Goal: Task Accomplishment & Management: Manage account settings

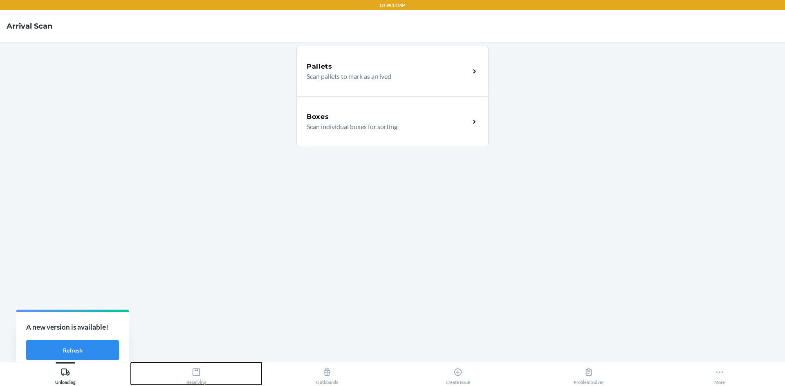
click at [197, 378] on div "Receiving" at bounding box center [196, 374] width 20 height 20
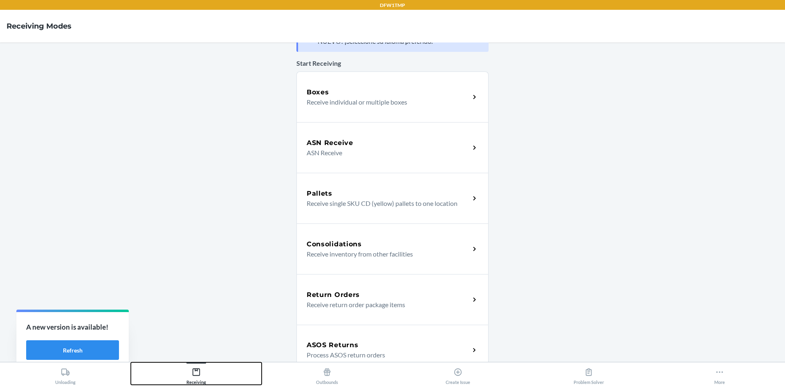
scroll to position [41, 0]
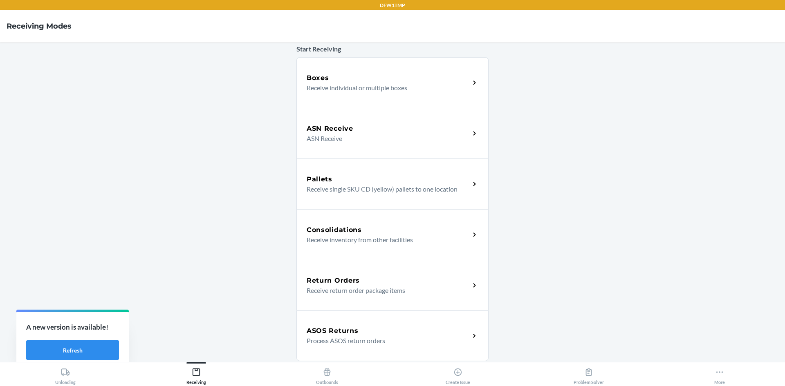
click at [347, 322] on div "ASOS Returns Process ASOS return orders" at bounding box center [392, 336] width 192 height 51
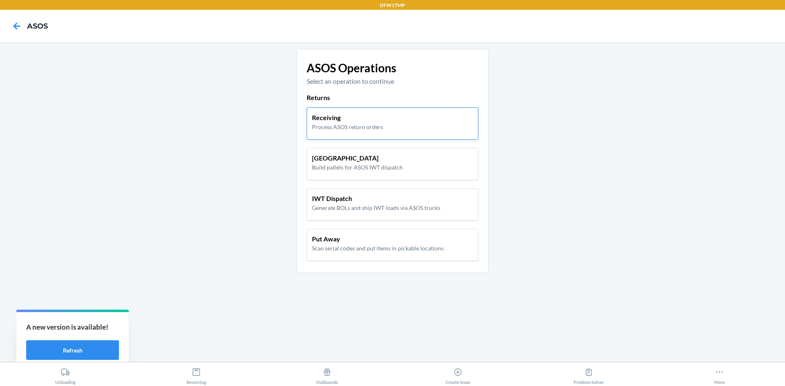
click at [340, 125] on p "Process ASOS return orders" at bounding box center [347, 127] width 71 height 9
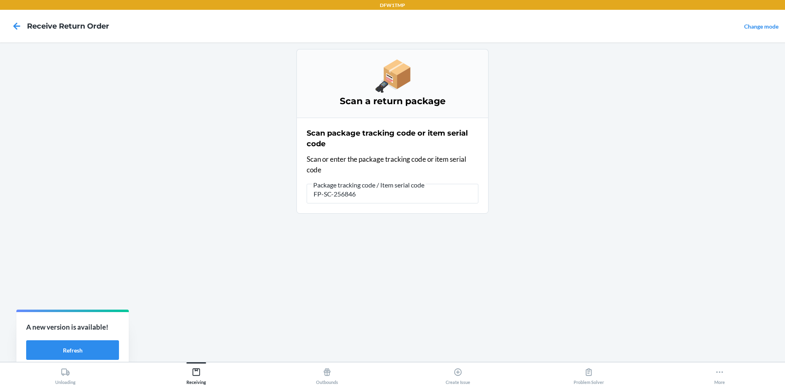
type input "FP-SC-2568461"
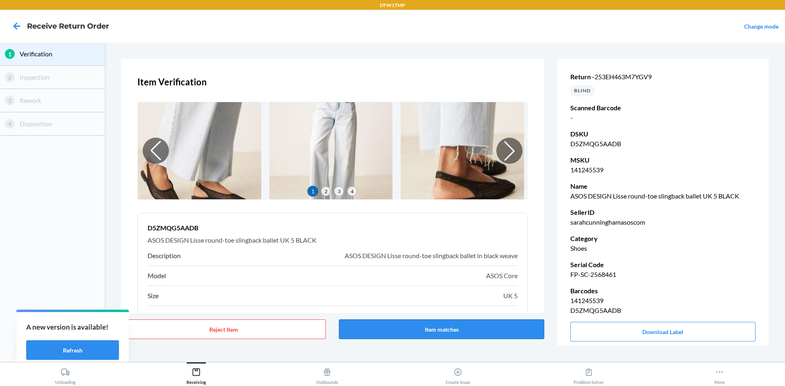
click at [438, 333] on button "Item matches" at bounding box center [441, 330] width 205 height 20
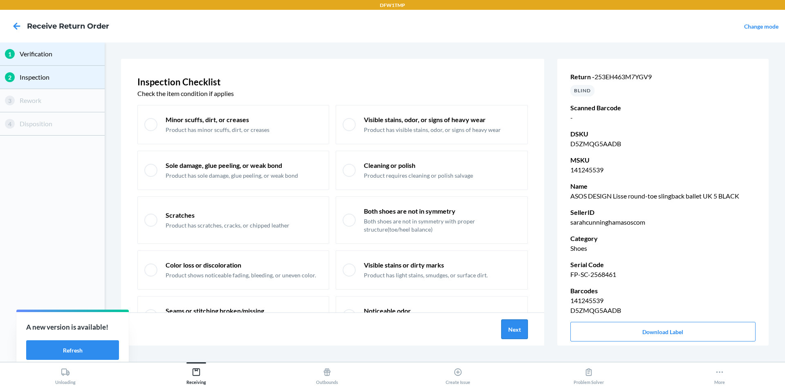
click at [516, 333] on button "Next" at bounding box center [514, 330] width 27 height 20
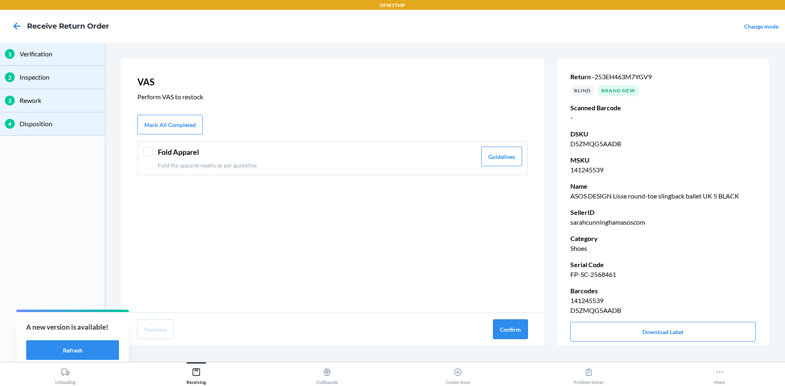
click at [507, 324] on button "Confirm" at bounding box center [510, 330] width 35 height 20
click at [507, 324] on div "VAS Perform VAS to restock Mark All Completed Fold Apparel Fold the apparel nea…" at bounding box center [332, 202] width 423 height 287
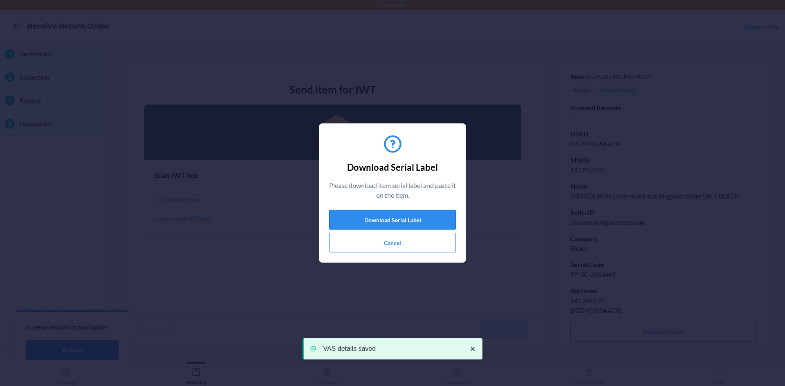
click at [382, 221] on button "Download Serial Label" at bounding box center [392, 220] width 127 height 20
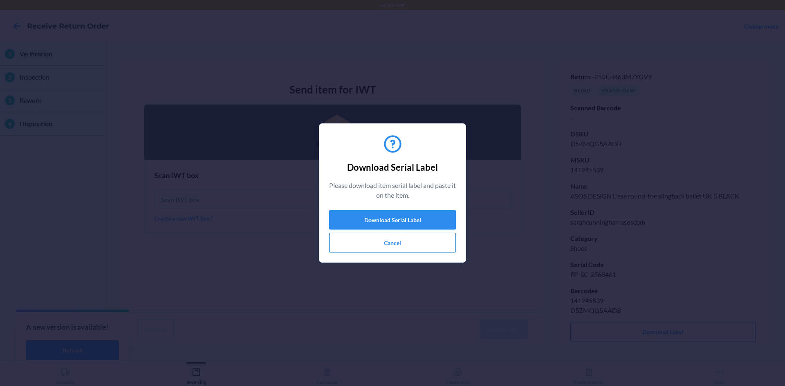
click at [354, 240] on button "Cancel" at bounding box center [392, 243] width 127 height 20
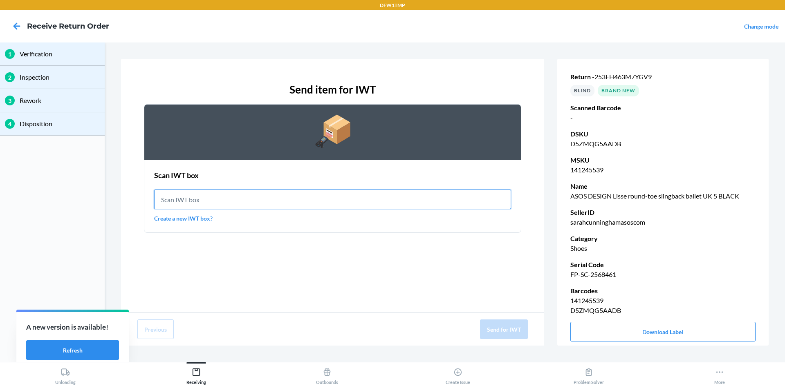
click at [184, 202] on input "text" at bounding box center [332, 200] width 357 height 20
click at [197, 220] on link "Create a new IWT box?" at bounding box center [332, 218] width 357 height 9
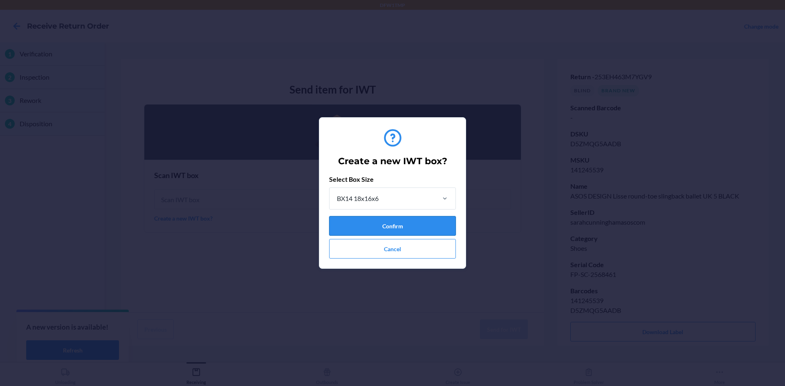
click at [396, 220] on button "Confirm" at bounding box center [392, 226] width 127 height 20
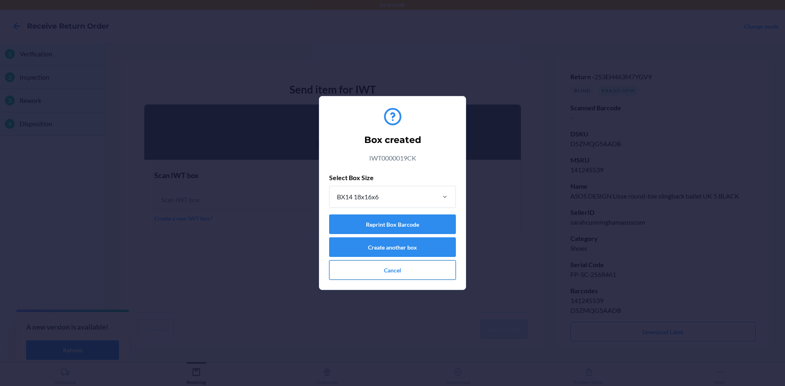
click at [347, 273] on button "Cancel" at bounding box center [392, 270] width 127 height 20
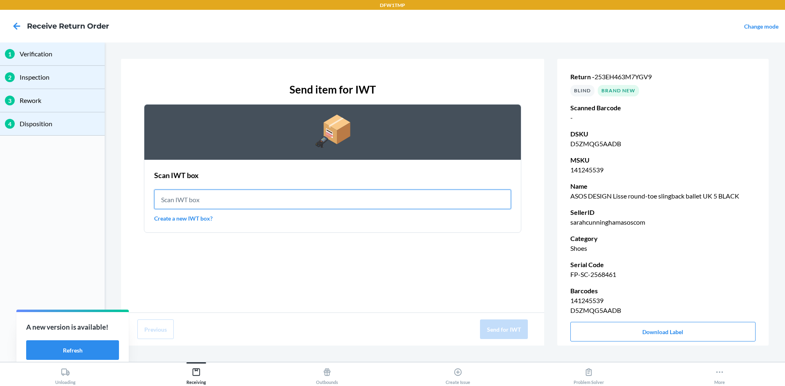
click at [342, 197] on input "text" at bounding box center [332, 200] width 357 height 20
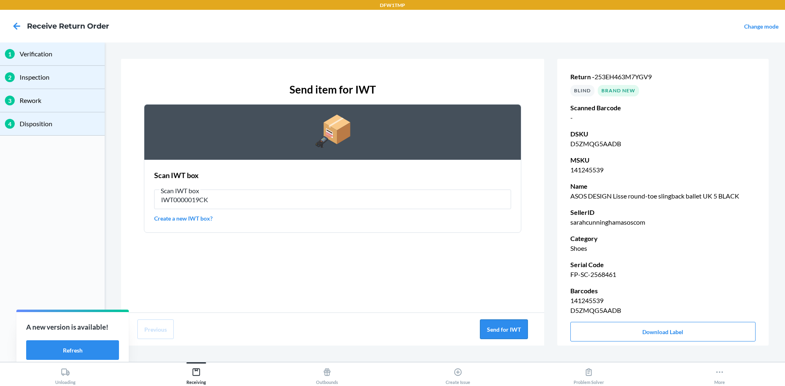
click at [515, 334] on button "Send for IWT" at bounding box center [504, 330] width 48 height 20
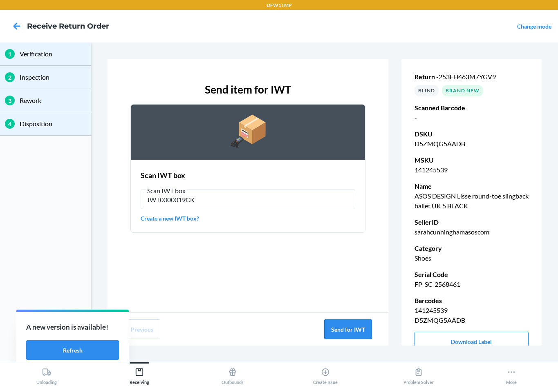
drag, startPoint x: 351, startPoint y: 328, endPoint x: 346, endPoint y: 320, distance: 10.1
click at [350, 328] on button "Send for IWT" at bounding box center [348, 330] width 48 height 20
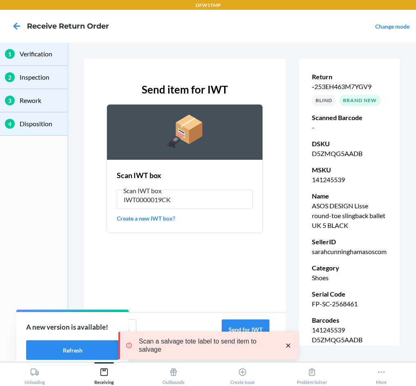
click at [234, 324] on div "Scan a salvage tote label to send item to salvage" at bounding box center [209, 345] width 180 height 67
click at [230, 324] on div "Scan a salvage tote label to send item to salvage" at bounding box center [209, 345] width 180 height 67
click at [235, 283] on div "Send item for IWT Scan IWT box Scan IWT box 141245539 Create a new IWT box?" at bounding box center [185, 186] width 202 height 254
click at [250, 333] on div "Scan a salvage tote label to send item to salvage" at bounding box center [209, 346] width 180 height 28
click at [250, 326] on div "Scan a salvage tote label to send item to salvage" at bounding box center [209, 345] width 180 height 67
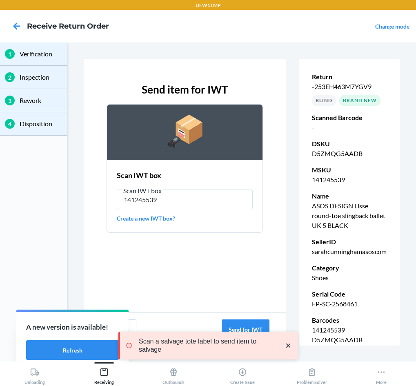
click at [291, 343] on icon "close toast" at bounding box center [288, 346] width 8 height 8
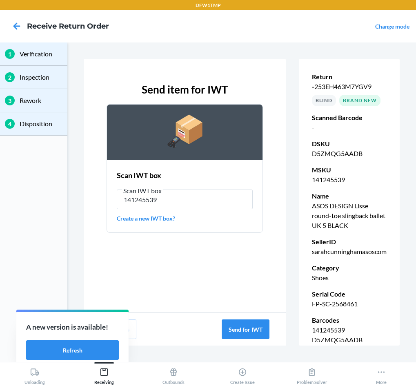
click at [246, 331] on div "Scan a salvage tote label to send item to salvage" at bounding box center [209, 345] width 180 height 67
click at [246, 324] on button "Send for IWT" at bounding box center [246, 330] width 48 height 20
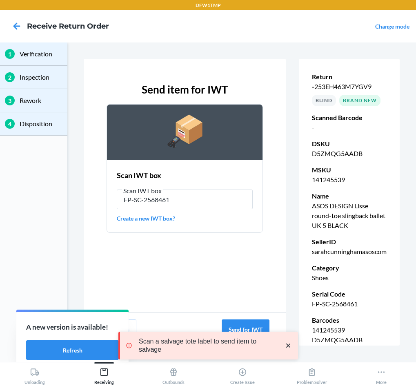
type input "141245539"
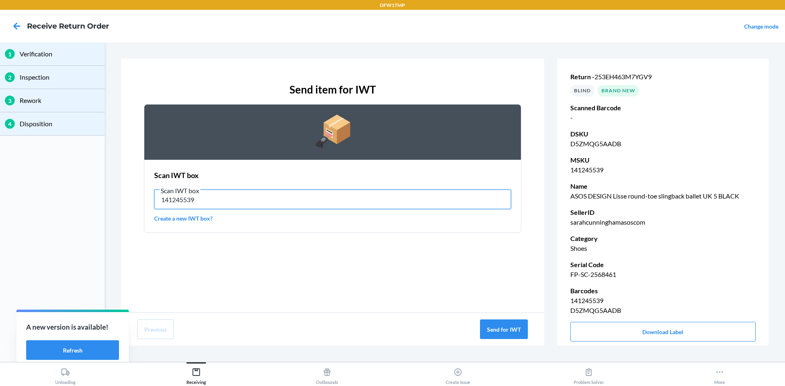
click at [354, 203] on input "141245539" at bounding box center [332, 200] width 357 height 20
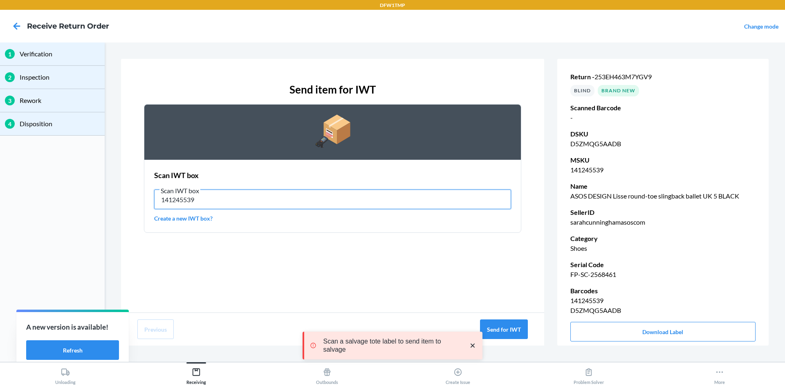
click at [476, 198] on input "141245539" at bounding box center [332, 200] width 357 height 20
click at [470, 298] on div "Send item for IWT Scan IWT box Scan IWT box 141245539 Create a new IWT box?" at bounding box center [332, 186] width 423 height 254
click at [191, 199] on input "141245539" at bounding box center [332, 200] width 357 height 20
type input "141245539"
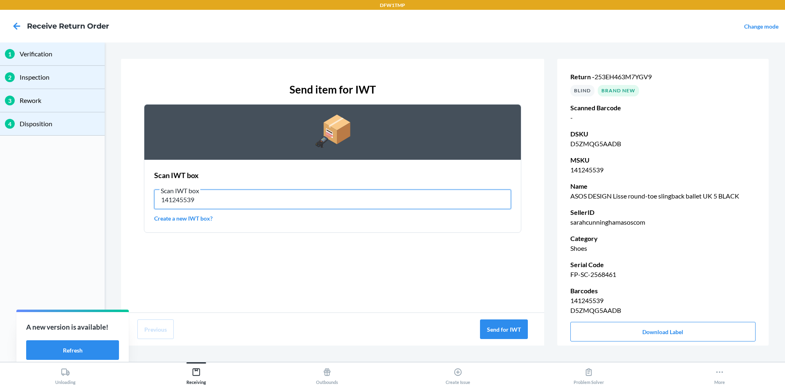
click at [259, 204] on input "141245539" at bounding box center [332, 200] width 357 height 20
type input "IWT0000019CK"
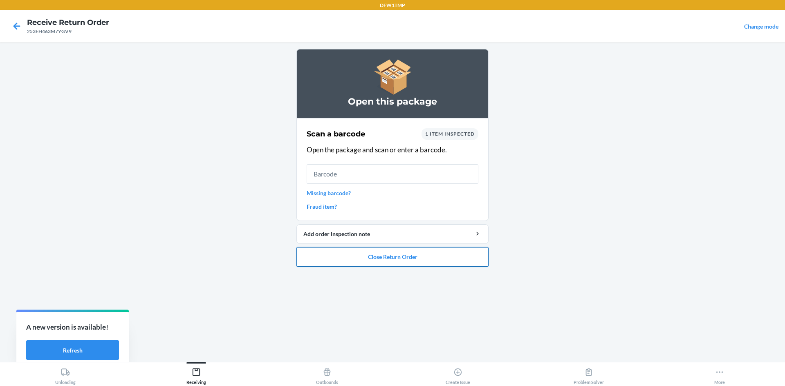
click at [379, 262] on button "Close Return Order" at bounding box center [392, 257] width 192 height 20
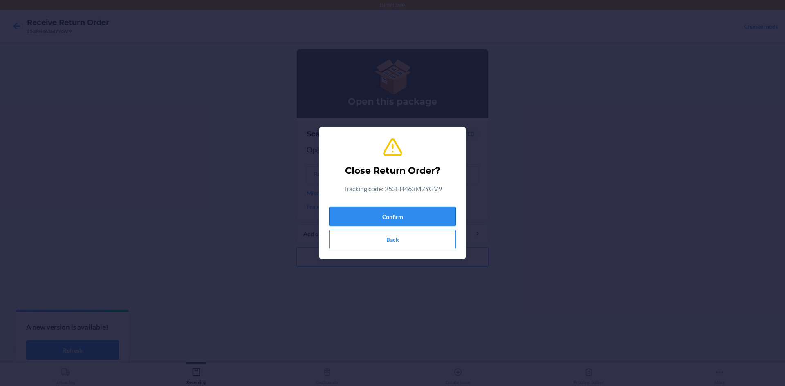
click at [373, 223] on button "Confirm" at bounding box center [392, 217] width 127 height 20
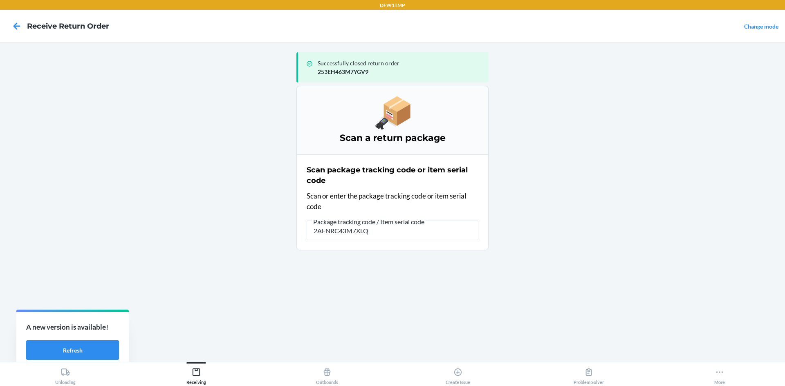
type input "2AFNRC43M7XLQB"
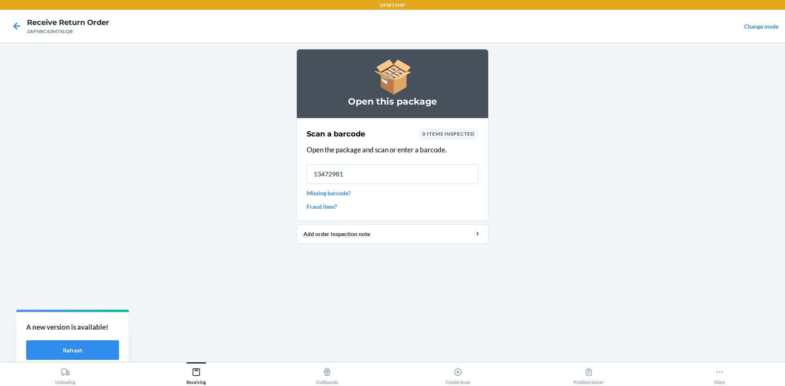
type input "134729816"
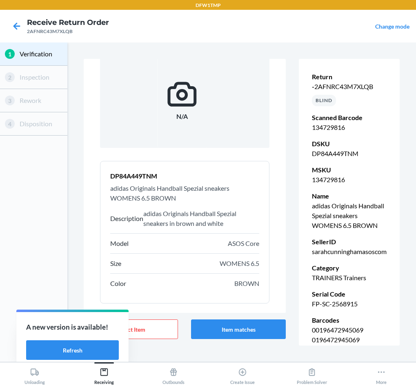
scroll to position [52, 0]
click at [238, 324] on button "Item matches" at bounding box center [238, 330] width 94 height 20
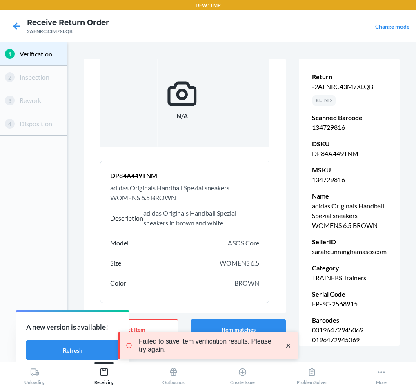
click at [288, 342] on icon "close toast" at bounding box center [288, 346] width 8 height 8
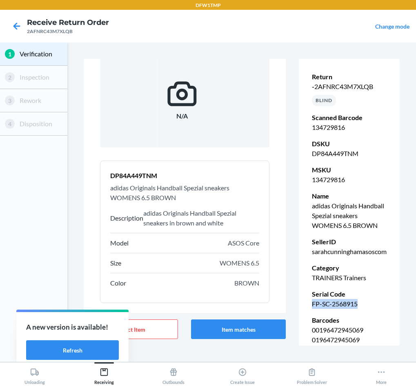
drag, startPoint x: 312, startPoint y: 312, endPoint x: 373, endPoint y: 318, distance: 62.0
click at [373, 309] on p "FP-SC-2568915" at bounding box center [349, 304] width 75 height 10
copy p "FP-SC-2568915"
click at [18, 28] on icon at bounding box center [17, 26] width 14 height 14
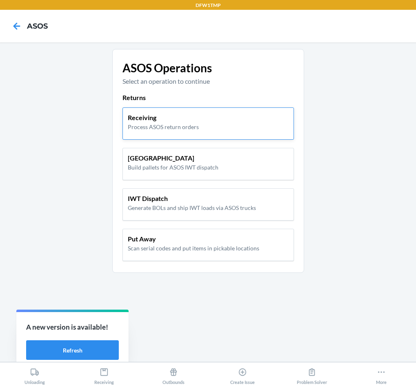
click at [133, 117] on p "Receiving" at bounding box center [163, 118] width 71 height 10
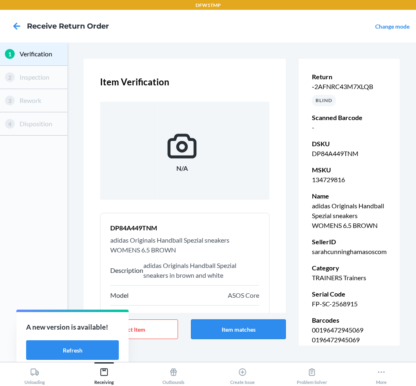
click at [250, 335] on button "Item matches" at bounding box center [238, 330] width 94 height 20
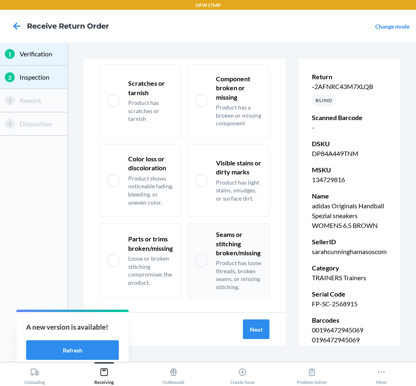
scroll to position [49, 0]
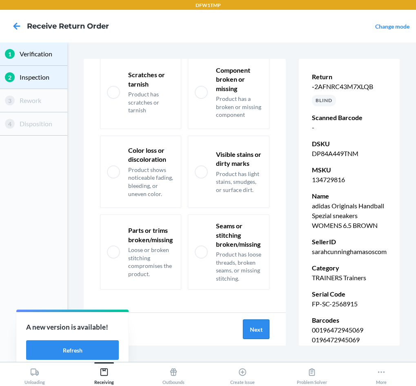
click at [252, 332] on button "Next" at bounding box center [256, 330] width 27 height 20
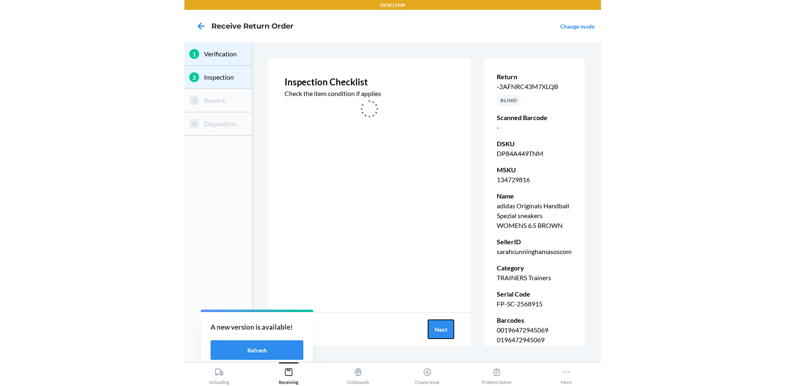
scroll to position [0, 0]
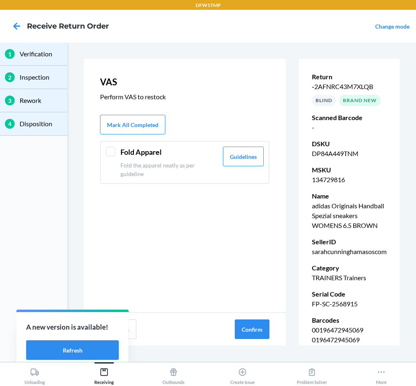
click at [114, 153] on div at bounding box center [111, 152] width 10 height 10
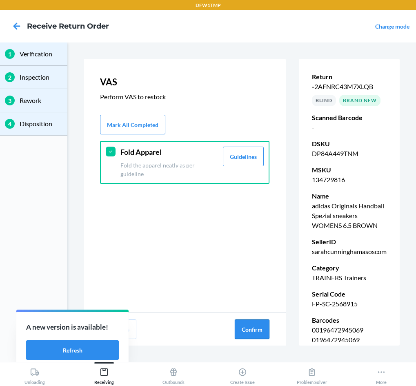
click at [239, 331] on button "Confirm" at bounding box center [252, 330] width 35 height 20
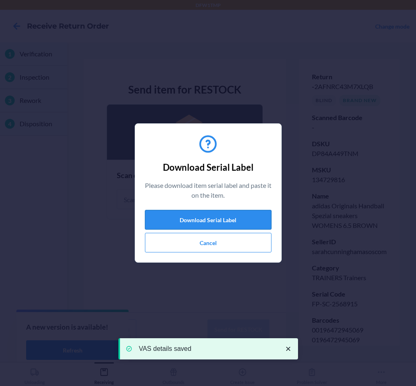
click at [217, 223] on button "Download Serial Label" at bounding box center [208, 220] width 127 height 20
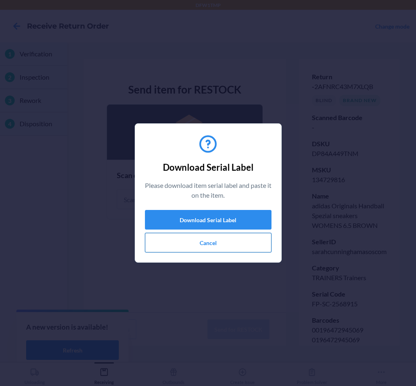
click at [195, 240] on button "Cancel" at bounding box center [208, 243] width 127 height 20
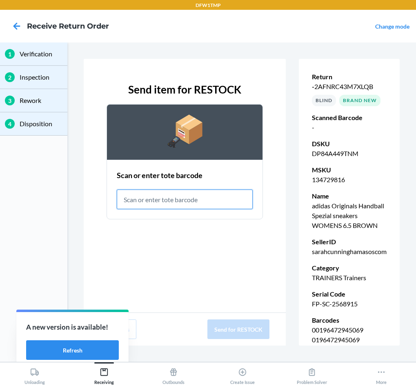
click at [159, 193] on input "text" at bounding box center [185, 200] width 136 height 20
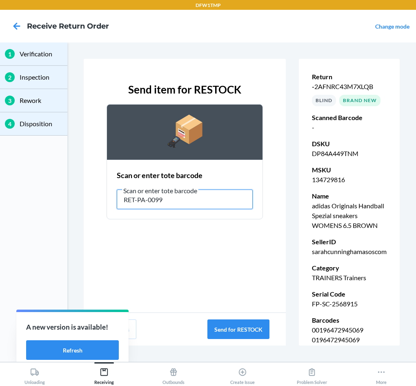
type input "RET-PA-0099"
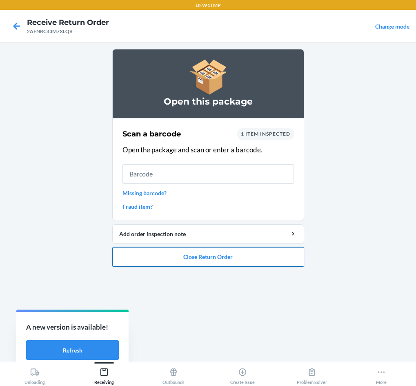
click at [140, 255] on button "Close Return Order" at bounding box center [208, 257] width 192 height 20
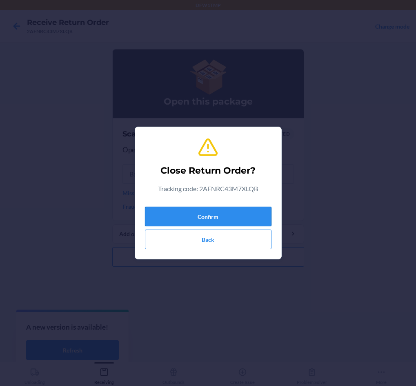
click at [202, 215] on button "Confirm" at bounding box center [208, 217] width 127 height 20
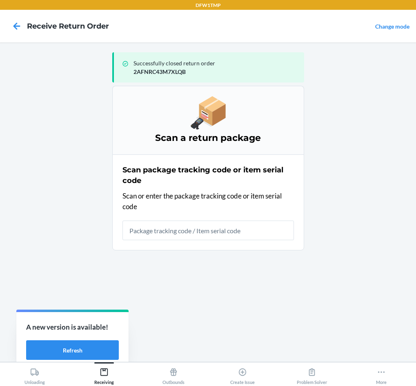
click at [178, 232] on input "text" at bounding box center [209, 231] width 172 height 20
type input "278ZQLS3M7YTDR"
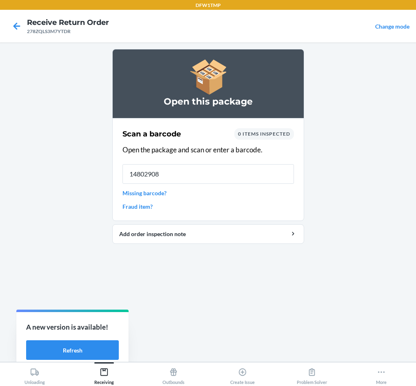
type input "148029088"
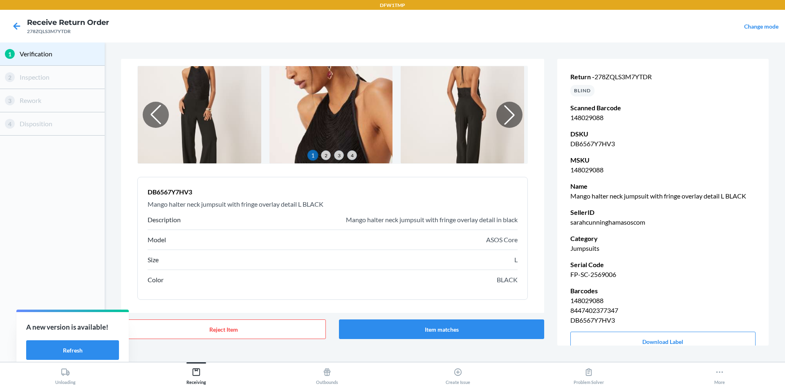
scroll to position [52, 0]
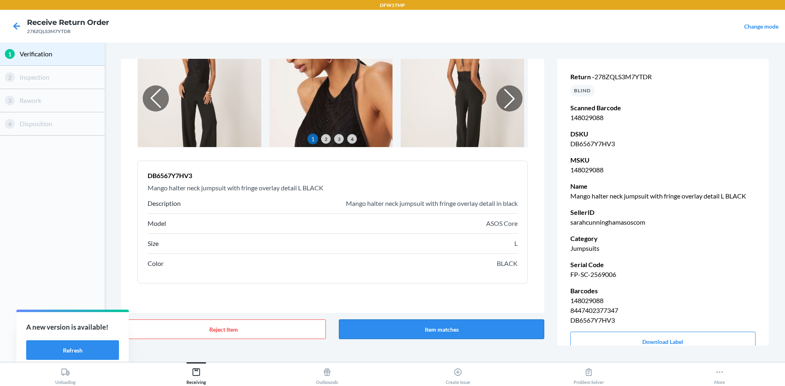
click at [480, 325] on button "Item matches" at bounding box center [441, 330] width 205 height 20
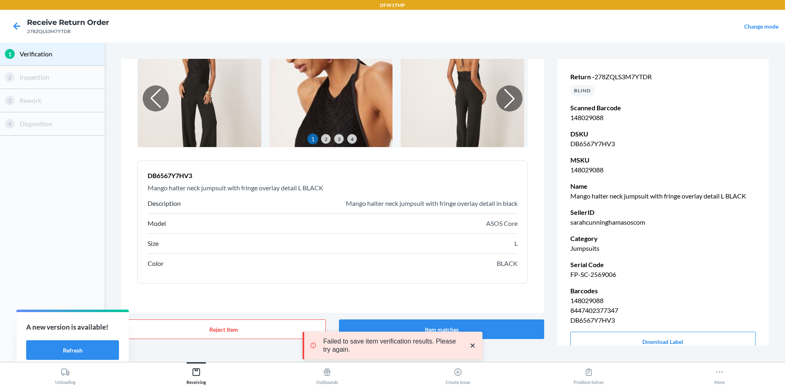
click at [470, 342] on icon "close toast" at bounding box center [472, 346] width 8 height 8
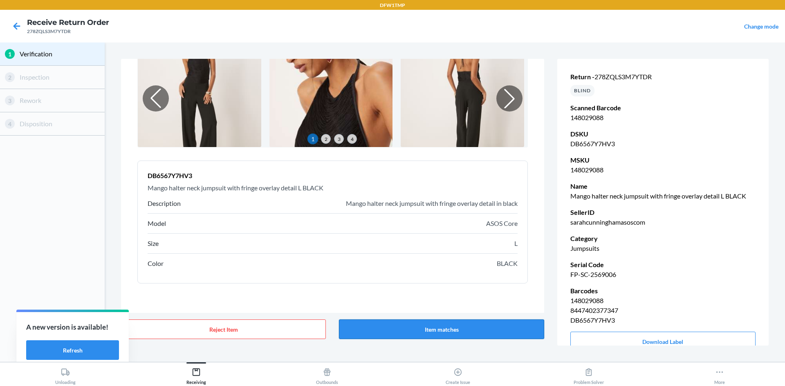
click at [438, 328] on button "Item matches" at bounding box center [441, 330] width 205 height 20
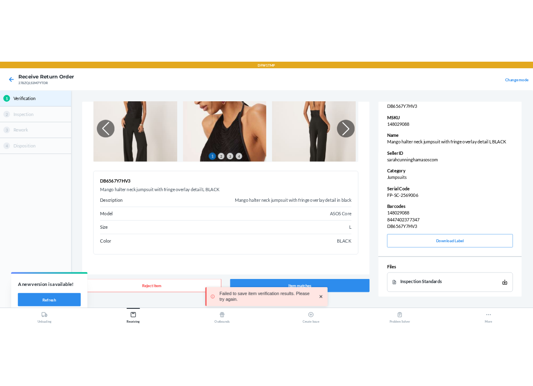
scroll to position [94, 0]
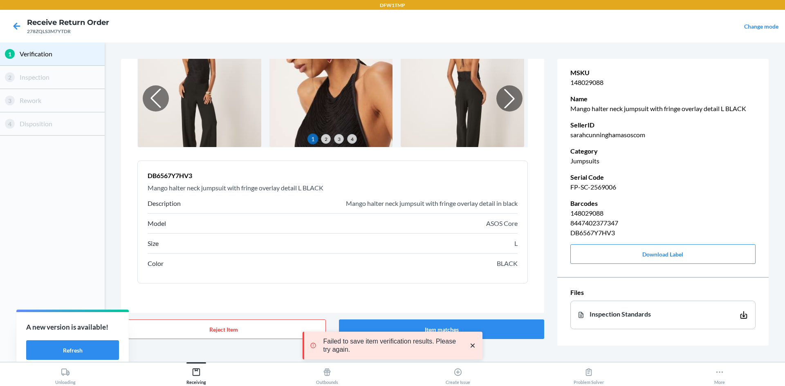
click at [476, 345] on icon "close toast" at bounding box center [472, 346] width 8 height 8
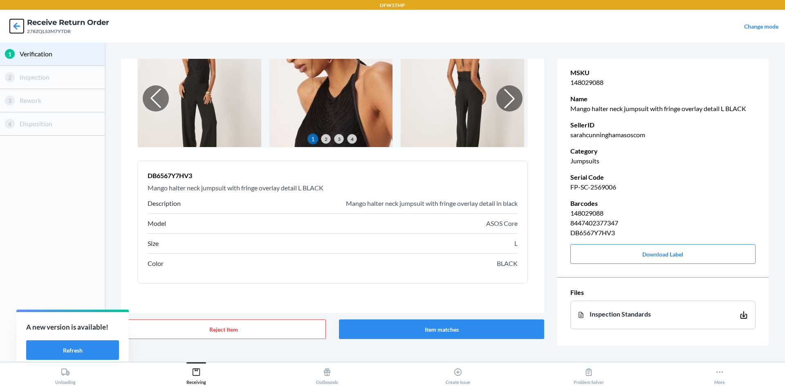
click at [16, 27] on icon at bounding box center [17, 26] width 14 height 14
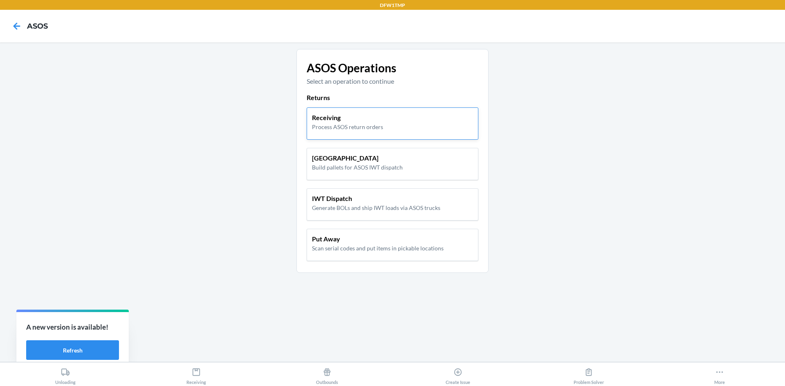
click at [346, 127] on p "Process ASOS return orders" at bounding box center [347, 127] width 71 height 9
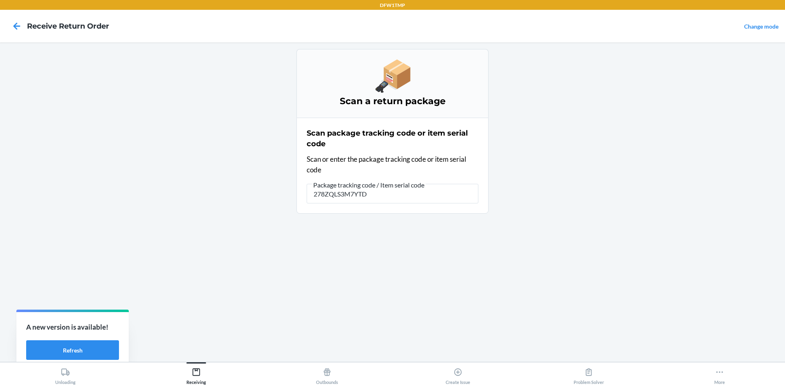
type input "278ZQLS3M7YTDR"
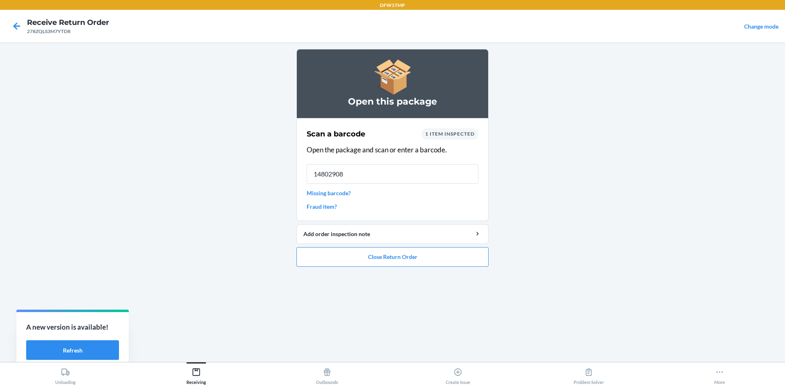
type input "148029088"
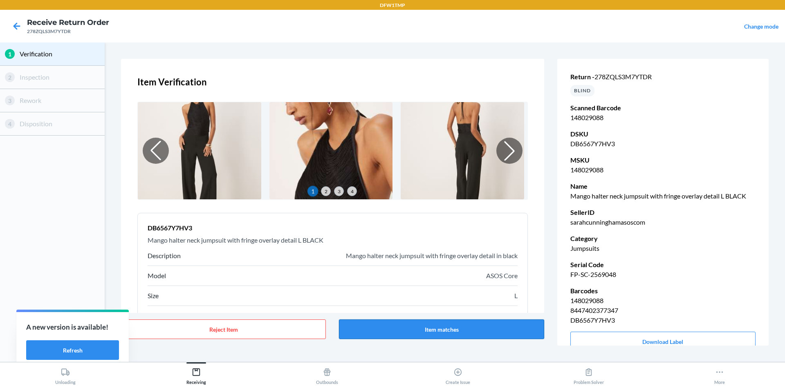
click at [480, 332] on button "Item matches" at bounding box center [441, 330] width 205 height 20
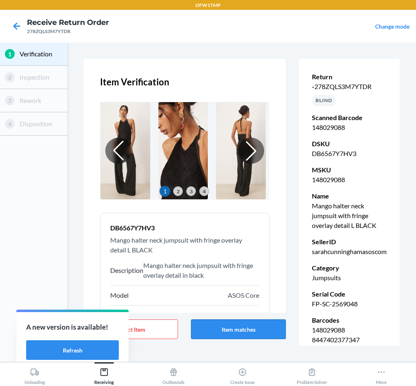
click at [258, 331] on button "Item matches" at bounding box center [238, 330] width 94 height 20
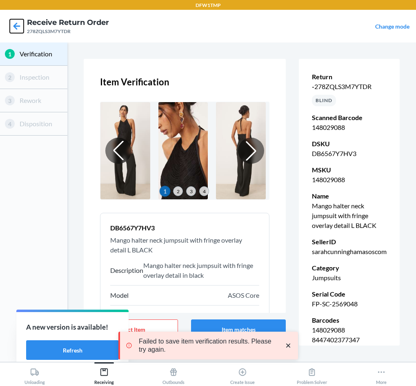
click at [10, 22] on icon at bounding box center [17, 26] width 14 height 14
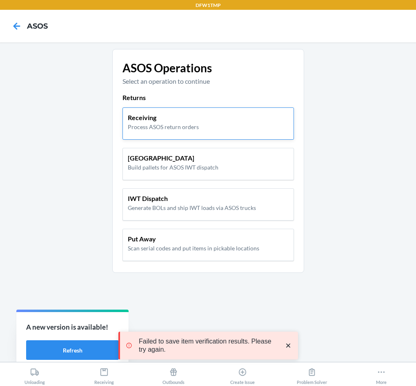
click at [143, 117] on p "Receiving" at bounding box center [163, 118] width 71 height 10
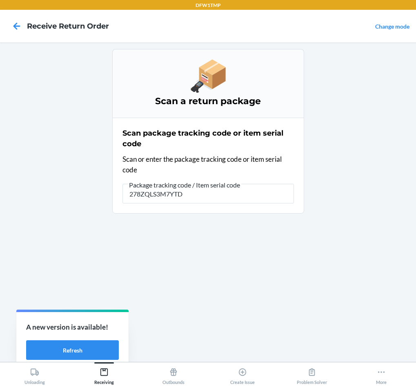
type input "278ZQLS3M7YTDR"
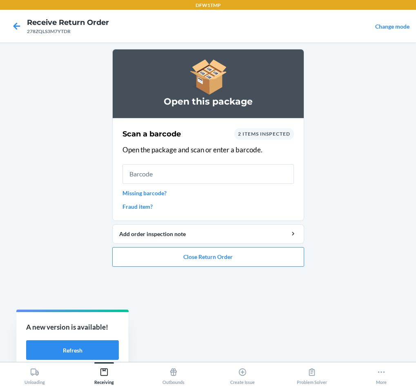
click at [172, 176] on input "text" at bounding box center [209, 174] width 172 height 20
click at [11, 21] on icon at bounding box center [17, 26] width 14 height 14
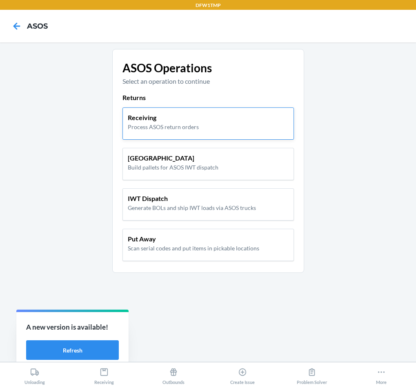
click at [173, 123] on p "Process ASOS return orders" at bounding box center [163, 127] width 71 height 9
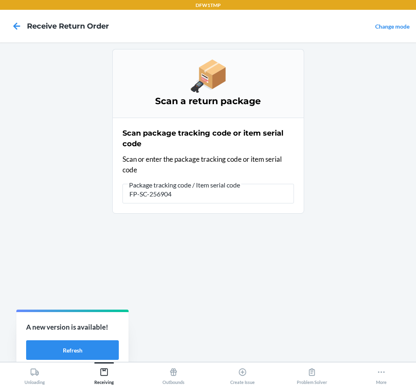
type input "FP-SC-2569048"
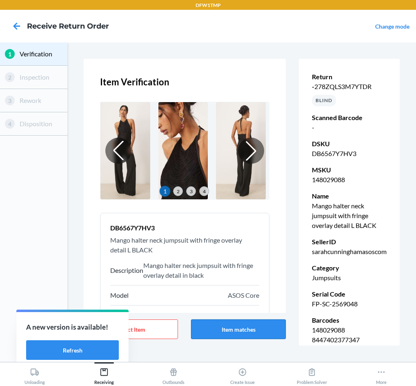
click at [214, 331] on button "Item matches" at bounding box center [238, 330] width 94 height 20
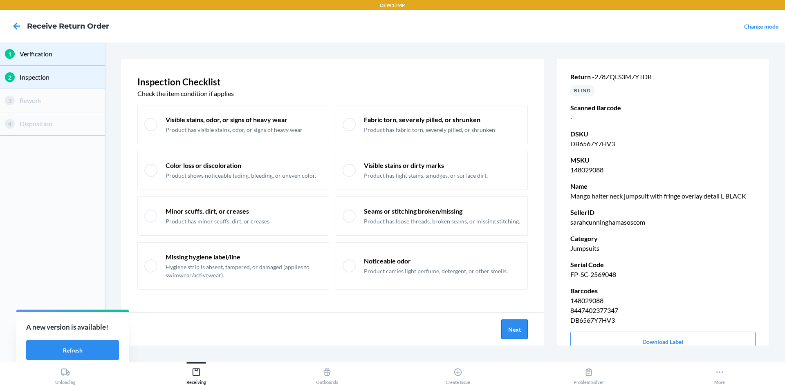
click at [512, 330] on button "Next" at bounding box center [514, 330] width 27 height 20
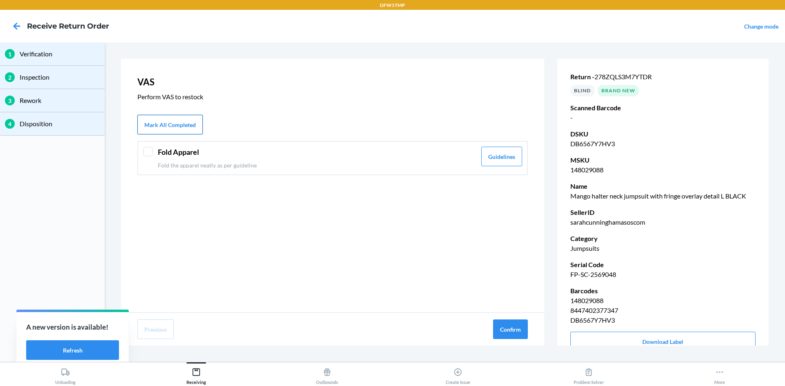
click at [155, 130] on button "Mark All Completed" at bounding box center [169, 125] width 65 height 20
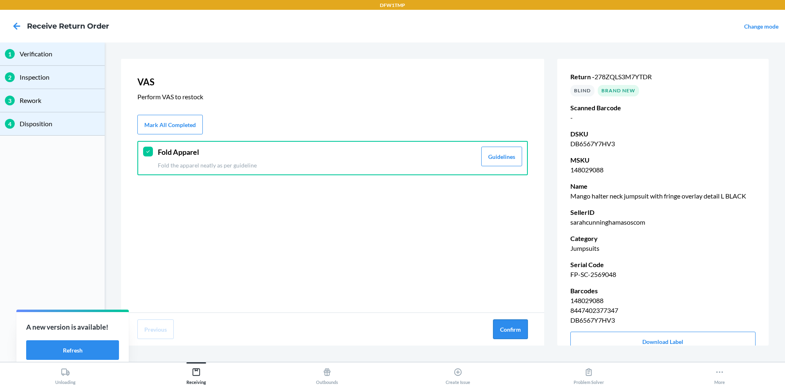
click at [507, 323] on button "Confirm" at bounding box center [510, 330] width 35 height 20
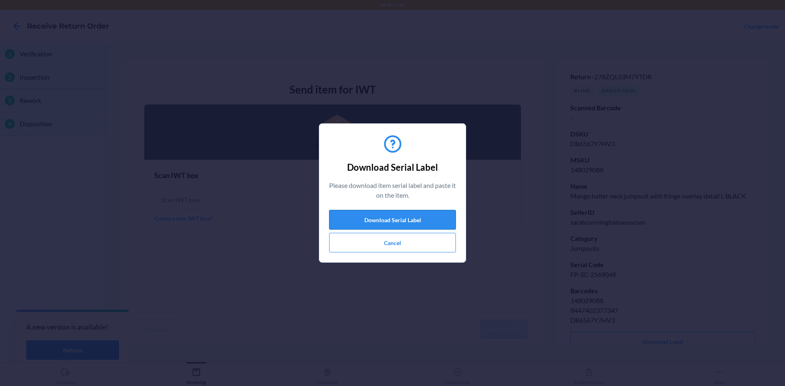
click at [381, 220] on button "Download Serial Label" at bounding box center [392, 220] width 127 height 20
click at [425, 248] on button "Cancel" at bounding box center [392, 243] width 127 height 20
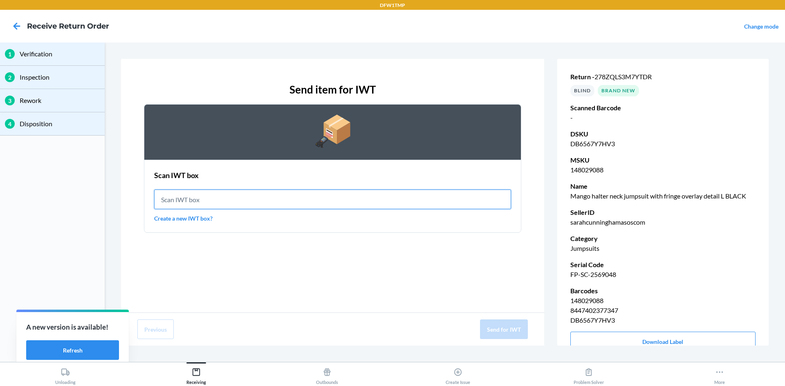
click at [249, 201] on input "text" at bounding box center [332, 200] width 357 height 20
type input "IWT0000019CK"
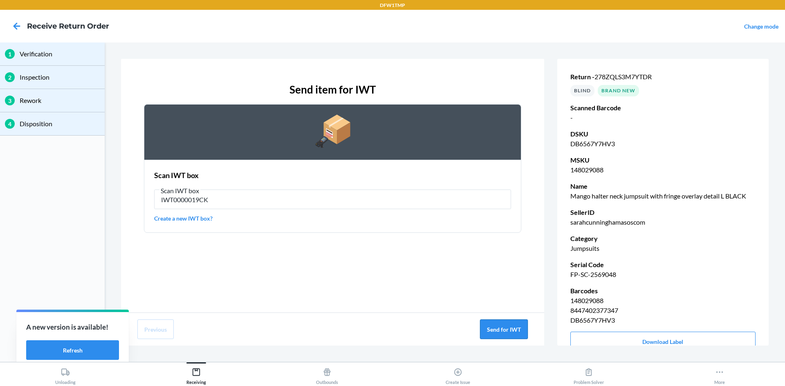
click at [503, 331] on button "Send for IWT" at bounding box center [504, 330] width 48 height 20
drag, startPoint x: 569, startPoint y: 276, endPoint x: 686, endPoint y: 279, distance: 116.5
click at [686, 279] on div "Return - 278ZQLS3M7YTDR BLIND Brand New Scanned Barcode - DSKU DB6567Y7HV3 MSKU…" at bounding box center [662, 212] width 211 height 312
copy p "FP-SC-2569048"
click at [14, 19] on icon at bounding box center [17, 26] width 14 height 14
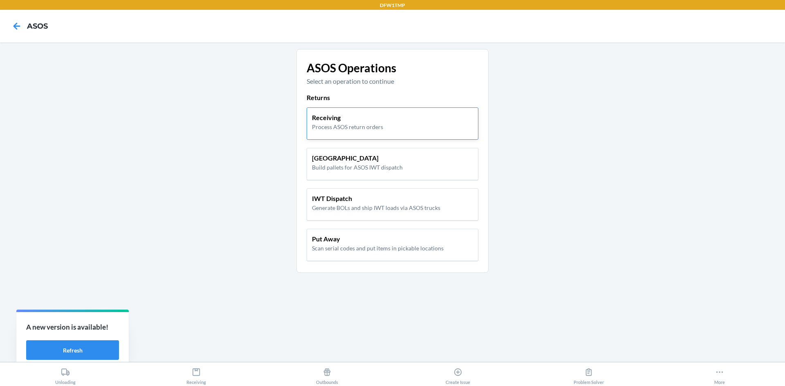
click at [335, 118] on p "Receiving" at bounding box center [347, 118] width 71 height 10
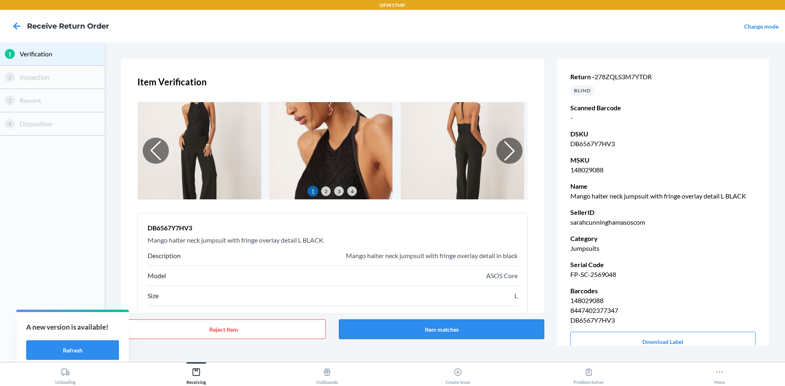
click at [483, 337] on button "Item matches" at bounding box center [441, 330] width 205 height 20
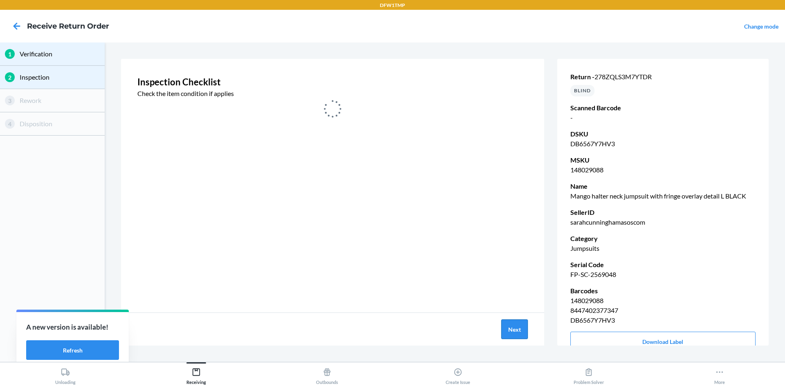
click at [521, 331] on button "Next" at bounding box center [514, 330] width 27 height 20
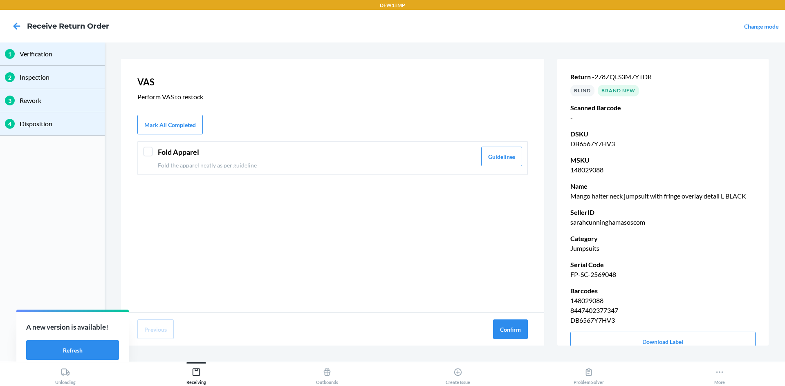
click at [167, 149] on header "Fold Apparel" at bounding box center [317, 152] width 318 height 11
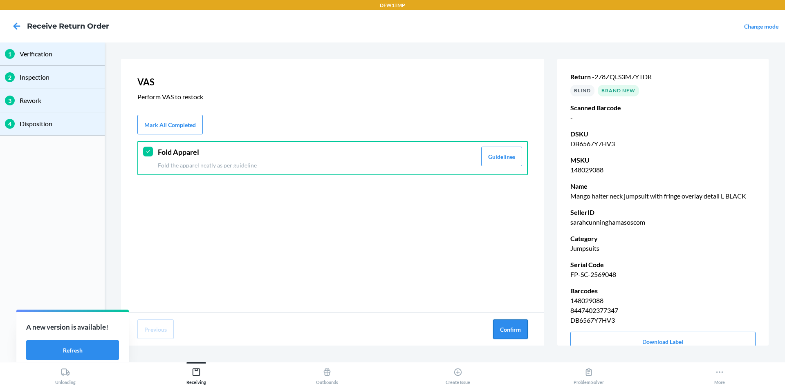
click at [500, 328] on button "Confirm" at bounding box center [510, 330] width 35 height 20
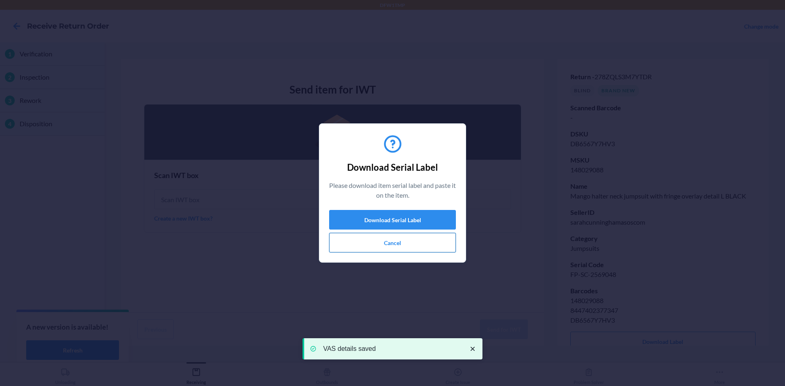
click at [381, 247] on button "Cancel" at bounding box center [392, 243] width 127 height 20
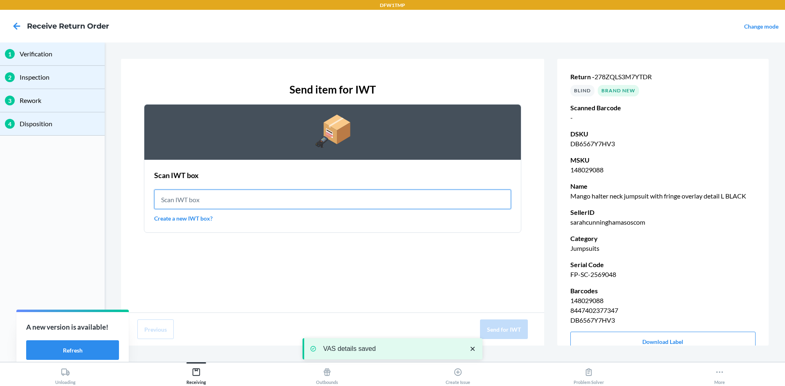
click at [272, 199] on input "text" at bounding box center [332, 200] width 357 height 20
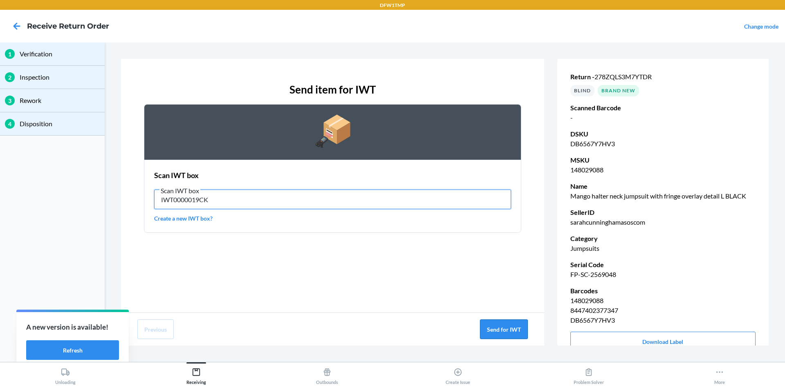
type input "IWT0000019CK"
click at [514, 325] on button "Send for IWT" at bounding box center [504, 330] width 48 height 20
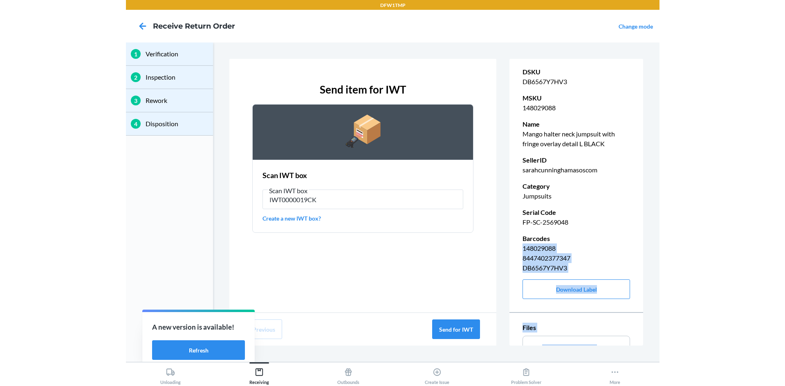
scroll to position [113, 0]
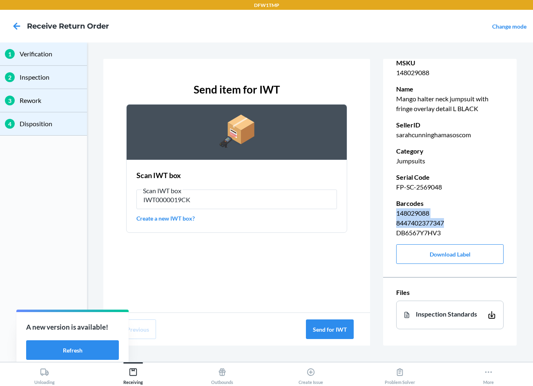
drag, startPoint x: 393, startPoint y: 310, endPoint x: 460, endPoint y: 211, distance: 119.1
click at [460, 211] on div "Return - 278ZQLS3M7YTDR BLIND Brand New Scanned Barcode - DSKU DB6567Y7HV3 MSKU…" at bounding box center [450, 119] width 134 height 322
click at [447, 228] on p "DB6567Y7HV3" at bounding box center [449, 233] width 107 height 10
click at [411, 228] on p "DB6567Y7HV3" at bounding box center [449, 233] width 107 height 10
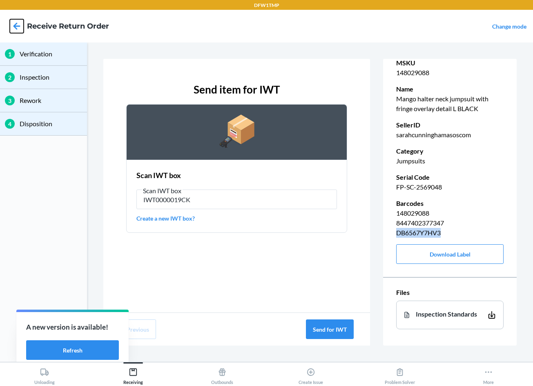
click at [18, 23] on icon at bounding box center [17, 26] width 14 height 14
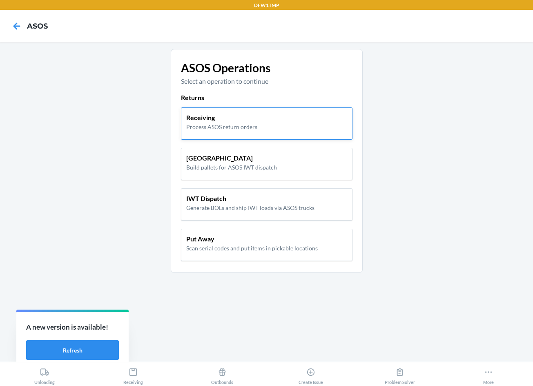
click at [266, 119] on div "Receiving Process ASOS return orders" at bounding box center [266, 122] width 161 height 18
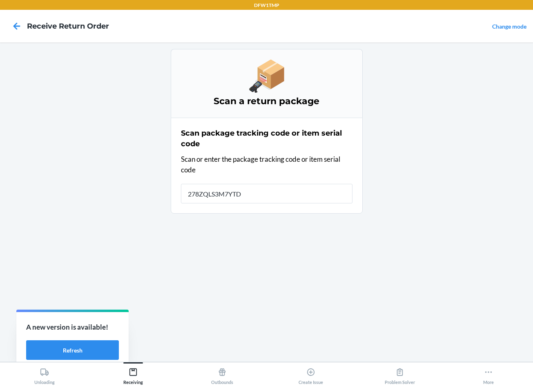
type input "278ZQLS3M7YTDR"
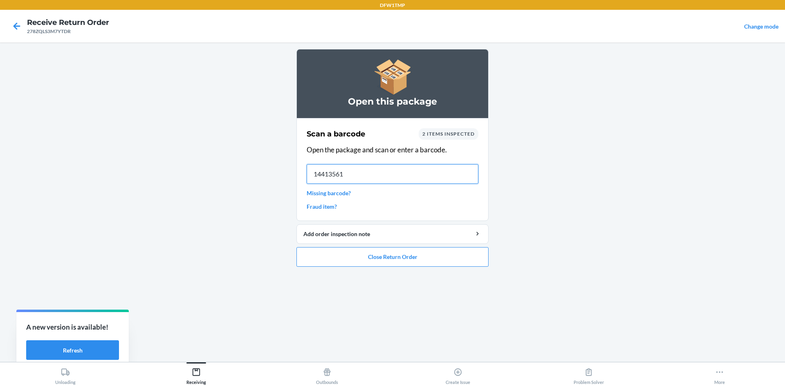
type input "144135616"
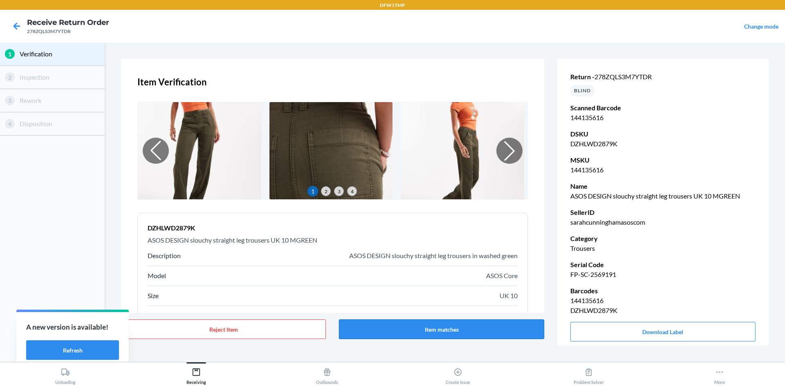
click at [456, 329] on button "Item matches" at bounding box center [441, 330] width 205 height 20
click at [446, 329] on button "Item matches" at bounding box center [441, 330] width 205 height 20
click at [481, 339] on button "Item matches" at bounding box center [441, 330] width 205 height 20
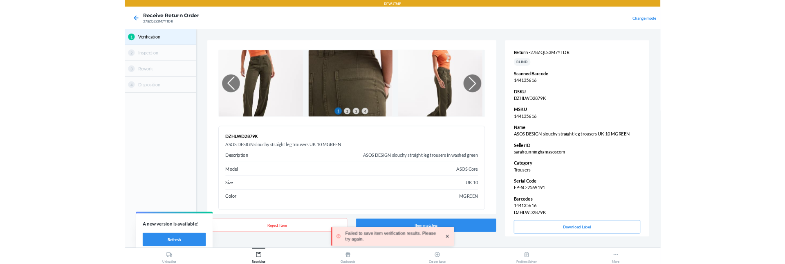
scroll to position [52, 0]
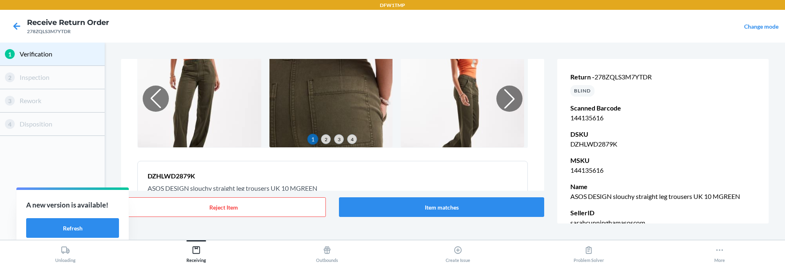
click at [119, 98] on section "Item Verification 1 2 3 4 DZHLWD2879K ASOS DESIGN slouchy straight leg trousers…" at bounding box center [444, 141] width 673 height 190
click at [396, 207] on button "Item matches" at bounding box center [441, 207] width 205 height 20
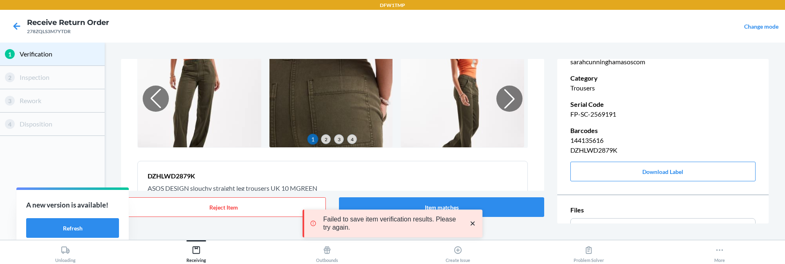
scroll to position [163, 0]
click at [637, 156] on div "Return - 278ZQLS3M7YTDR BLIND Scanned Barcode 144135616 DSKU DZHLWD2879K MSKU 1…" at bounding box center [662, 43] width 211 height 302
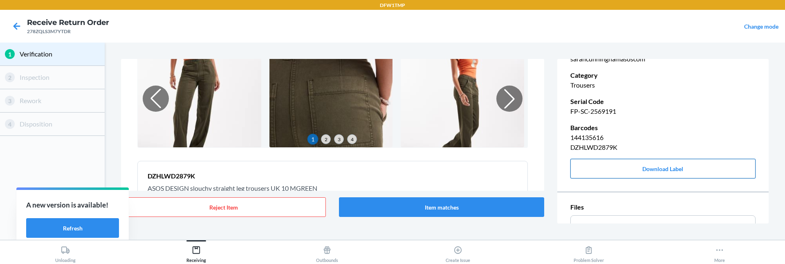
click at [629, 167] on button "Download Label" at bounding box center [662, 169] width 185 height 20
click at [18, 22] on icon at bounding box center [17, 26] width 14 height 14
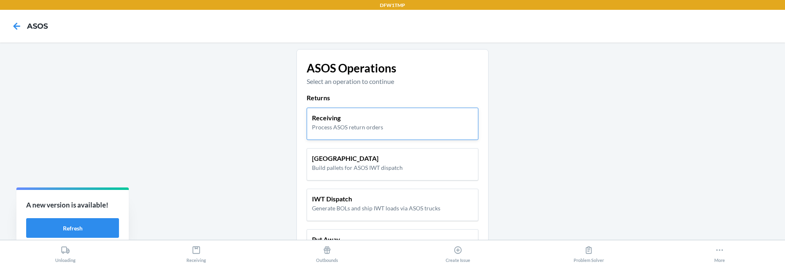
click at [404, 132] on div "Receiving Process ASOS return orders" at bounding box center [392, 123] width 172 height 32
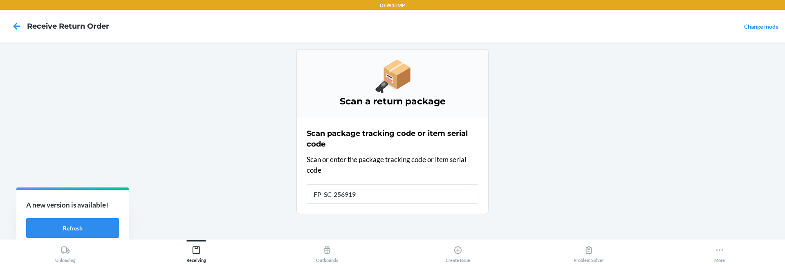
type input "FP-SC-2569191"
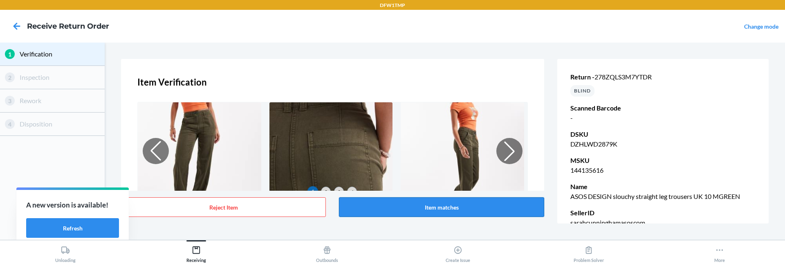
click at [405, 203] on button "Item matches" at bounding box center [441, 207] width 205 height 20
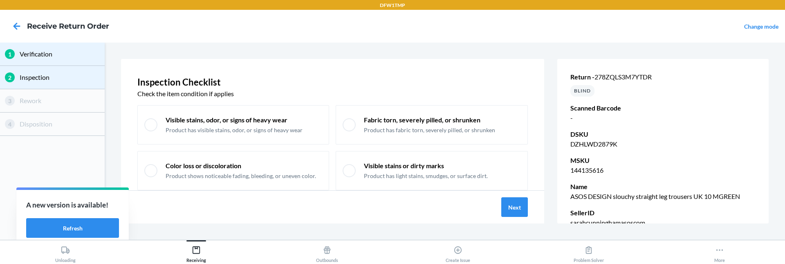
scroll to position [41, 0]
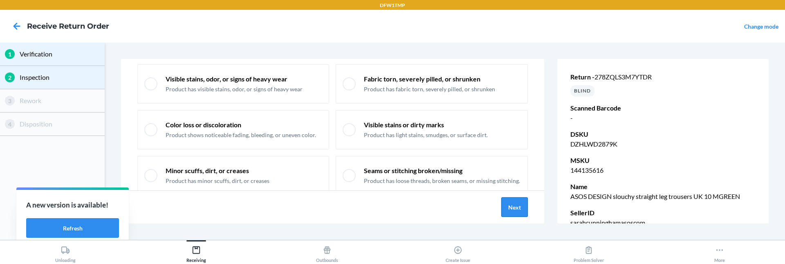
click at [511, 209] on button "Next" at bounding box center [514, 207] width 27 height 20
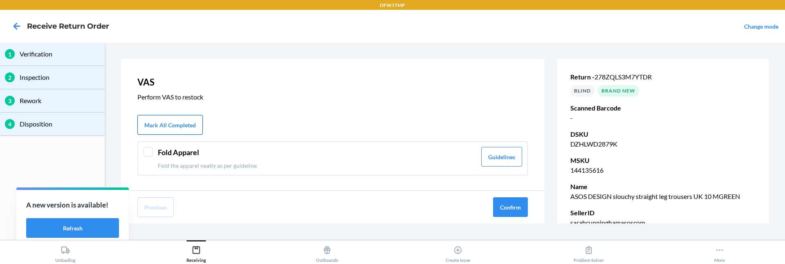
click at [166, 117] on button "Mark All Completed" at bounding box center [169, 125] width 65 height 20
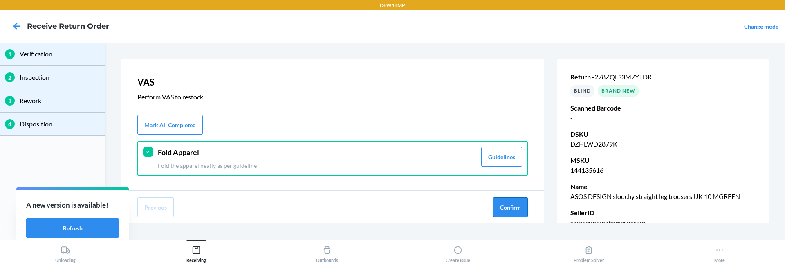
click at [513, 209] on button "Confirm" at bounding box center [510, 207] width 35 height 20
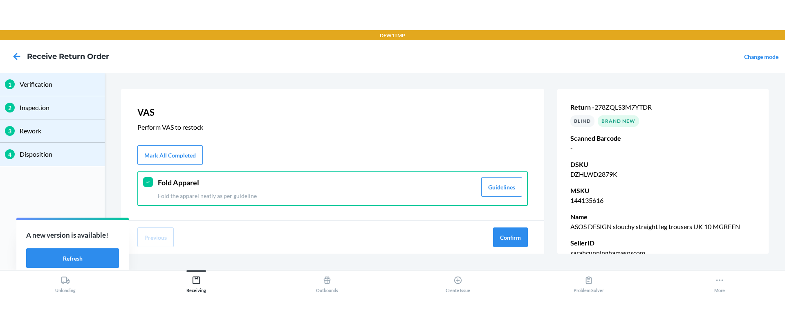
scroll to position [19, 0]
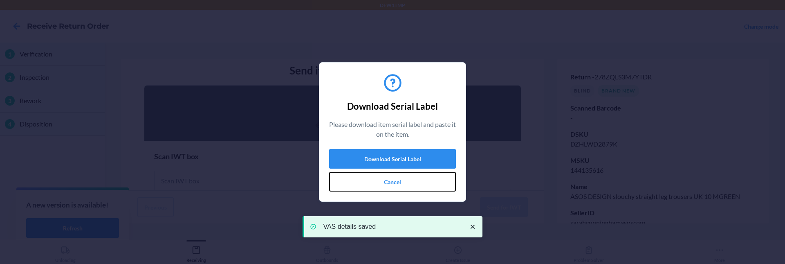
click at [376, 183] on button "Cancel" at bounding box center [392, 182] width 127 height 20
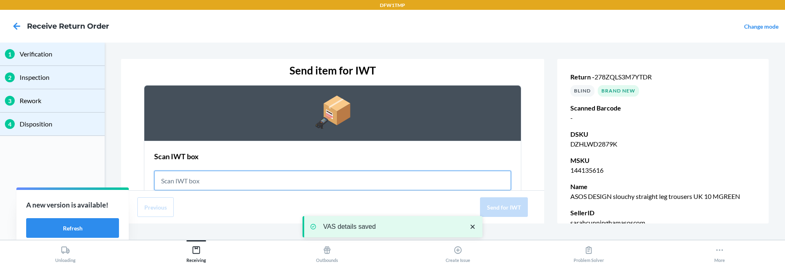
click at [219, 175] on input "text" at bounding box center [332, 180] width 357 height 20
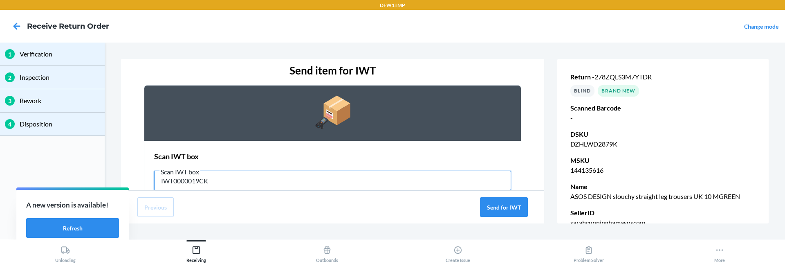
type input "IWT0000019CK"
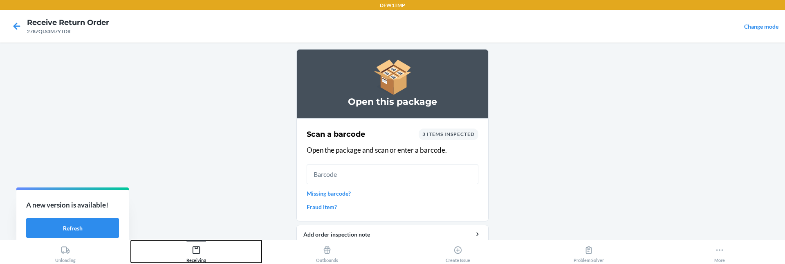
click at [219, 238] on div "DFW1TMP Receive Return Order 278ZQLS3M7YTDR Change mode Open this package Scan …" at bounding box center [392, 132] width 785 height 264
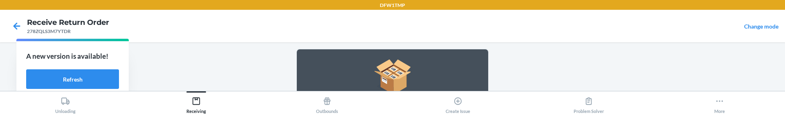
click at [242, 77] on main "Open this package Scan a barcode 3 items inspected Open the package and scan or…" at bounding box center [392, 66] width 785 height 49
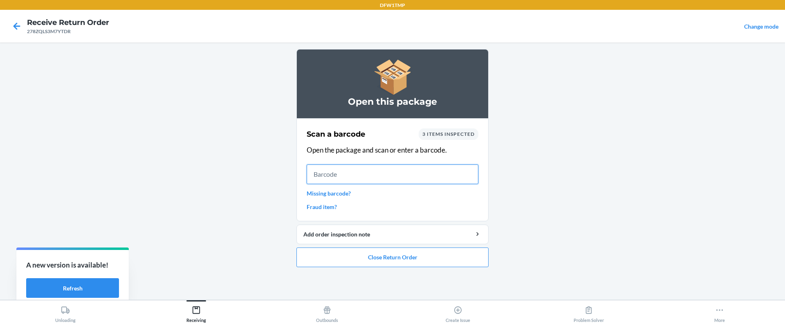
click at [330, 174] on input "text" at bounding box center [392, 174] width 172 height 20
click at [325, 171] on input "text" at bounding box center [392, 174] width 172 height 20
type input "140140851"
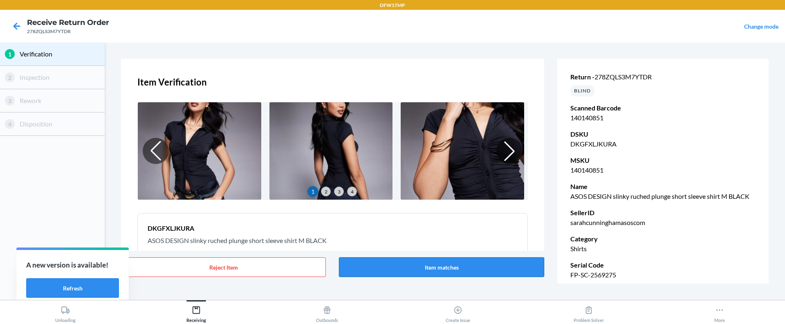
click at [480, 263] on button "Item matches" at bounding box center [441, 267] width 205 height 20
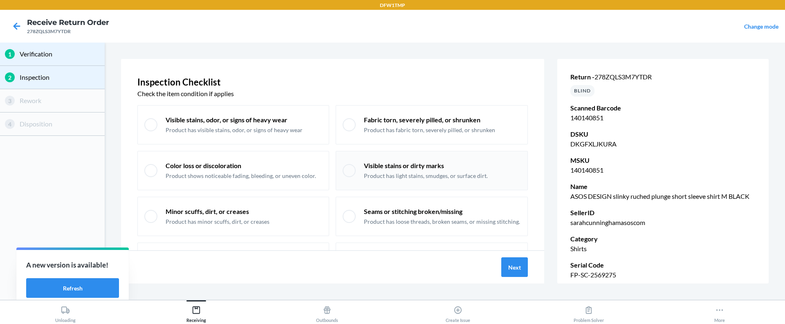
click at [357, 173] on div "Visible stains or dirty marks Product has light stains, smudges, or surface dir…" at bounding box center [431, 170] width 192 height 39
checkbox input "true"
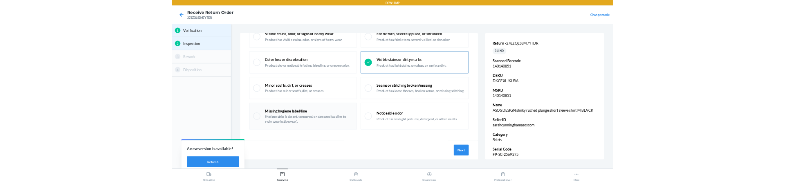
scroll to position [63, 0]
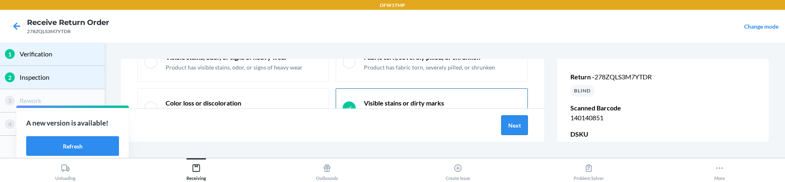
click at [510, 122] on button "Next" at bounding box center [514, 125] width 27 height 20
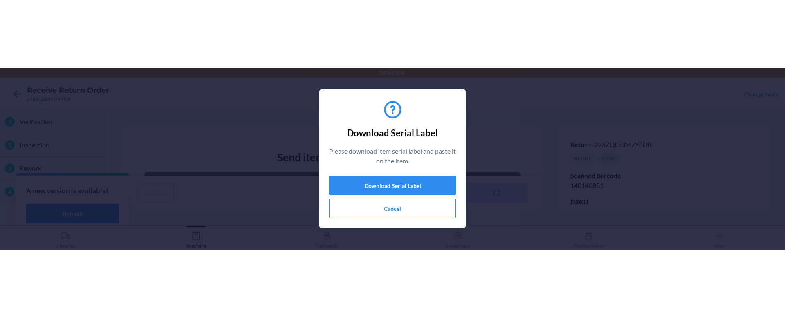
scroll to position [116, 0]
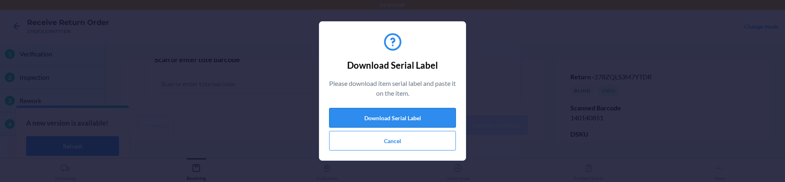
click at [404, 113] on button "Download Serial Label" at bounding box center [392, 118] width 127 height 20
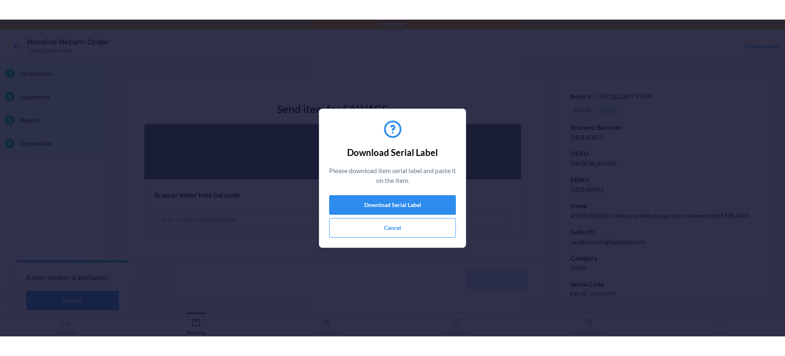
scroll to position [0, 0]
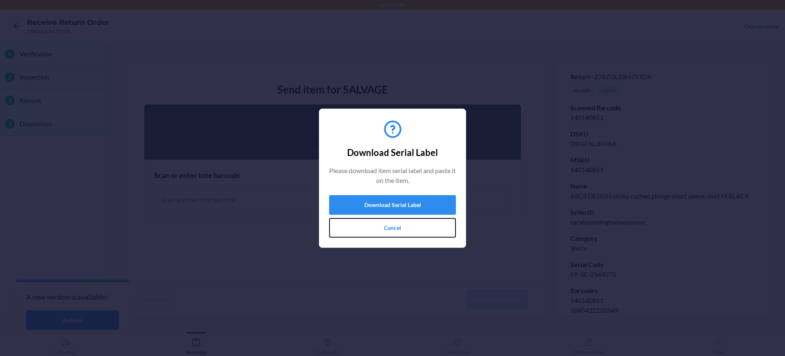
click at [388, 231] on button "Cancel" at bounding box center [392, 228] width 127 height 20
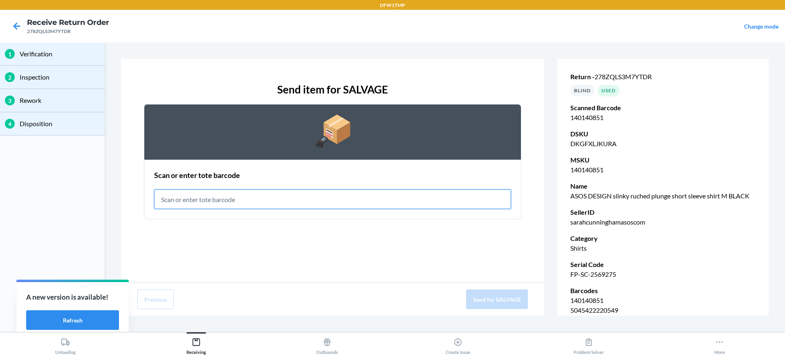
click at [239, 203] on input "text" at bounding box center [332, 200] width 357 height 20
type input "RET-SLV-0001"
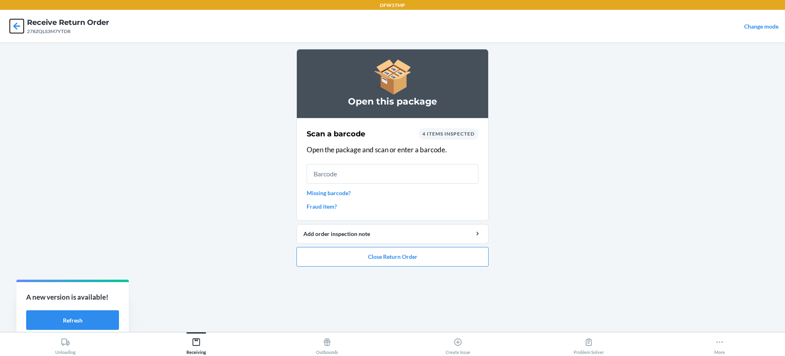
click at [18, 27] on icon at bounding box center [16, 25] width 7 height 7
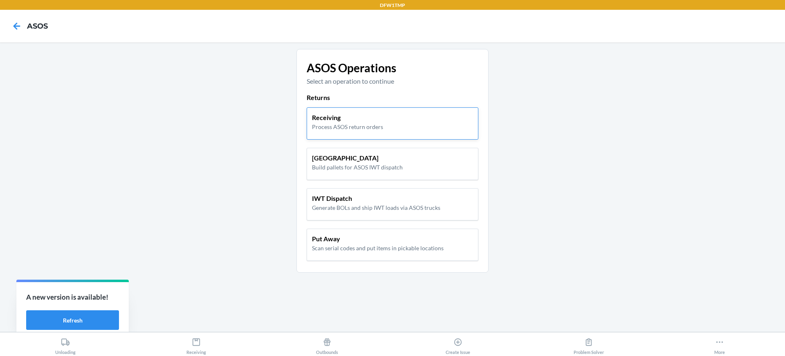
click at [330, 119] on p "Receiving" at bounding box center [347, 118] width 71 height 10
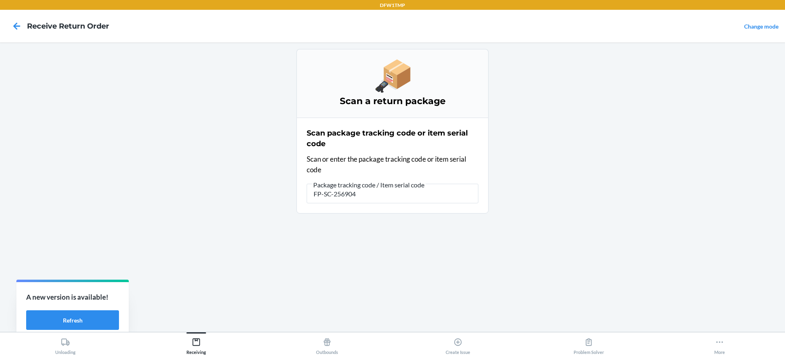
type input "FP-SC-2569048"
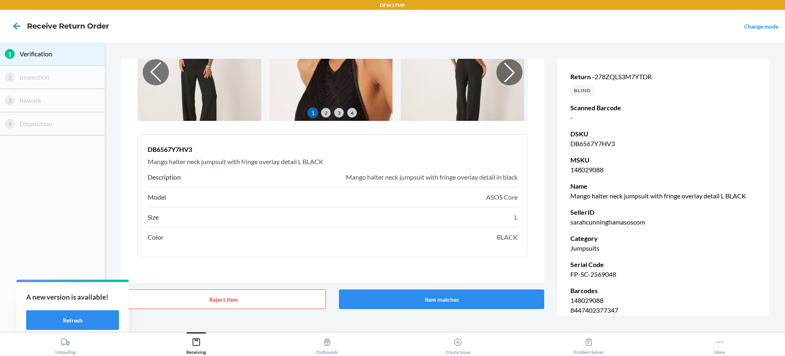
scroll to position [82, 0]
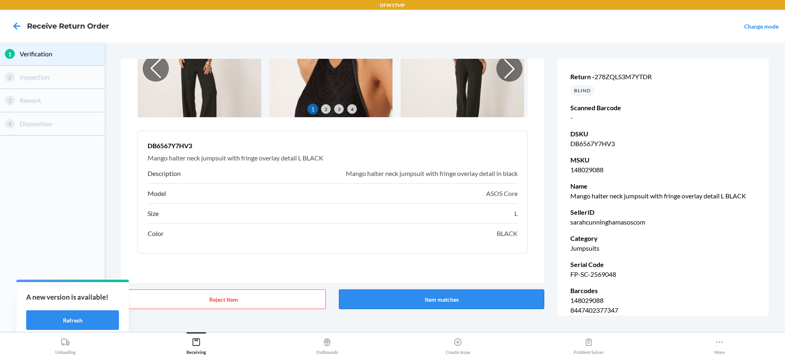
click at [419, 304] on button "Item matches" at bounding box center [441, 300] width 205 height 20
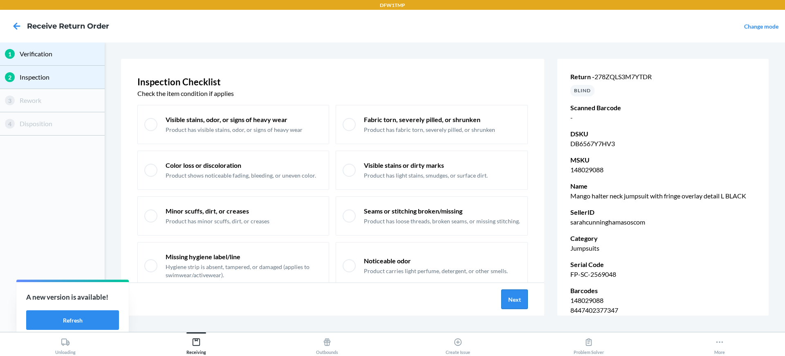
click at [503, 304] on button "Next" at bounding box center [514, 300] width 27 height 20
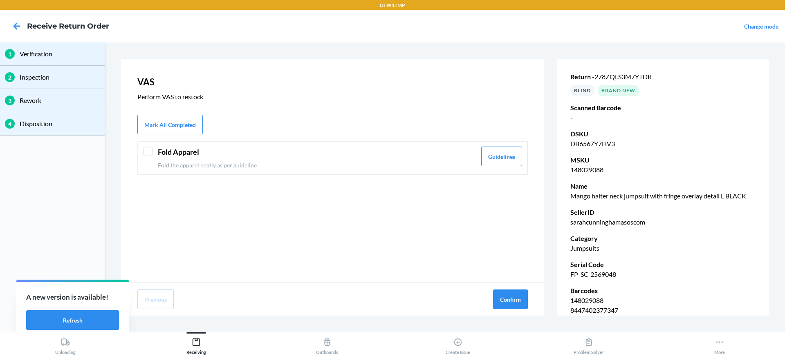
click at [154, 153] on div "Fold Apparel Fold the apparel neatly as per guideline Guidelines" at bounding box center [332, 158] width 390 height 34
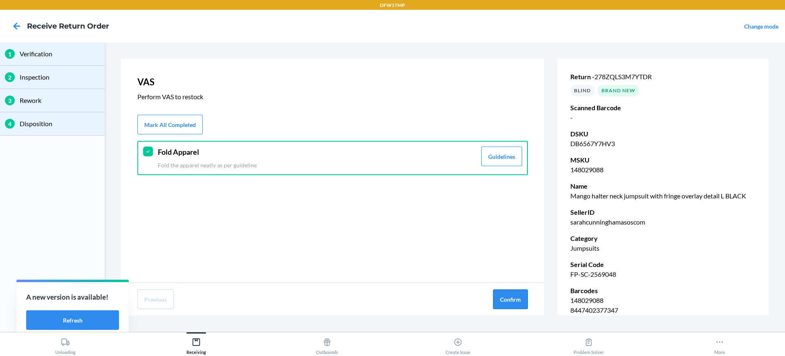
click at [516, 290] on button "Confirm" at bounding box center [510, 300] width 35 height 20
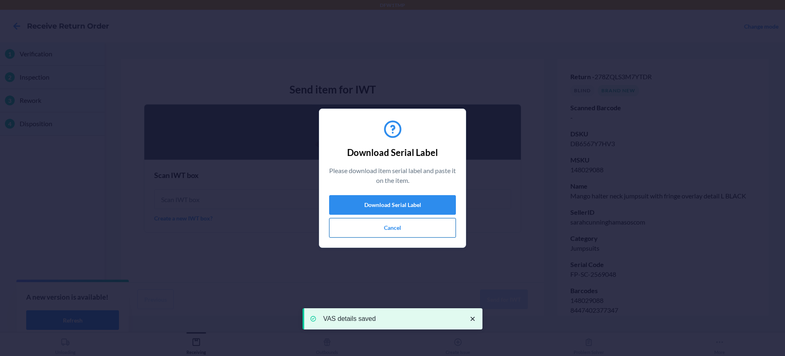
click at [382, 227] on button "Cancel" at bounding box center [392, 228] width 127 height 20
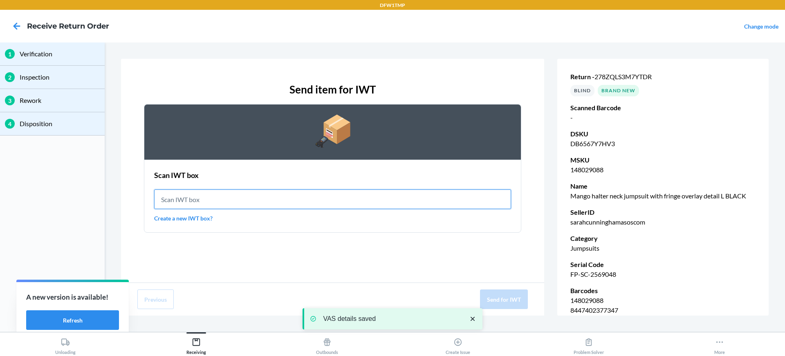
click at [173, 198] on input "text" at bounding box center [332, 200] width 357 height 20
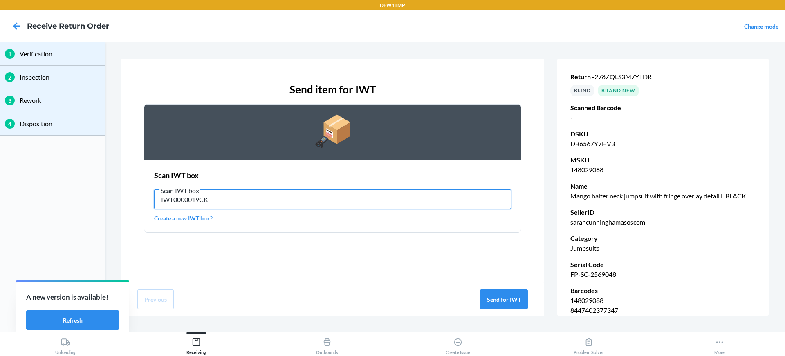
type input "IWT0000019CK"
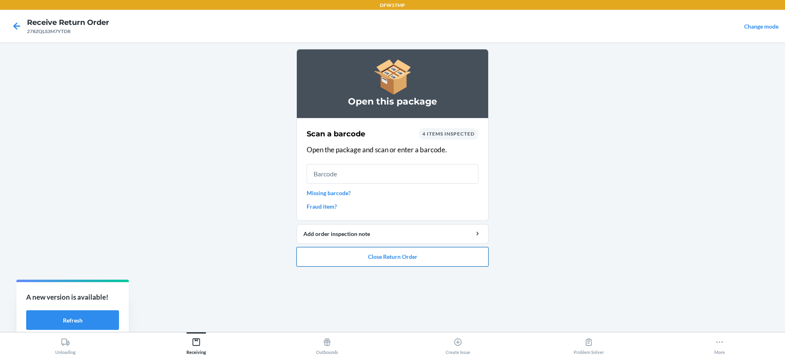
click at [361, 255] on button "Close Return Order" at bounding box center [392, 257] width 192 height 20
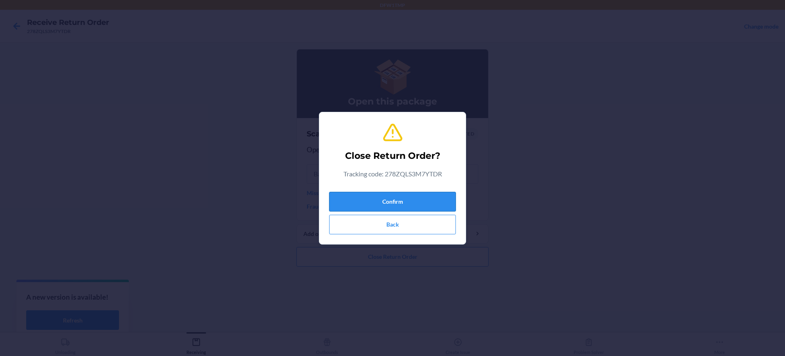
click at [427, 196] on button "Confirm" at bounding box center [392, 202] width 127 height 20
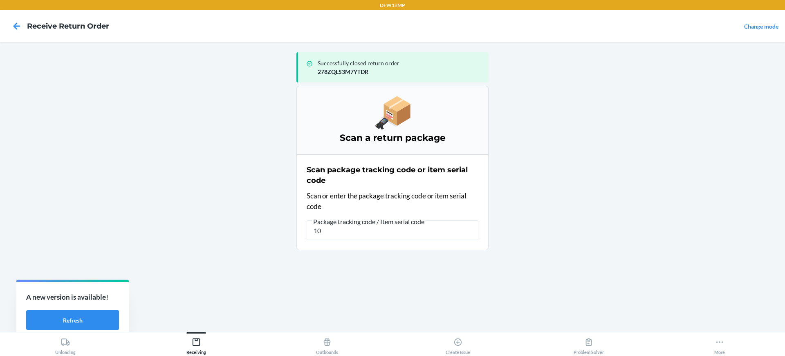
type input "1"
type input "2"
type input "26LMHKH3M8TP2M"
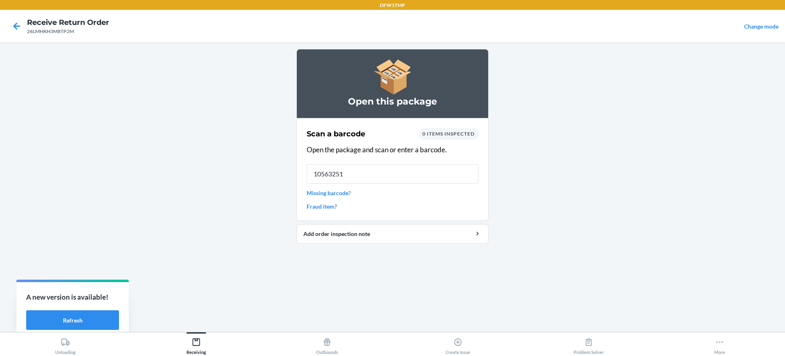
type input "105632519"
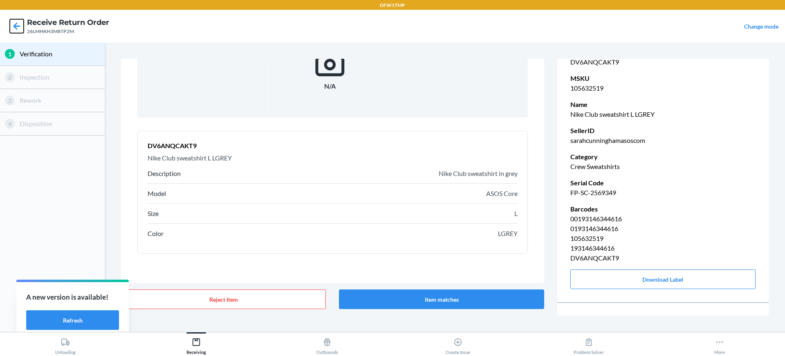
click at [21, 25] on icon at bounding box center [17, 26] width 14 height 14
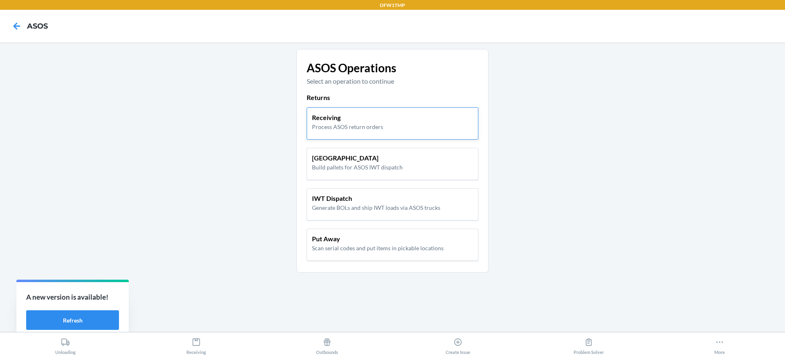
click at [382, 126] on div "Receiving Process ASOS return orders" at bounding box center [392, 122] width 161 height 18
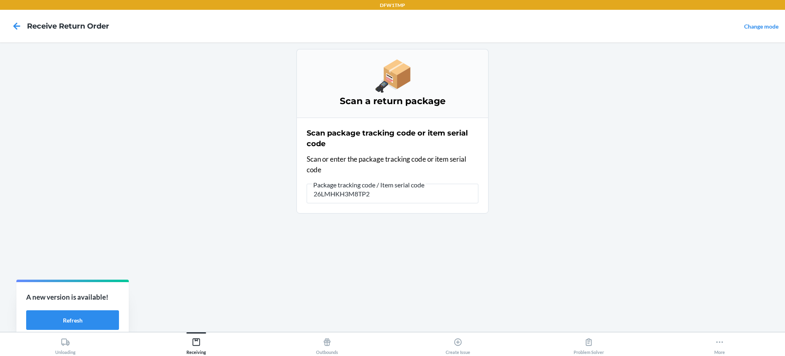
type input "26LMHKH3M8TP2M"
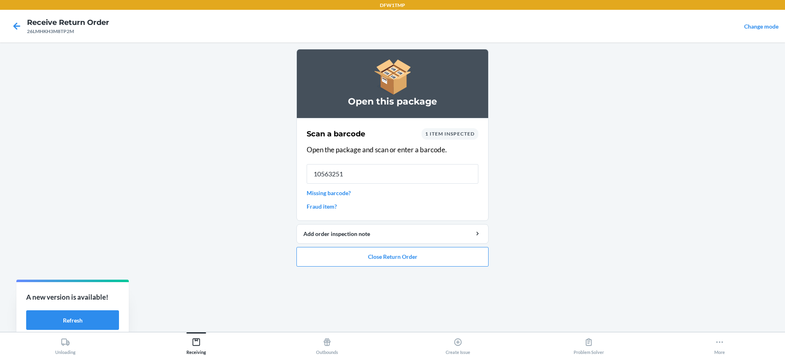
type input "105632519"
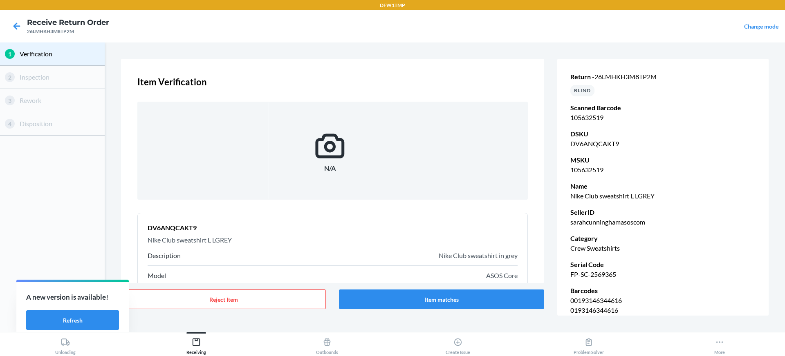
scroll to position [82, 0]
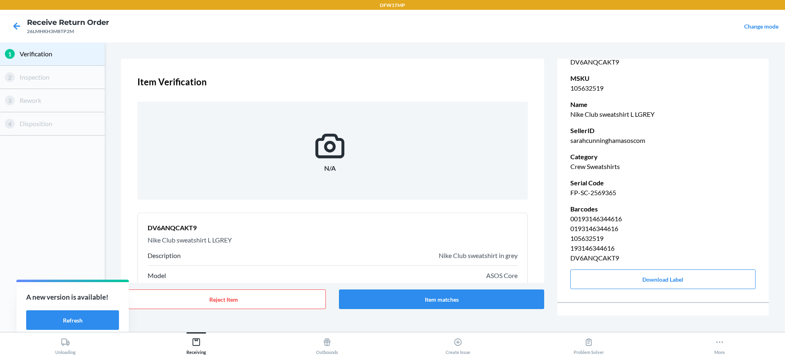
click at [570, 192] on p "FP-SC-2569365" at bounding box center [662, 193] width 185 height 10
click at [582, 241] on p "105632519" at bounding box center [662, 239] width 185 height 10
drag, startPoint x: 107, startPoint y: 212, endPoint x: 103, endPoint y: 229, distance: 16.8
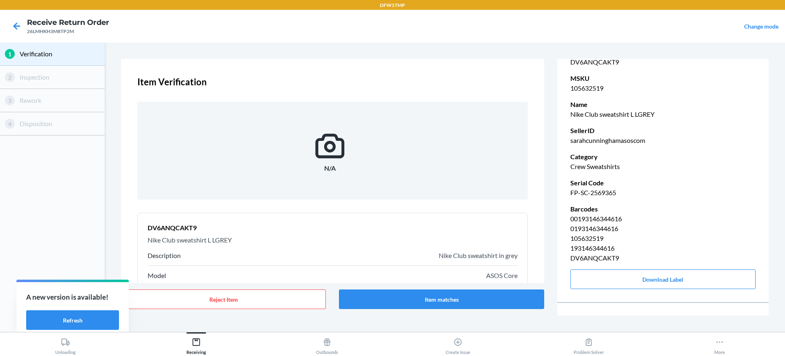
click at [103, 229] on div "1 Verification 2 Inspection 3 Rework 4 Disposition" at bounding box center [52, 187] width 105 height 290
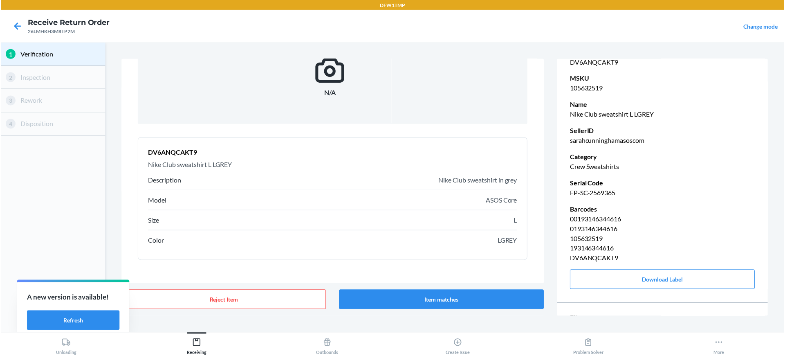
scroll to position [82, 0]
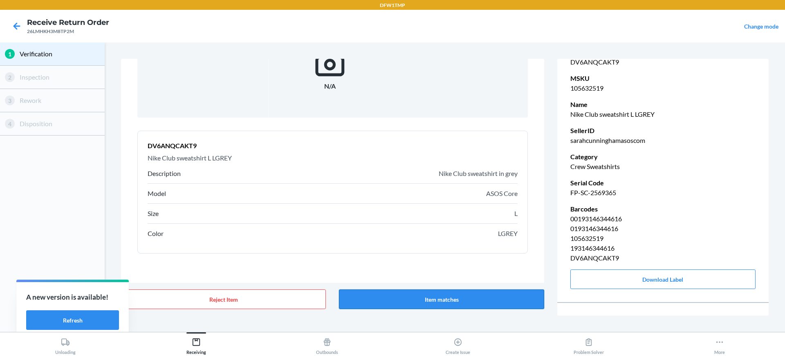
click at [470, 296] on button "Item matches" at bounding box center [441, 300] width 205 height 20
click at [639, 271] on button "Download Label" at bounding box center [662, 280] width 185 height 20
click at [5, 21] on nav "Receive Return Order 26LMHKH3M8TP2M Change mode" at bounding box center [392, 26] width 785 height 33
click at [18, 26] on icon at bounding box center [16, 25] width 7 height 7
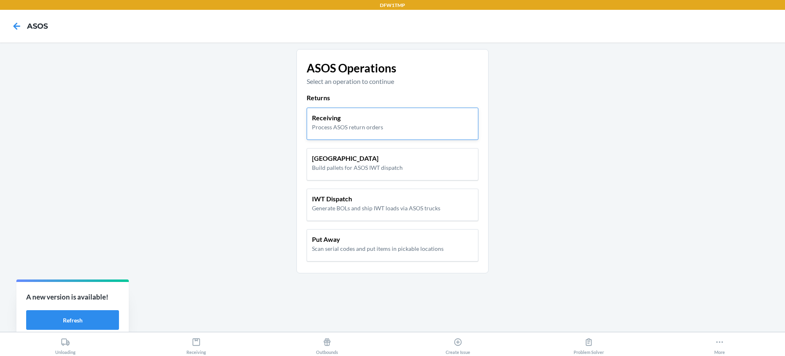
click at [347, 127] on p "Process ASOS return orders" at bounding box center [347, 127] width 71 height 9
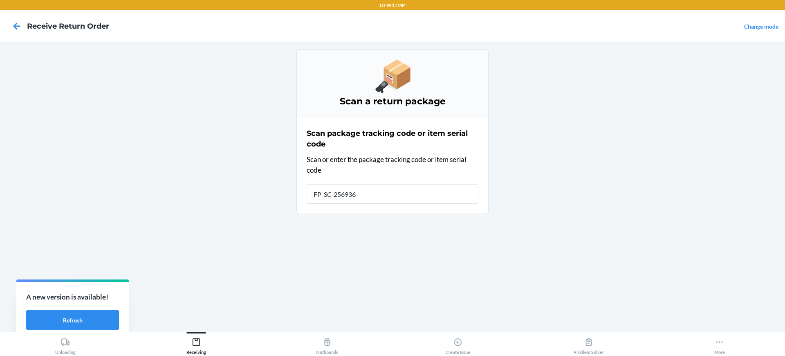
type input "FP-SC-2569365"
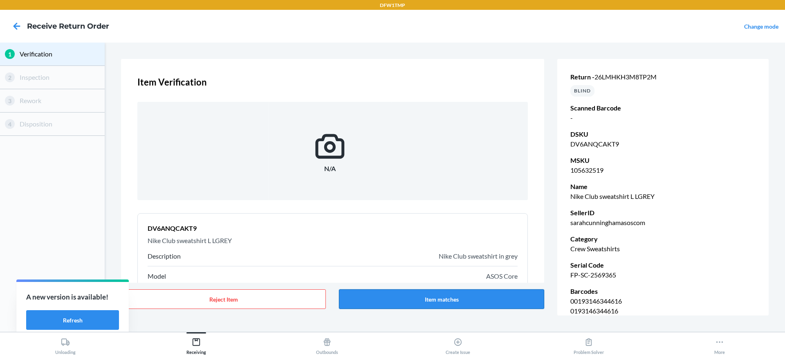
click at [444, 292] on button "Item matches" at bounding box center [441, 299] width 205 height 20
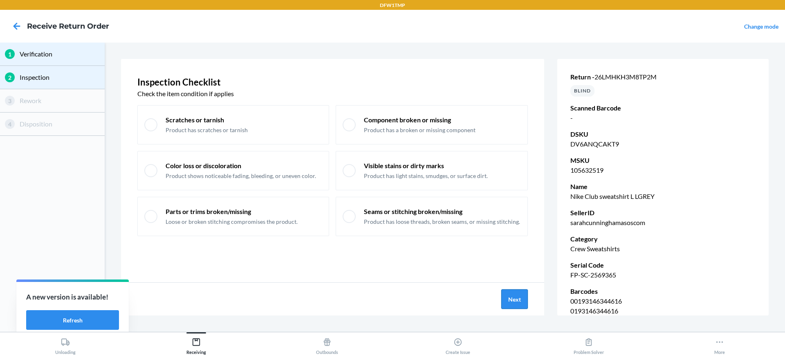
click at [511, 301] on button "Next" at bounding box center [514, 299] width 27 height 20
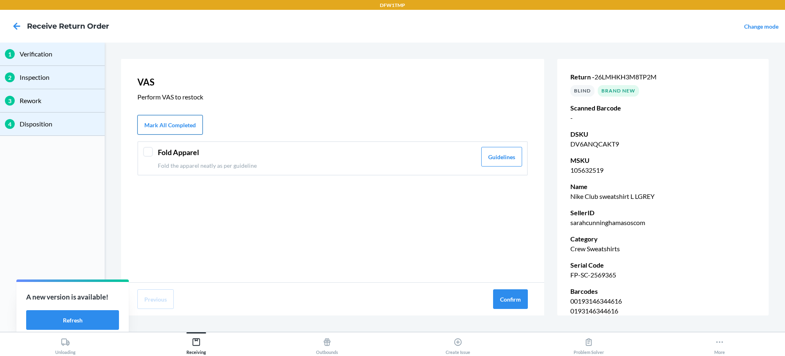
click at [157, 127] on button "Mark All Completed" at bounding box center [169, 125] width 65 height 20
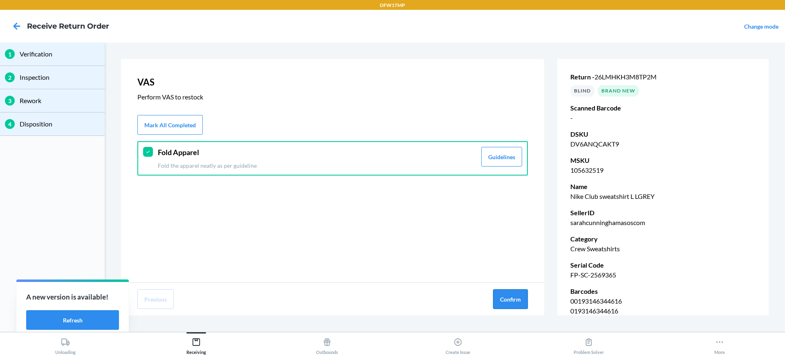
click at [517, 289] on button "Confirm" at bounding box center [510, 299] width 35 height 20
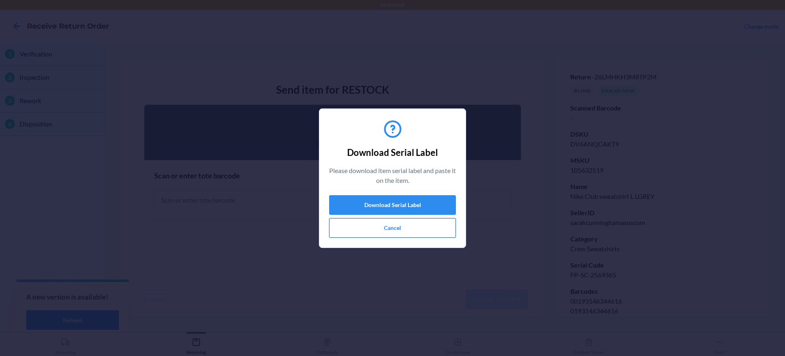
click at [380, 227] on button "Cancel" at bounding box center [392, 228] width 127 height 20
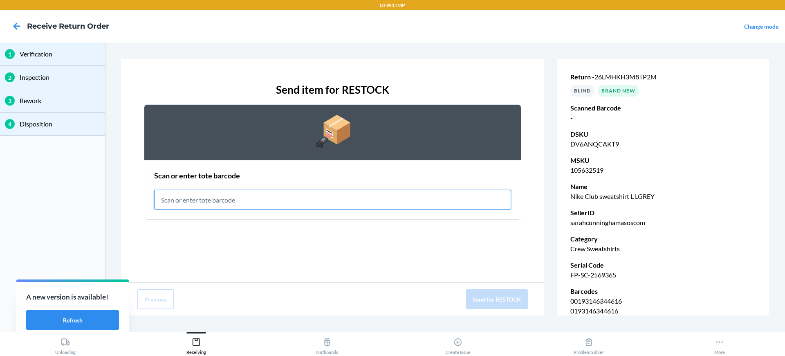
click at [307, 200] on input "text" at bounding box center [332, 200] width 357 height 20
type input "RET-PA-0099"
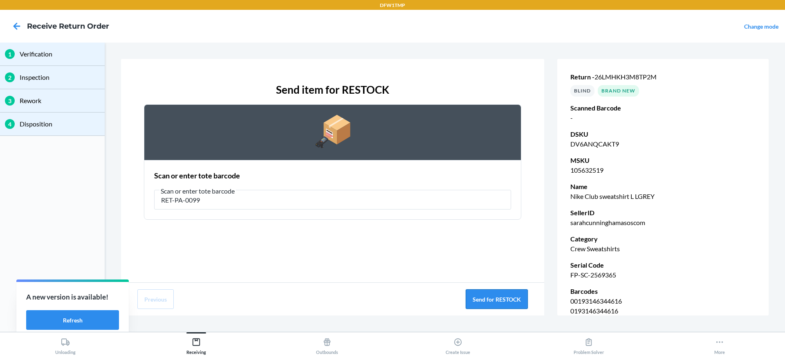
click at [504, 304] on button "Send for RESTOCK" at bounding box center [496, 299] width 62 height 20
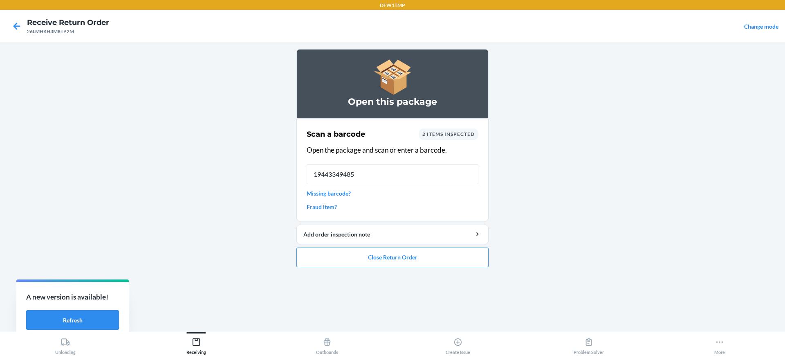
type input "194433494854"
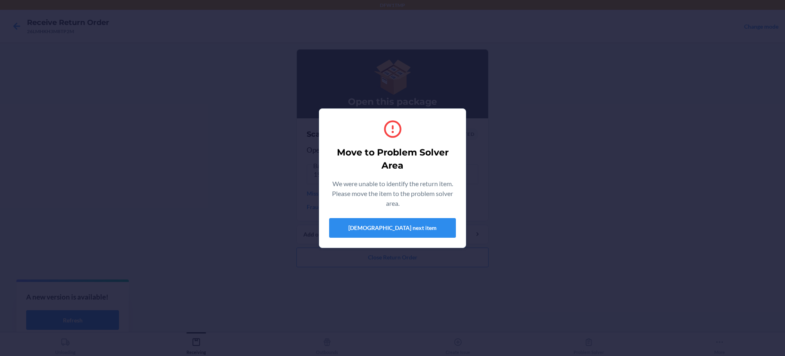
click at [569, 146] on div "Move to Problem Solver Area We were unable to identify the return item. Please …" at bounding box center [392, 178] width 785 height 356
click at [387, 233] on button "[DEMOGRAPHIC_DATA] next item" at bounding box center [392, 228] width 127 height 20
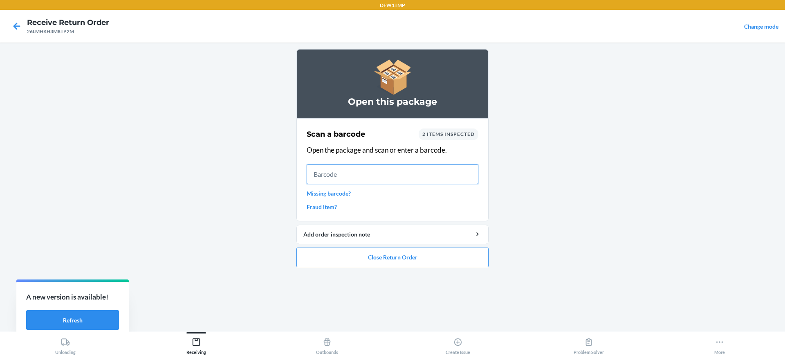
click at [347, 178] on input "text" at bounding box center [392, 174] width 172 height 20
type input "105034456"
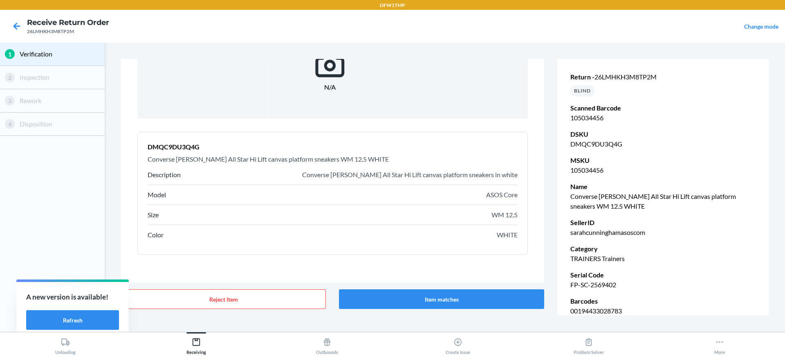
scroll to position [82, 0]
click at [432, 296] on button "Item matches" at bounding box center [441, 299] width 205 height 20
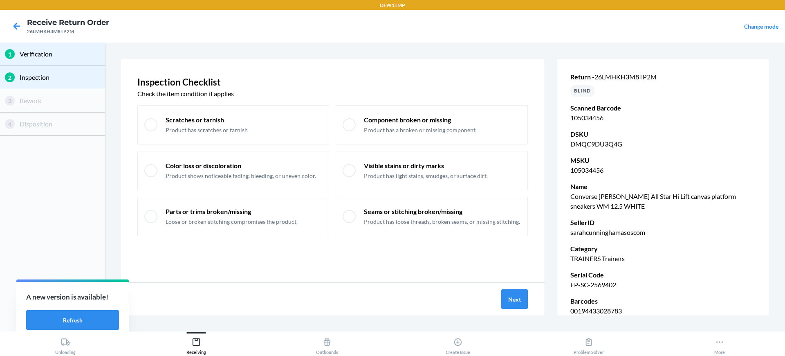
click at [529, 304] on div "Next" at bounding box center [332, 298] width 423 height 33
click at [521, 304] on button "Next" at bounding box center [514, 299] width 27 height 20
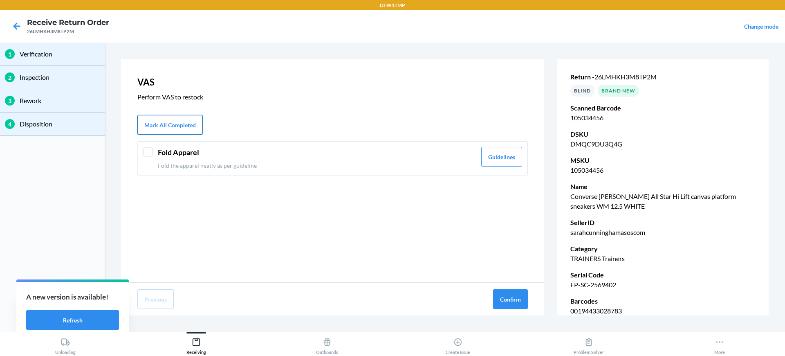
click at [160, 120] on button "Mark All Completed" at bounding box center [169, 125] width 65 height 20
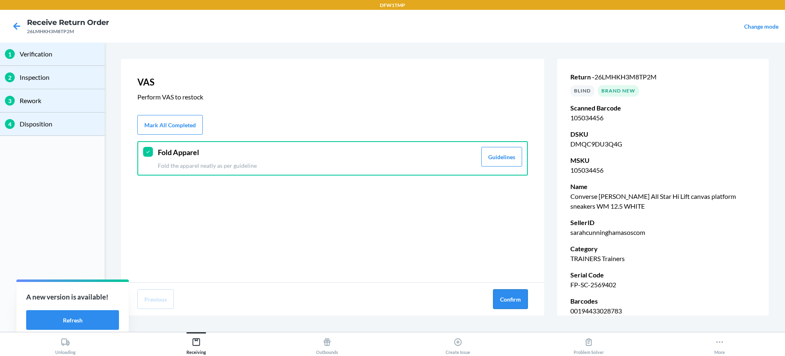
click at [521, 303] on button "Confirm" at bounding box center [510, 299] width 35 height 20
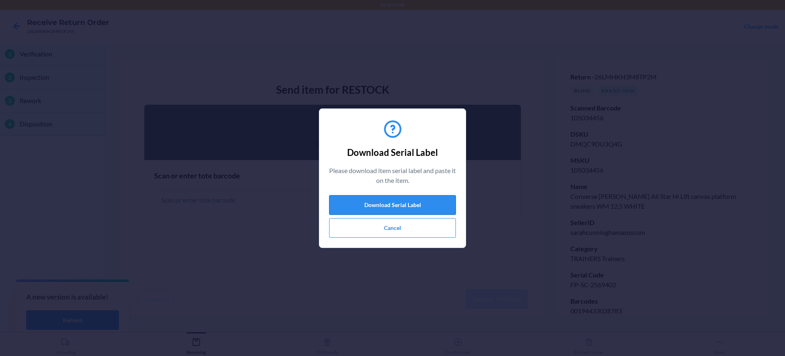
click at [369, 210] on button "Download Serial Label" at bounding box center [392, 205] width 127 height 20
click at [369, 233] on button "Cancel" at bounding box center [392, 228] width 127 height 20
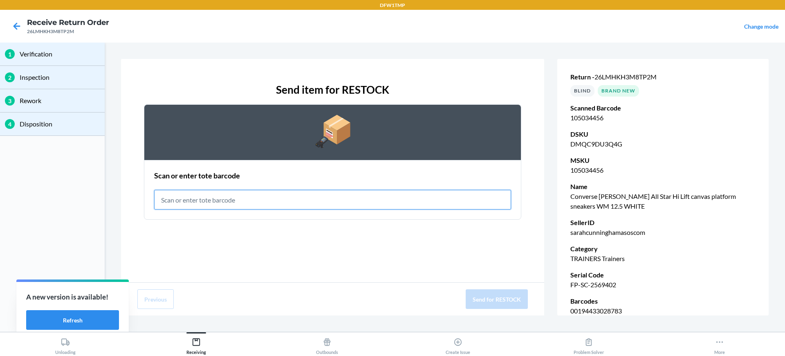
click at [320, 197] on input "text" at bounding box center [332, 200] width 357 height 20
type input "RET-PA-0099"
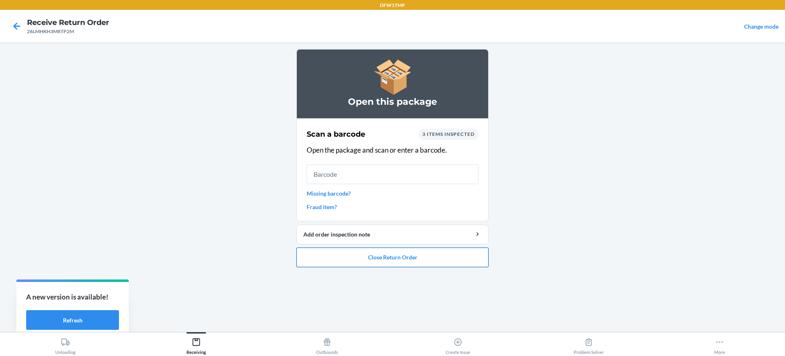
click at [323, 252] on button "Close Return Order" at bounding box center [392, 257] width 192 height 20
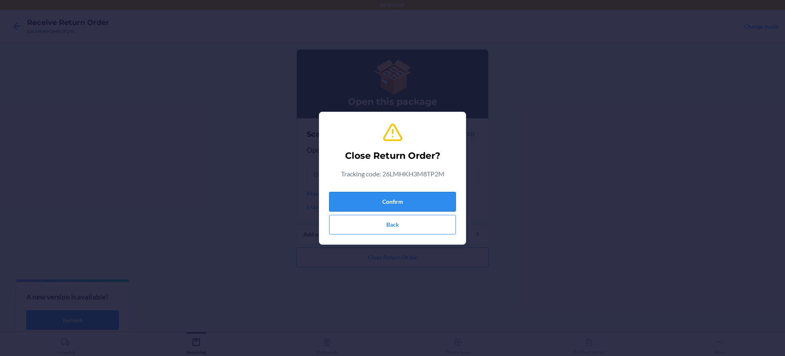
click at [355, 196] on button "Confirm" at bounding box center [392, 202] width 127 height 20
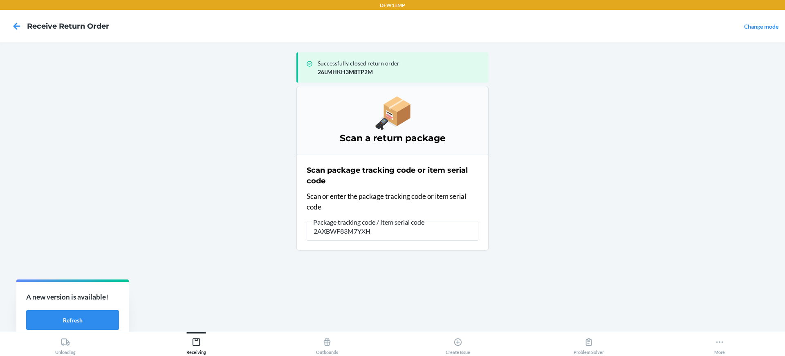
type input "2AXBWF83M7YXHB"
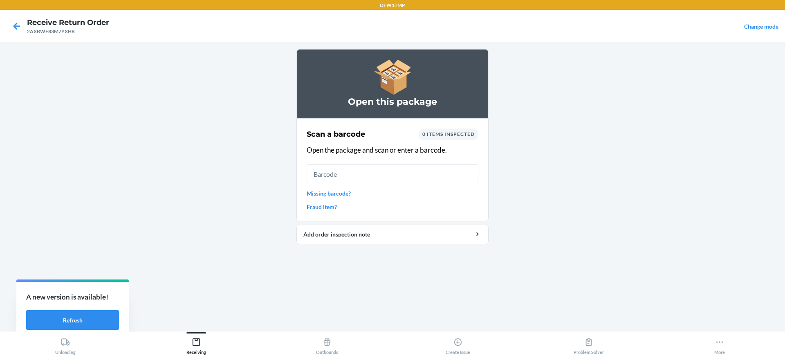
click at [330, 180] on input "text" at bounding box center [392, 174] width 172 height 20
type input "140858674"
click at [331, 174] on input "140858674" at bounding box center [392, 174] width 172 height 20
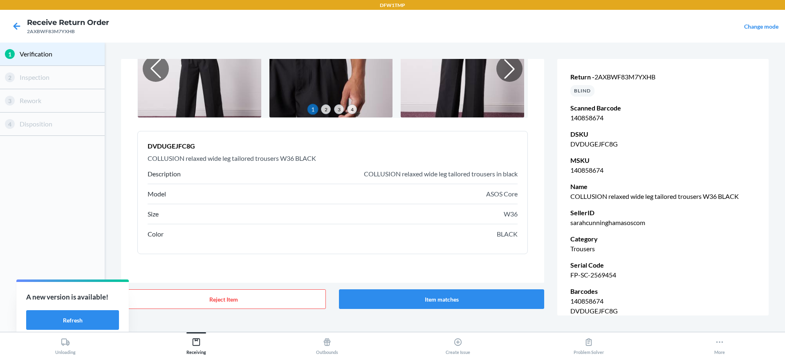
scroll to position [83, 0]
click at [496, 300] on button "Item matches" at bounding box center [441, 299] width 205 height 20
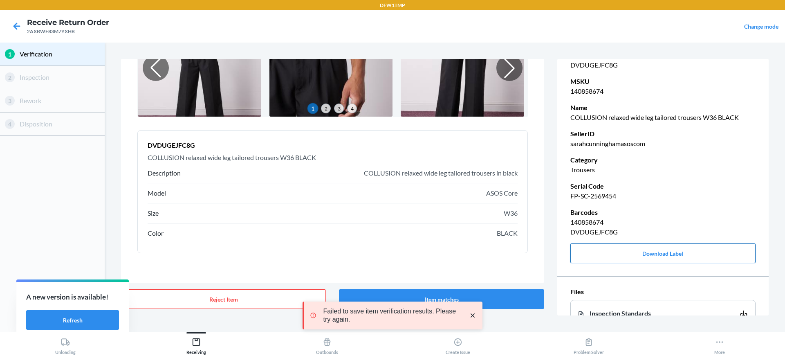
scroll to position [82, 0]
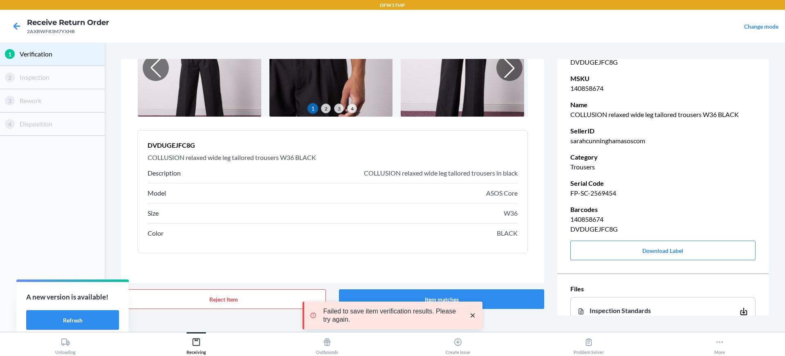
click at [592, 191] on p "FP-SC-2569454" at bounding box center [662, 193] width 185 height 10
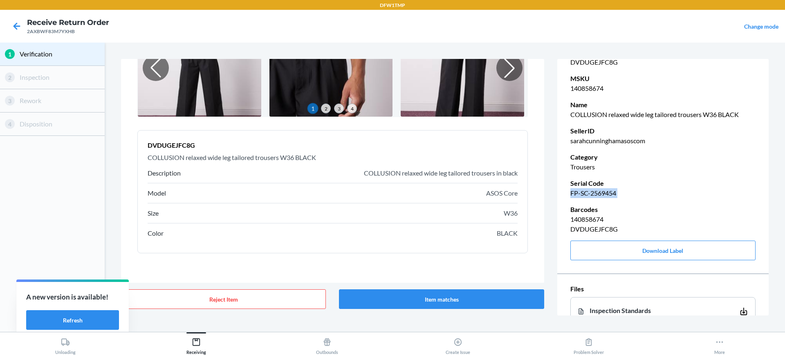
copy p "FP-SC-2569454"
click at [16, 22] on icon at bounding box center [17, 26] width 14 height 14
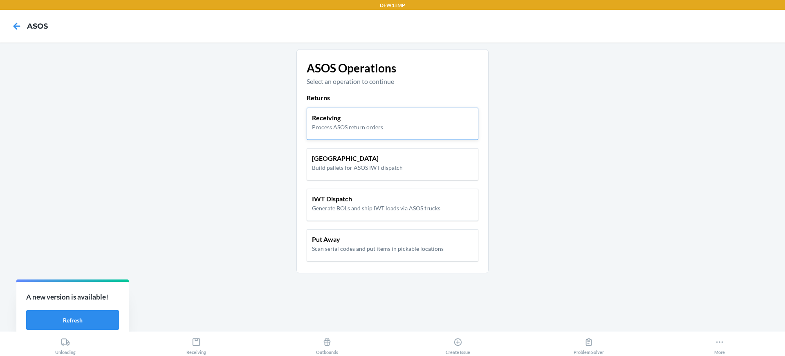
click at [360, 118] on p "Receiving" at bounding box center [347, 118] width 71 height 10
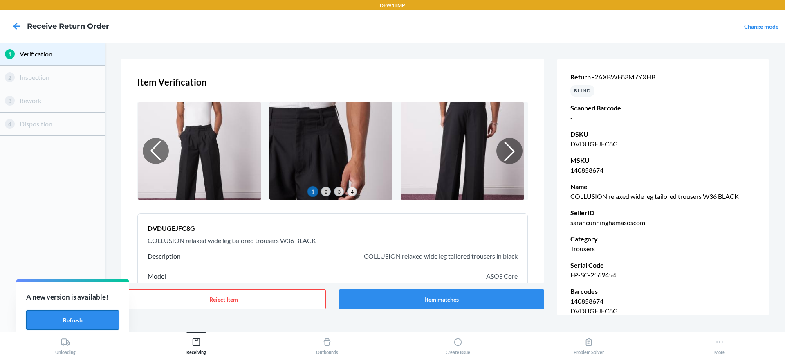
click at [91, 321] on button "Refresh" at bounding box center [72, 320] width 93 height 20
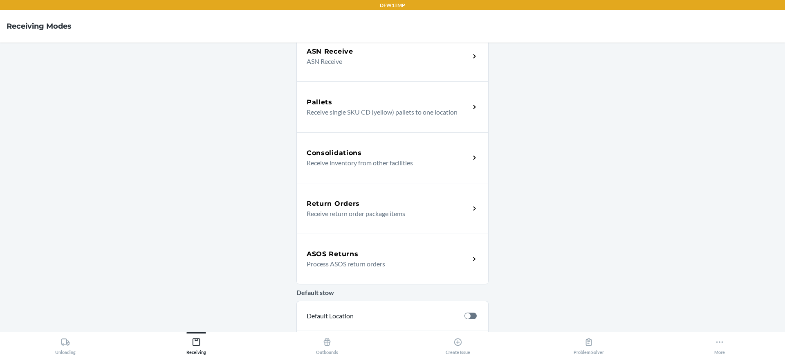
scroll to position [123, 0]
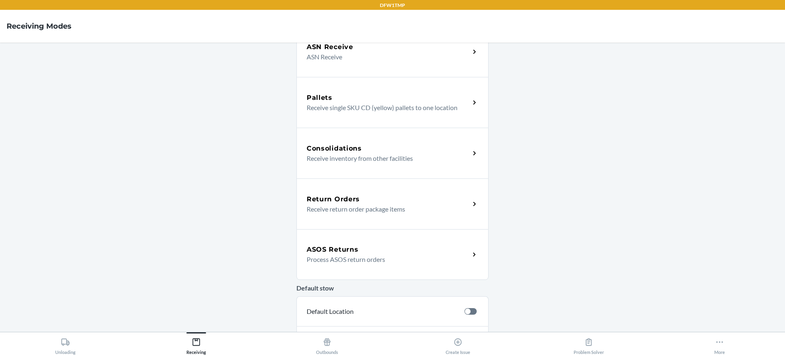
click at [338, 253] on h5 "ASOS Returns" at bounding box center [331, 249] width 51 height 10
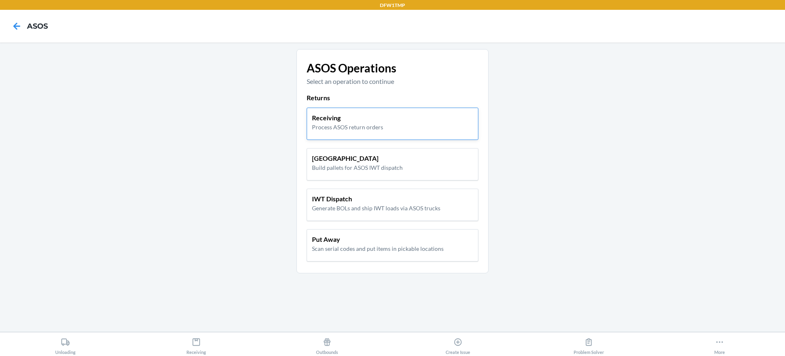
click at [350, 113] on p "Receiving" at bounding box center [347, 118] width 71 height 10
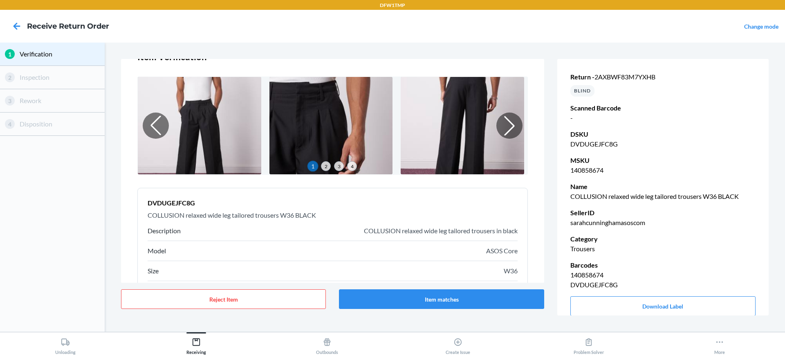
scroll to position [82, 0]
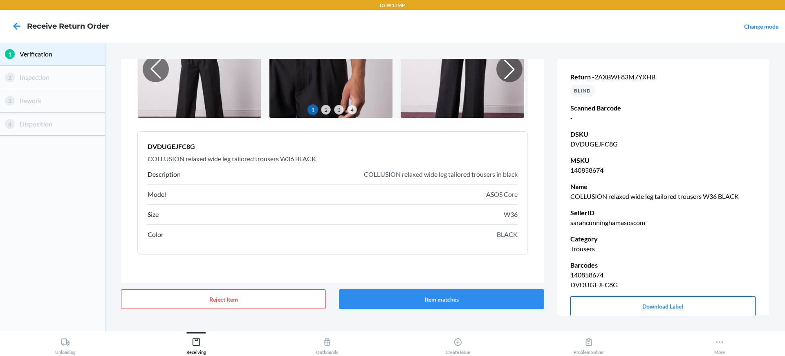
click at [629, 302] on button "Download Label" at bounding box center [662, 306] width 185 height 20
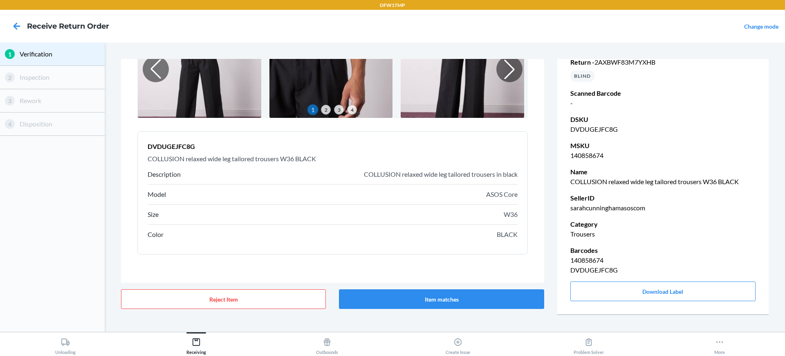
scroll to position [23, 0]
click at [650, 279] on button "Download Label" at bounding box center [662, 289] width 185 height 20
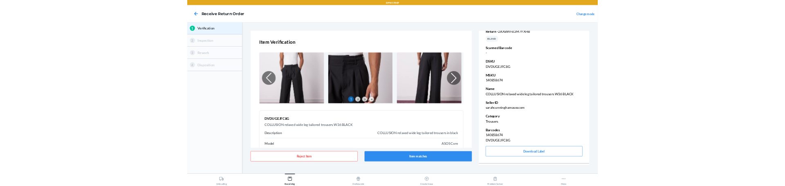
scroll to position [0, 0]
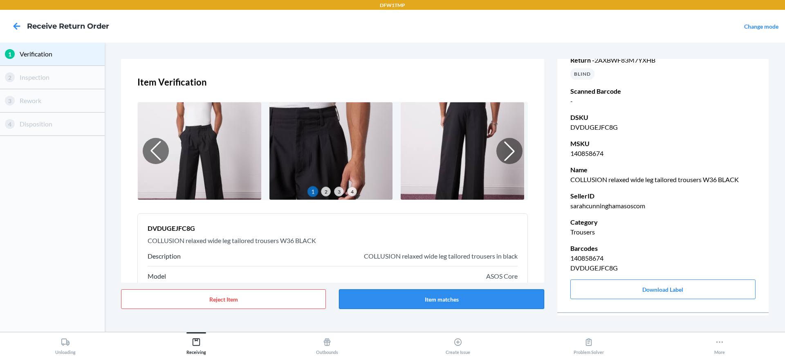
click at [433, 306] on button "Item matches" at bounding box center [441, 299] width 205 height 20
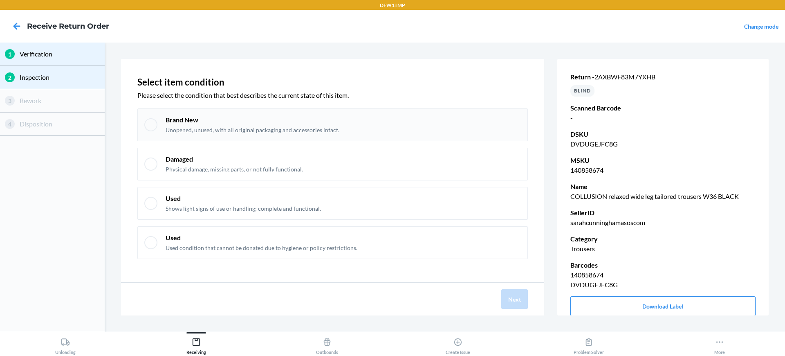
click at [159, 122] on div "Brand New Unopened, unused, with all original packaging and accessories intact." at bounding box center [332, 124] width 390 height 33
checkbox input "true"
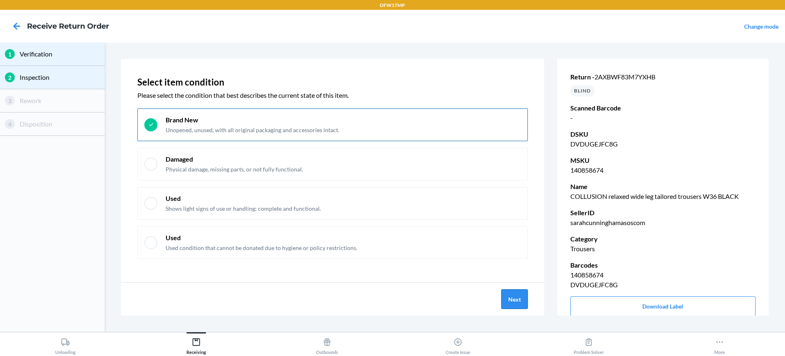
click at [506, 301] on button "Next" at bounding box center [514, 299] width 27 height 20
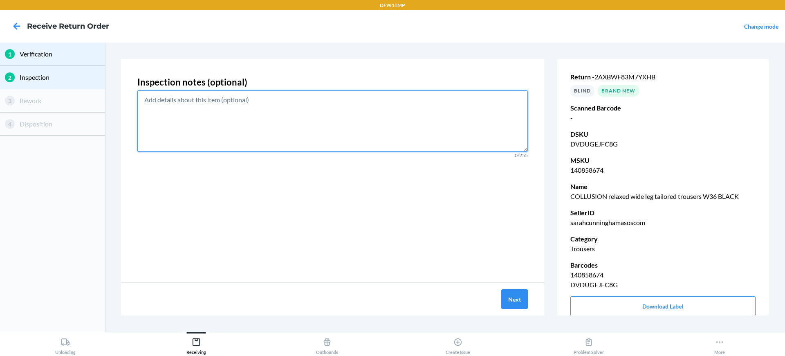
click at [271, 111] on textarea at bounding box center [332, 120] width 390 height 61
type textarea "No issues"
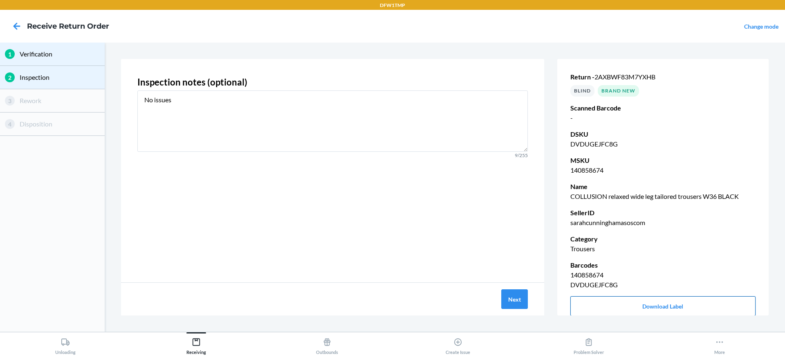
click at [649, 306] on button "Download Label" at bounding box center [662, 306] width 185 height 20
click at [508, 293] on button "Next" at bounding box center [514, 299] width 27 height 20
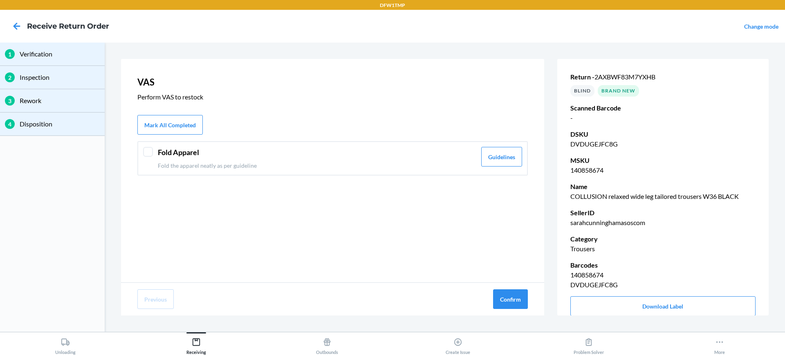
click at [144, 153] on div at bounding box center [148, 152] width 10 height 10
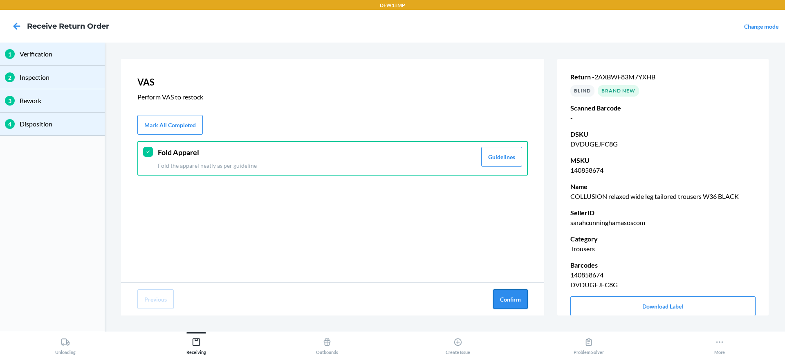
click at [506, 305] on button "Confirm" at bounding box center [510, 299] width 35 height 20
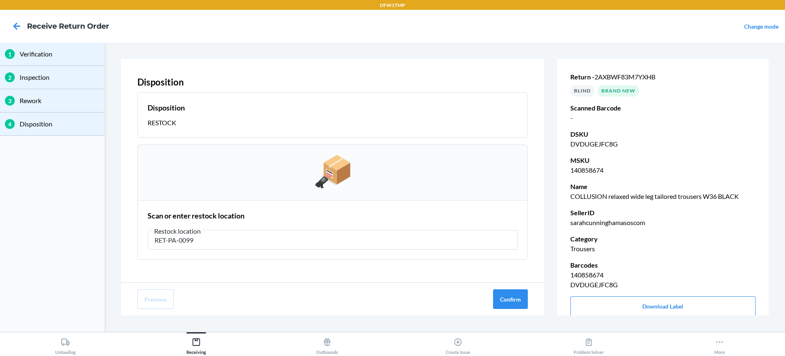
type input "RET-PA-0099"
drag, startPoint x: 114, startPoint y: 258, endPoint x: 513, endPoint y: 289, distance: 400.0
click at [513, 289] on button "Confirm" at bounding box center [510, 299] width 35 height 20
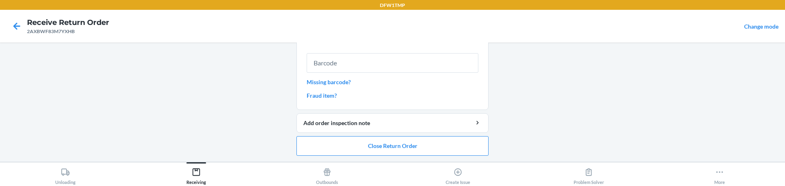
scroll to position [165, 0]
click at [322, 61] on input "text" at bounding box center [392, 63] width 172 height 20
type input "133311236"
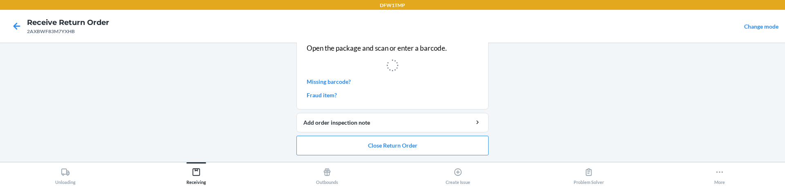
scroll to position [0, 0]
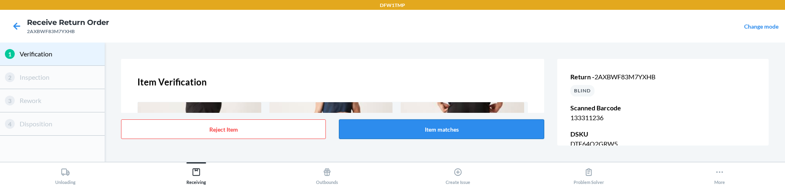
click at [442, 129] on button "Item matches" at bounding box center [441, 129] width 205 height 20
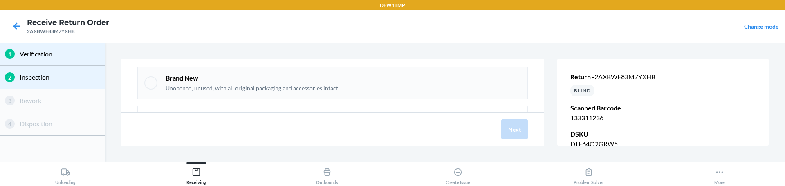
scroll to position [41, 0]
click at [156, 85] on div at bounding box center [150, 83] width 13 height 13
checkbox input "true"
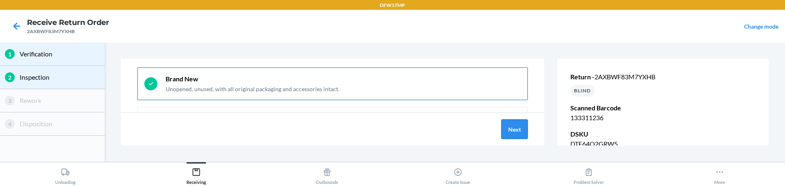
click at [509, 133] on button "Next" at bounding box center [514, 129] width 27 height 20
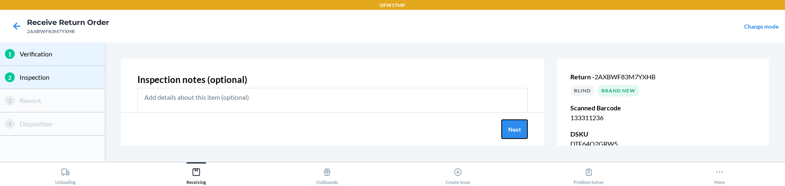
scroll to position [0, 0]
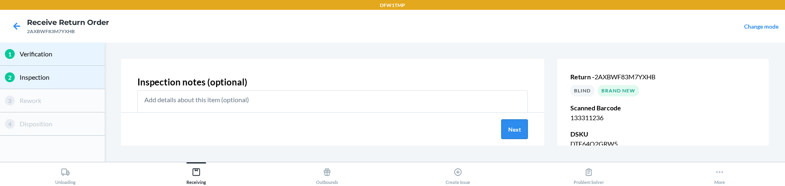
click at [503, 132] on button "Next" at bounding box center [514, 129] width 27 height 20
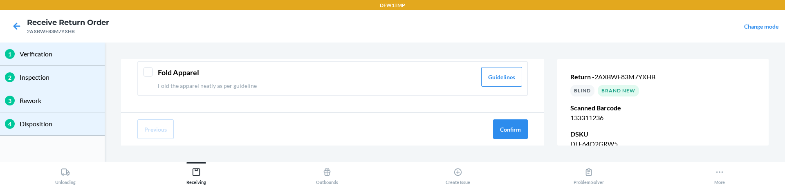
scroll to position [82, 0]
click at [170, 70] on header "Fold Apparel" at bounding box center [317, 70] width 318 height 11
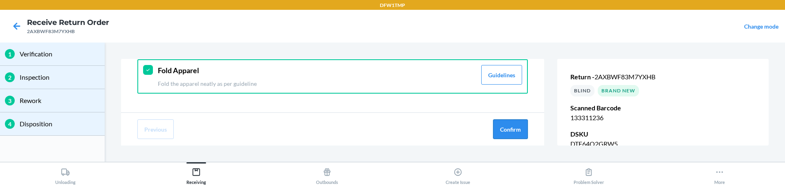
click at [500, 134] on button "Confirm" at bounding box center [510, 129] width 35 height 20
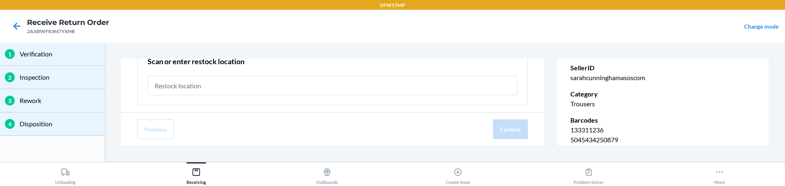
scroll to position [202, 0]
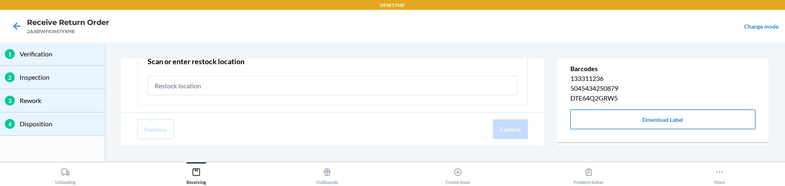
click at [603, 110] on button "Download Label" at bounding box center [662, 120] width 185 height 20
click at [22, 25] on icon at bounding box center [17, 26] width 14 height 14
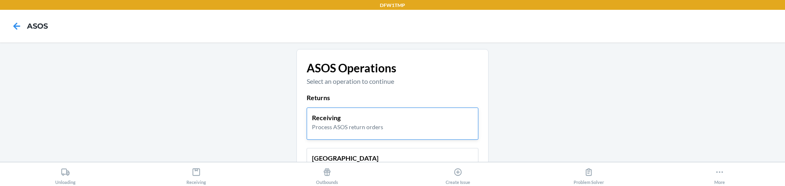
click at [329, 122] on p "Receiving" at bounding box center [347, 118] width 71 height 10
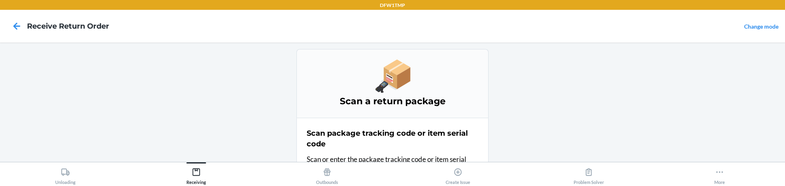
scroll to position [58, 0]
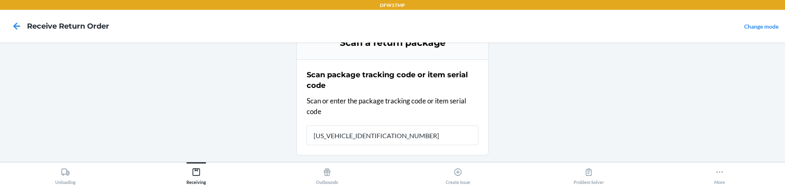
type input "1ZY2198D9035497717"
type input "2AXBWF83M7YXHB"
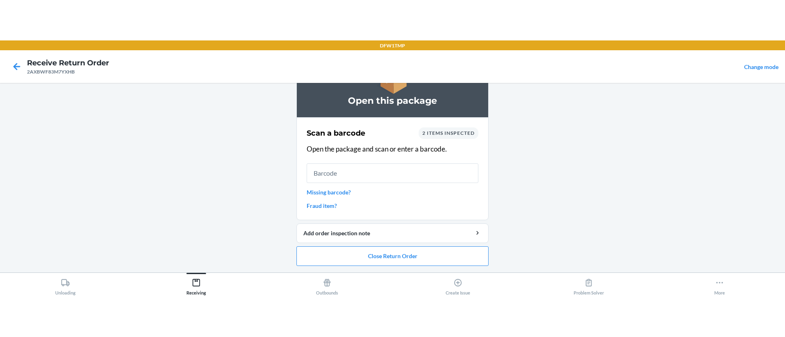
scroll to position [0, 0]
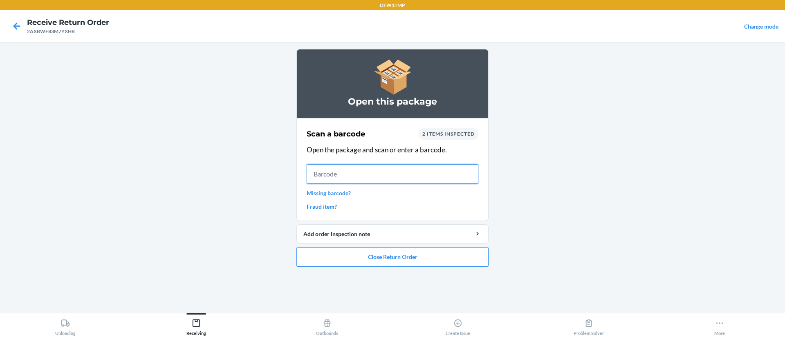
click at [332, 168] on input "text" at bounding box center [392, 174] width 172 height 20
type input "133311159"
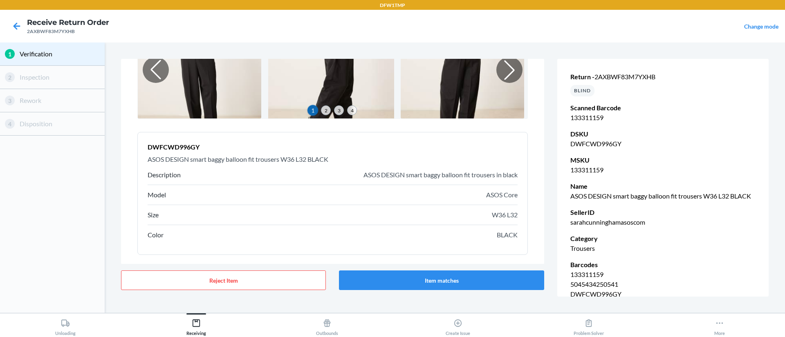
scroll to position [82, 0]
click at [474, 277] on button "Item matches" at bounding box center [441, 281] width 205 height 20
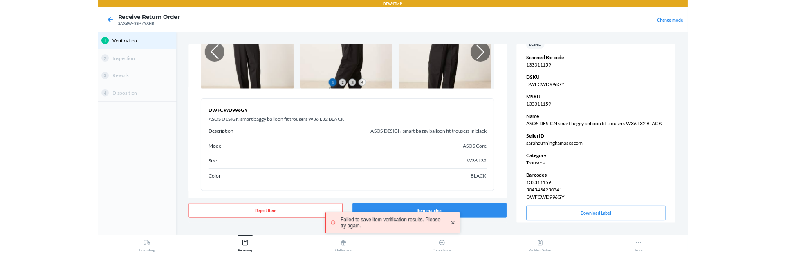
scroll to position [61, 0]
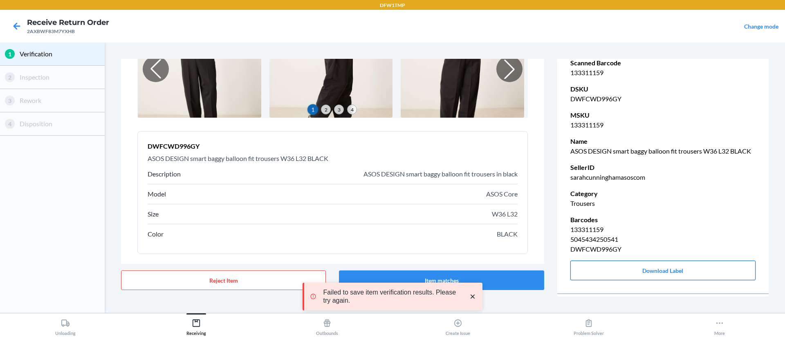
click at [595, 264] on button "Download Label" at bounding box center [662, 271] width 185 height 20
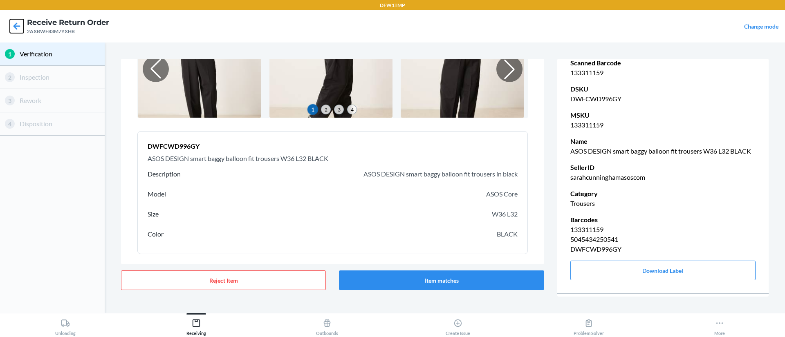
click at [16, 25] on icon at bounding box center [16, 25] width 7 height 7
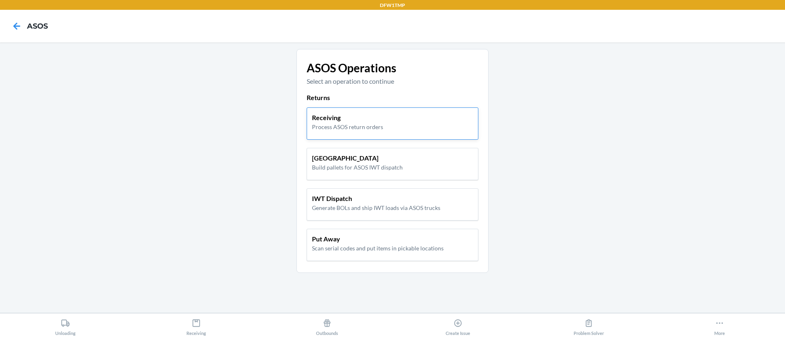
click at [334, 118] on p "Receiving" at bounding box center [347, 118] width 71 height 10
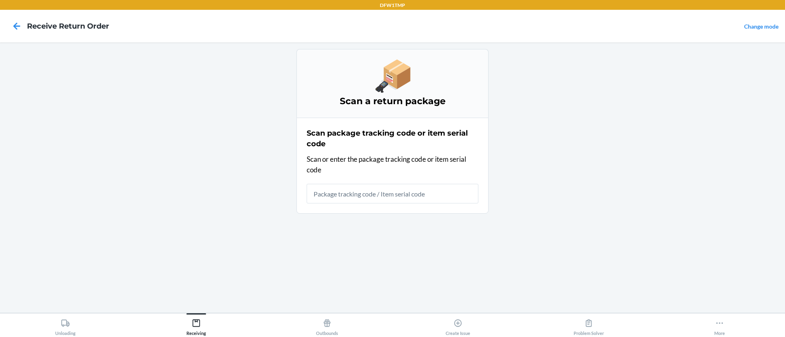
click at [368, 196] on input "text" at bounding box center [392, 194] width 172 height 20
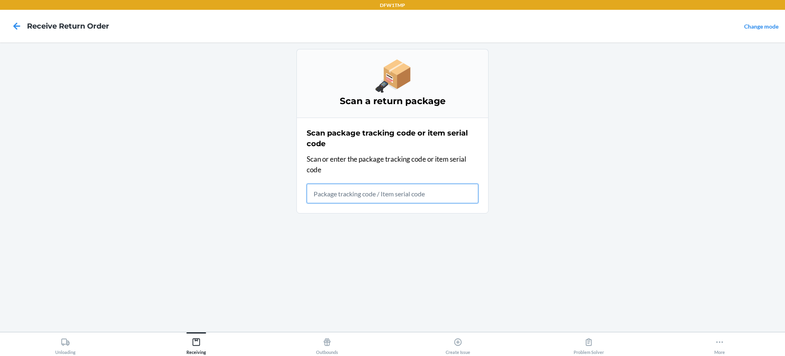
click at [351, 193] on input "text" at bounding box center [392, 194] width 172 height 20
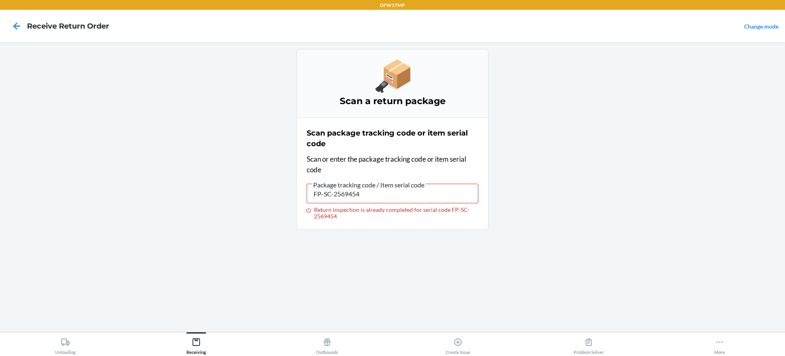
click at [326, 189] on span "Package tracking code / Item serial code" at bounding box center [369, 185] width 114 height 8
click at [326, 189] on input "FP-SC-2569454" at bounding box center [392, 194] width 172 height 20
click at [326, 190] on input "FP-SC-2569454" at bounding box center [392, 194] width 172 height 20
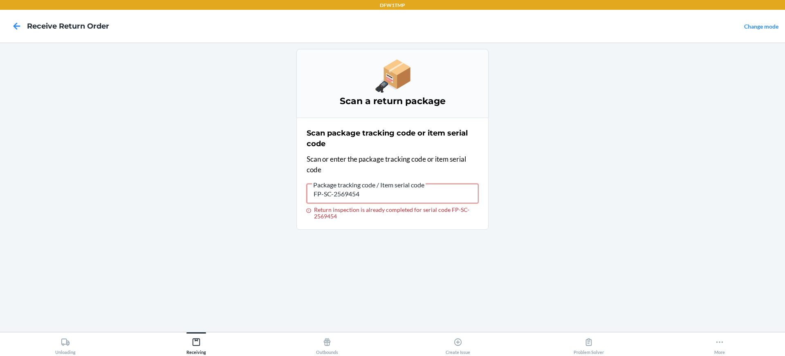
click at [326, 190] on input "FP-SC-2569454" at bounding box center [392, 194] width 172 height 20
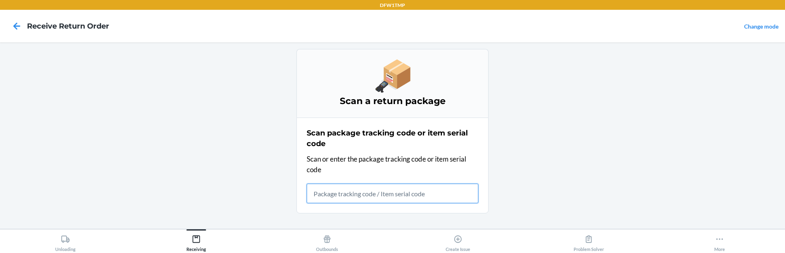
click at [352, 197] on input "text" at bounding box center [392, 194] width 172 height 20
type input "FP-SC-"
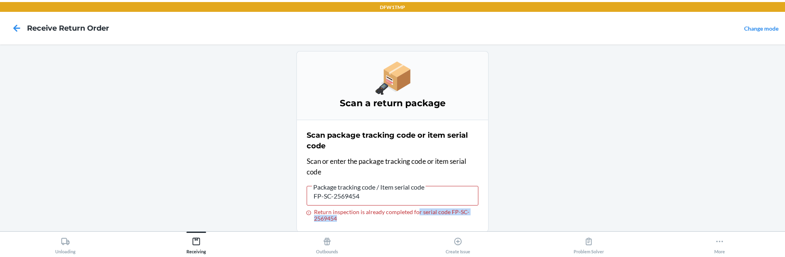
scroll to position [7, 0]
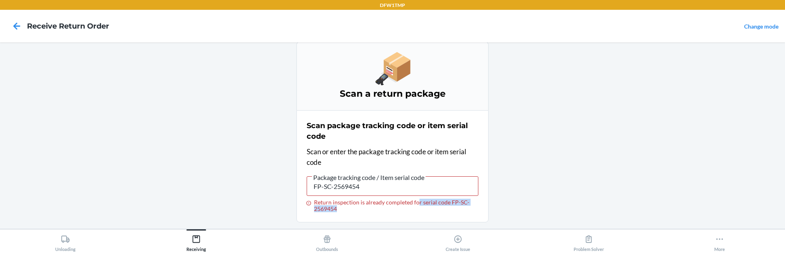
drag, startPoint x: 414, startPoint y: 210, endPoint x: 476, endPoint y: 226, distance: 64.8
click at [476, 226] on ol "Scan a return package Scan package tracking code or item serial code Scan or en…" at bounding box center [392, 136] width 192 height 188
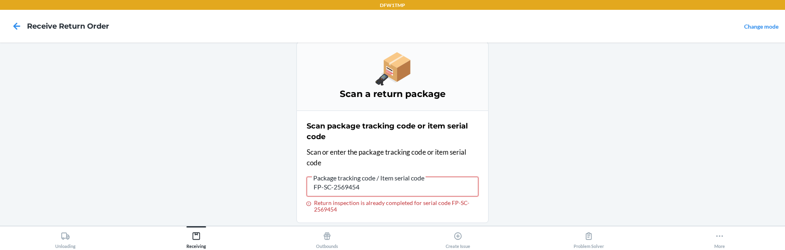
click at [365, 188] on input "FP-SC-2569454" at bounding box center [392, 187] width 172 height 20
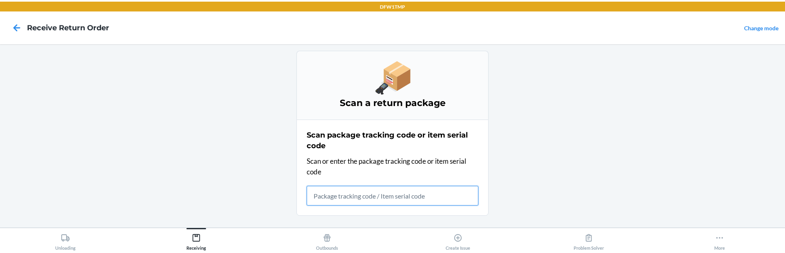
scroll to position [0, 0]
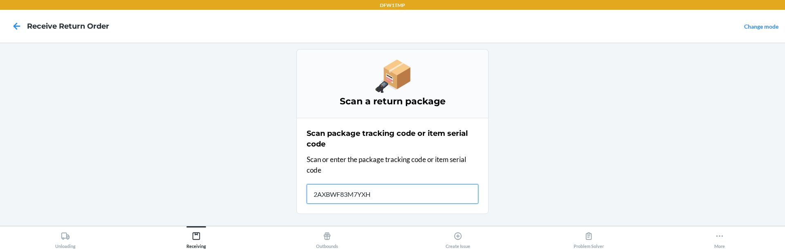
type input "2AXBWF83M7YXHB"
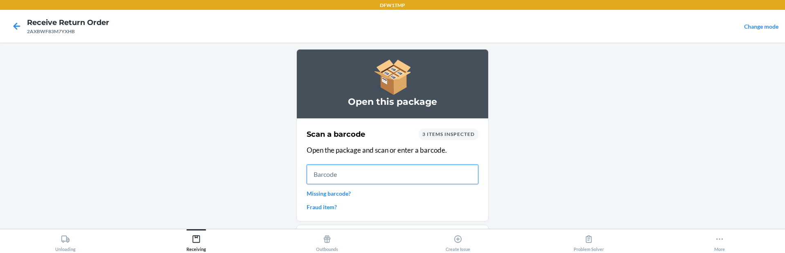
click at [366, 174] on input "text" at bounding box center [392, 174] width 172 height 20
type input "133311159"
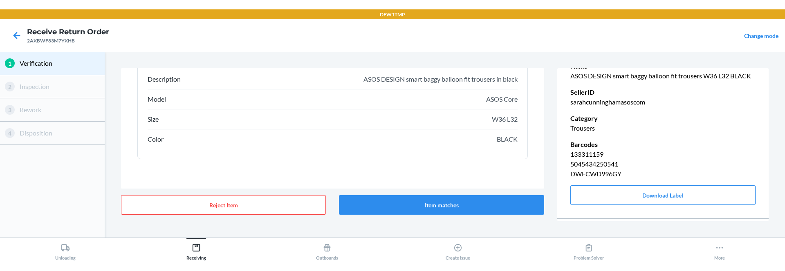
scroll to position [145, 0]
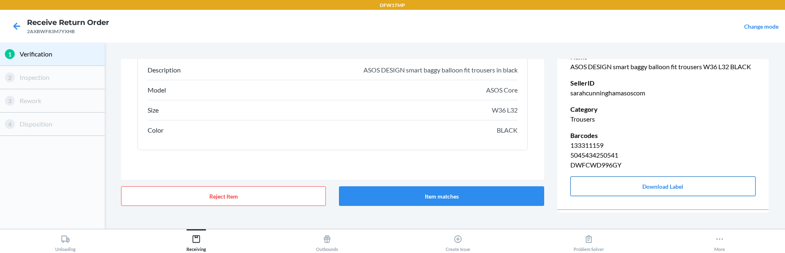
click at [622, 178] on button "Download Label" at bounding box center [662, 186] width 185 height 20
click at [369, 191] on button "Item matches" at bounding box center [441, 196] width 205 height 20
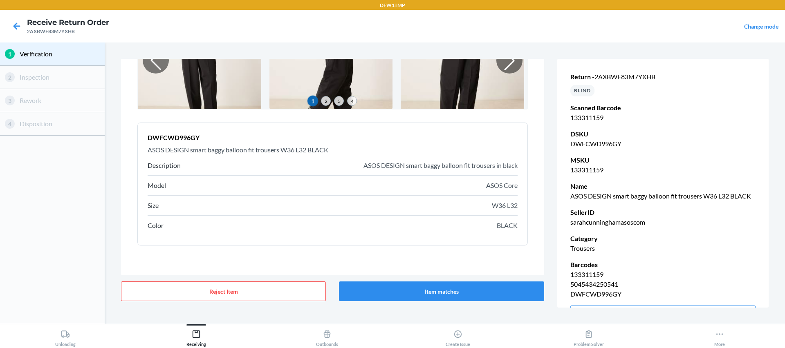
scroll to position [50, 0]
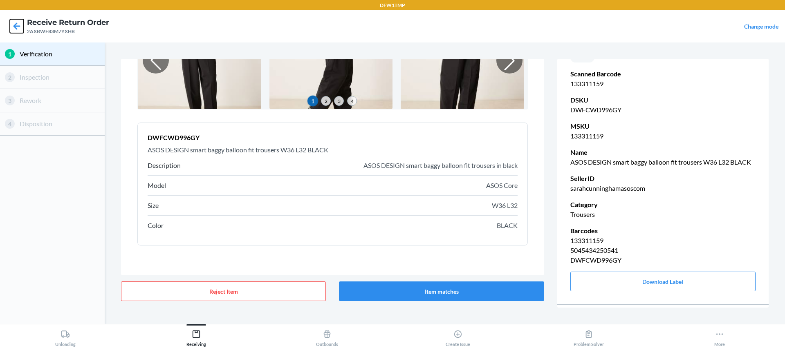
click at [22, 29] on icon at bounding box center [17, 26] width 14 height 14
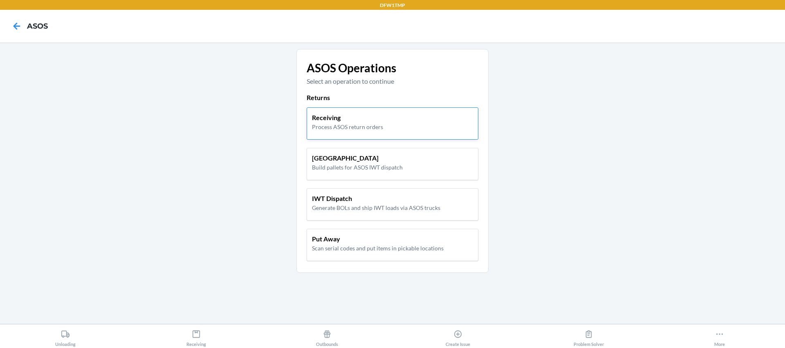
click at [376, 135] on div "Receiving Process ASOS return orders" at bounding box center [392, 123] width 172 height 32
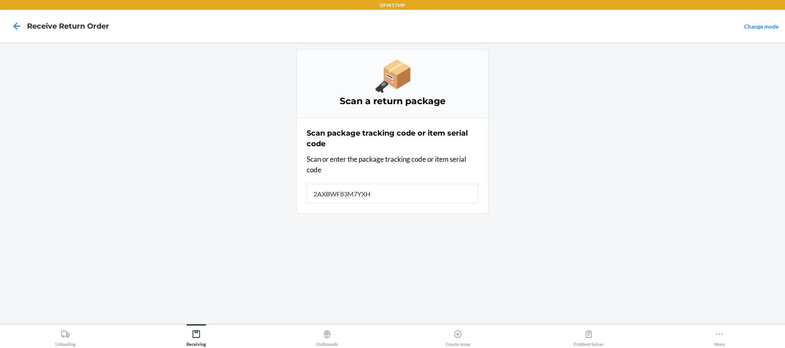
type input "2AXBWF83M7YXHB"
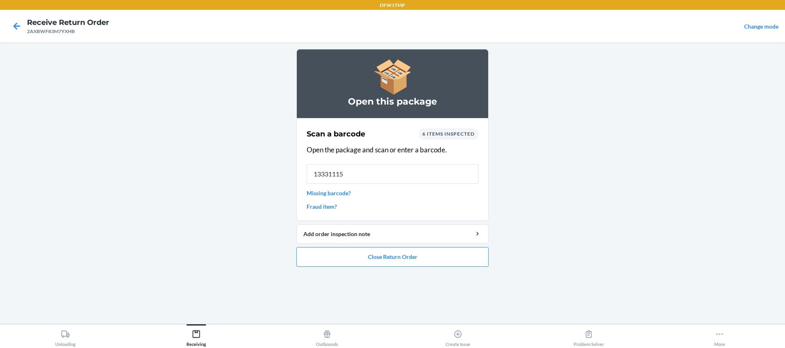
type input "133311159"
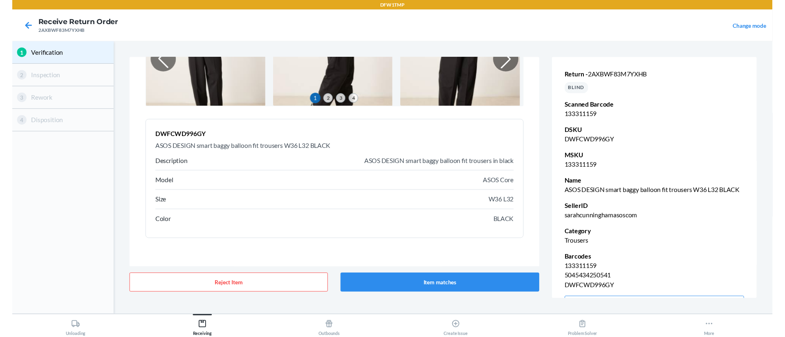
scroll to position [90, 0]
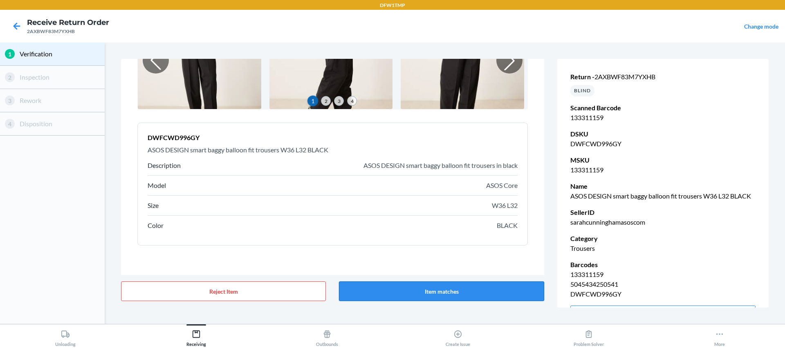
click at [454, 284] on button "Item matches" at bounding box center [441, 292] width 205 height 20
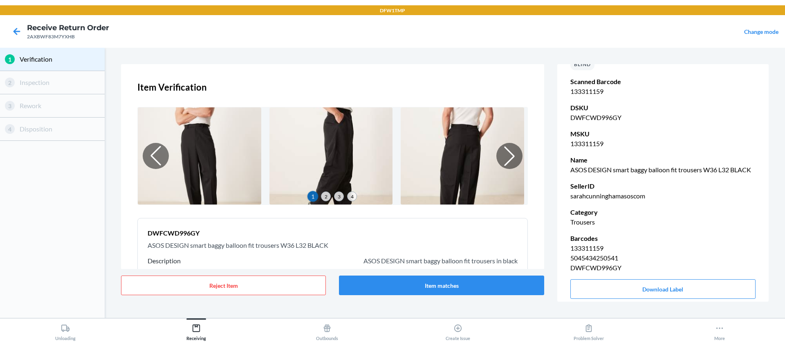
scroll to position [61, 0]
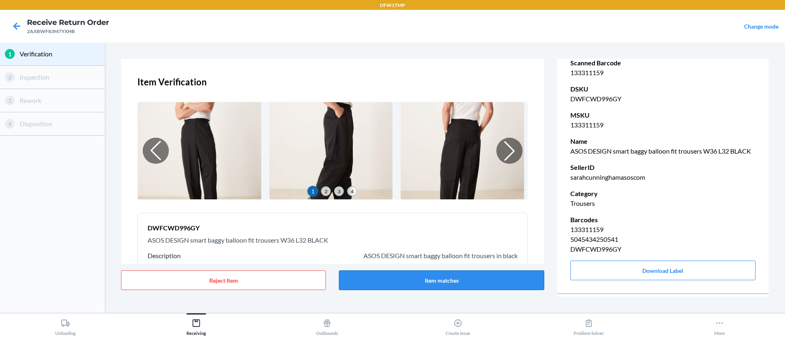
click at [396, 280] on button "Item matches" at bounding box center [441, 281] width 205 height 20
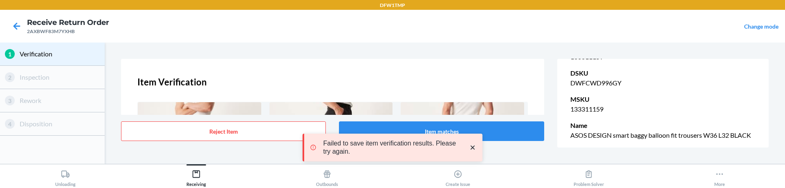
click at [393, 130] on div "Failed to save item verification results. Please try again." at bounding box center [392, 147] width 180 height 67
click at [502, 131] on button "Item matches" at bounding box center [441, 131] width 205 height 20
click at [470, 147] on icon "close toast" at bounding box center [472, 147] width 8 height 8
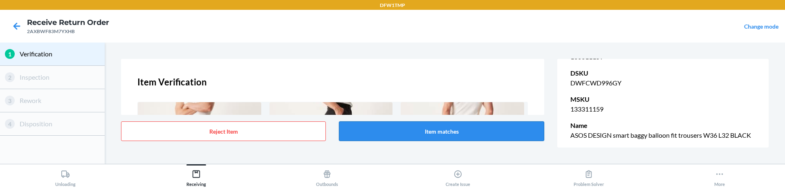
click at [391, 134] on button "Item matches" at bounding box center [441, 131] width 205 height 20
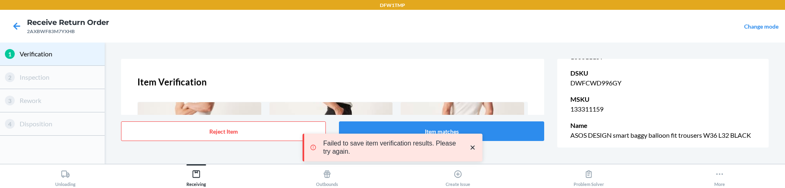
click at [471, 148] on icon "close toast" at bounding box center [472, 147] width 8 height 8
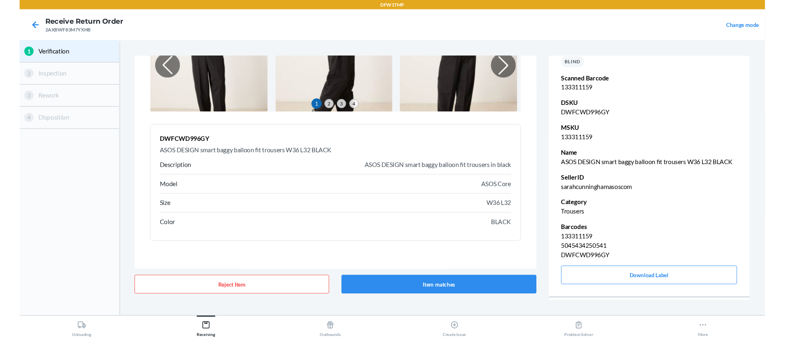
scroll to position [60, 0]
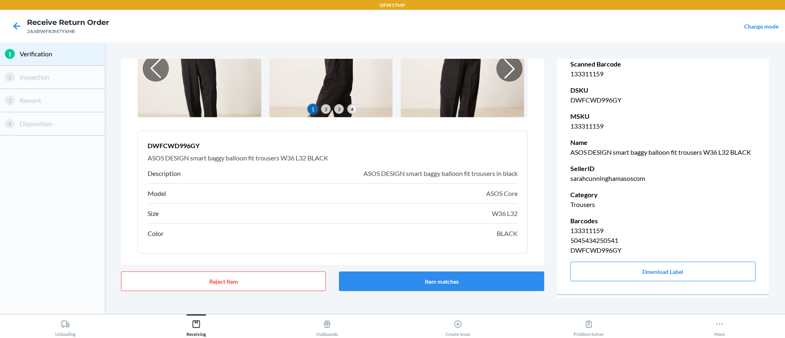
click at [596, 246] on p "DWFCWD996GY" at bounding box center [662, 251] width 185 height 10
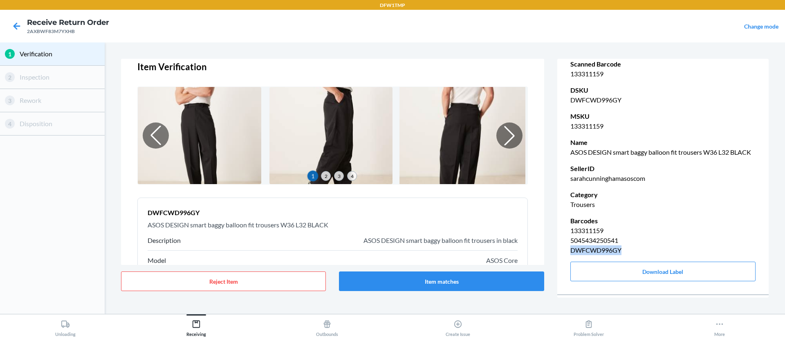
scroll to position [0, 0]
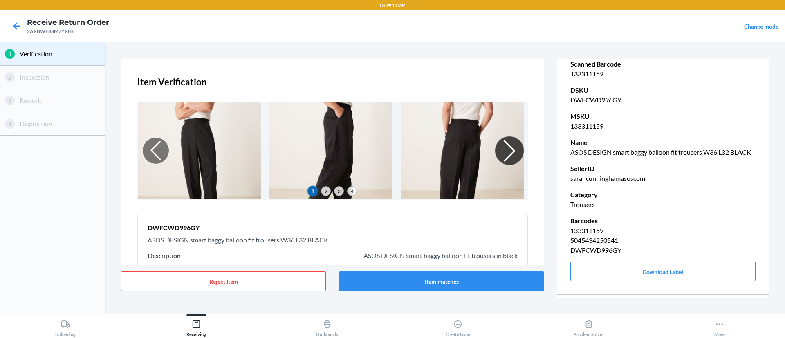
click at [508, 149] on div at bounding box center [508, 150] width 29 height 29
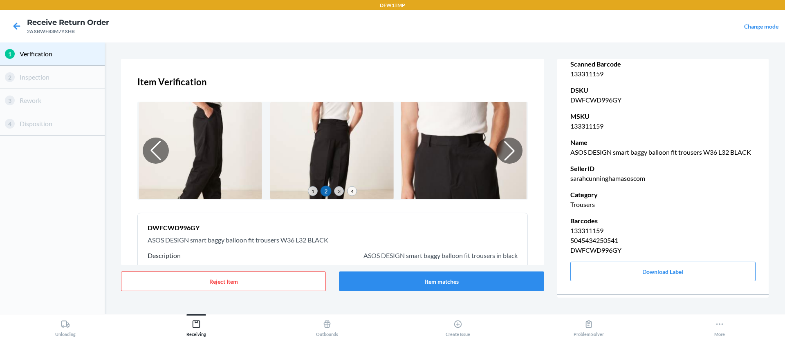
click at [416, 154] on img at bounding box center [463, 150] width 126 height 99
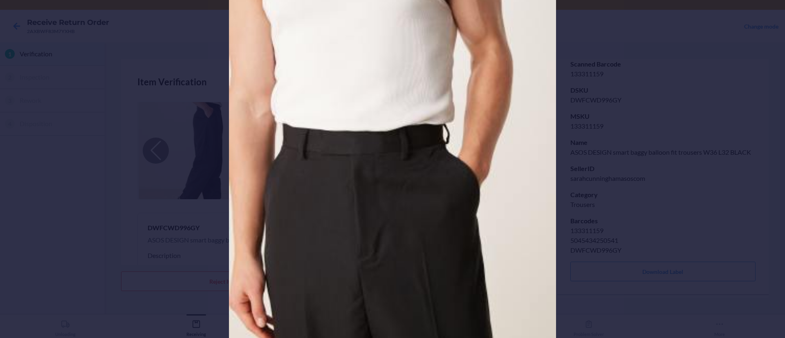
click at [190, 139] on div at bounding box center [392, 169] width 785 height 338
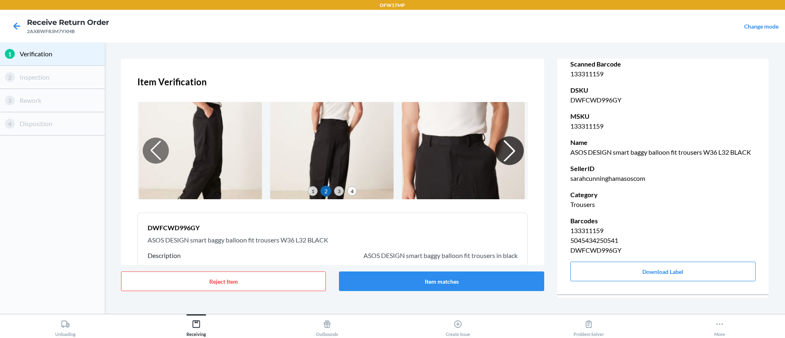
click at [502, 151] on div at bounding box center [508, 150] width 29 height 29
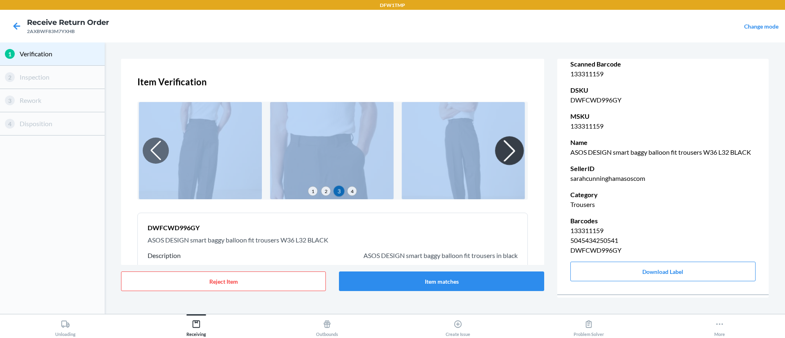
click at [501, 152] on div at bounding box center [508, 150] width 29 height 29
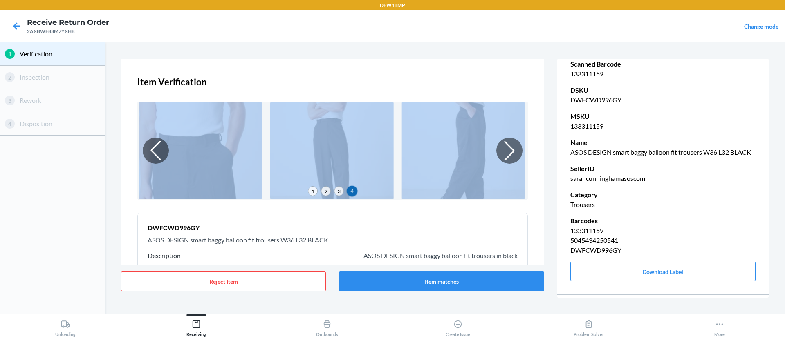
click at [456, 84] on p "Item Verification" at bounding box center [332, 81] width 390 height 13
click at [454, 157] on img at bounding box center [463, 150] width 126 height 99
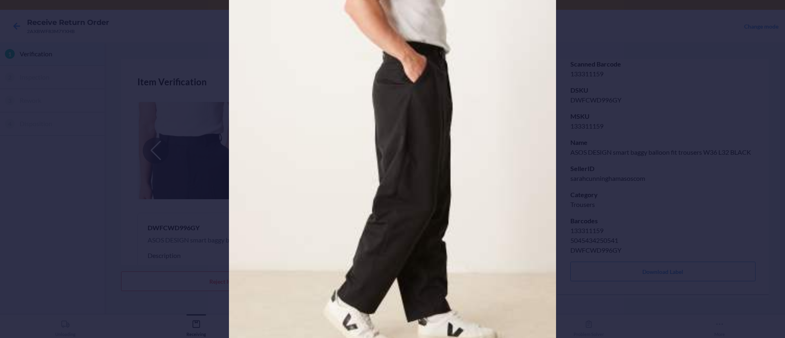
click at [93, 152] on div at bounding box center [392, 169] width 785 height 338
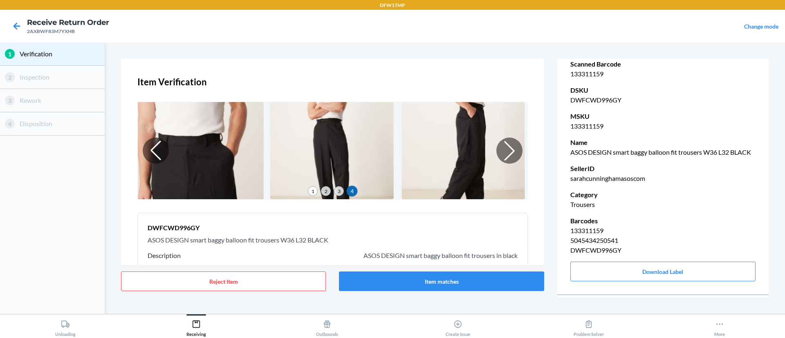
scroll to position [100, 0]
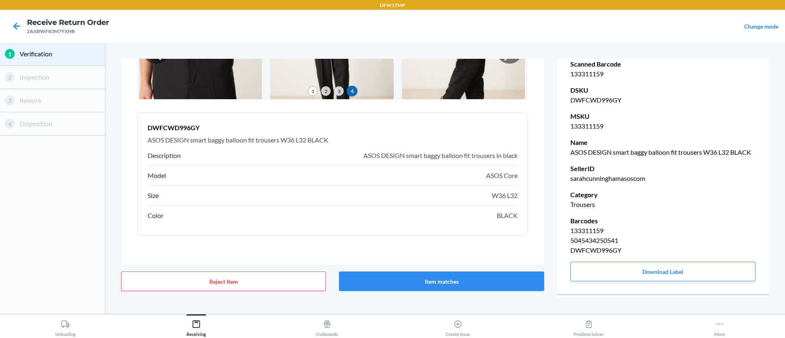
click at [183, 128] on header "DWFCWD996GY" at bounding box center [333, 128] width 370 height 10
click at [152, 130] on header "DWFCWD996GY" at bounding box center [333, 128] width 370 height 10
click at [154, 129] on header "DWFCWD996GY" at bounding box center [333, 128] width 370 height 10
click at [168, 128] on header "DWFCWD996GY" at bounding box center [333, 128] width 370 height 10
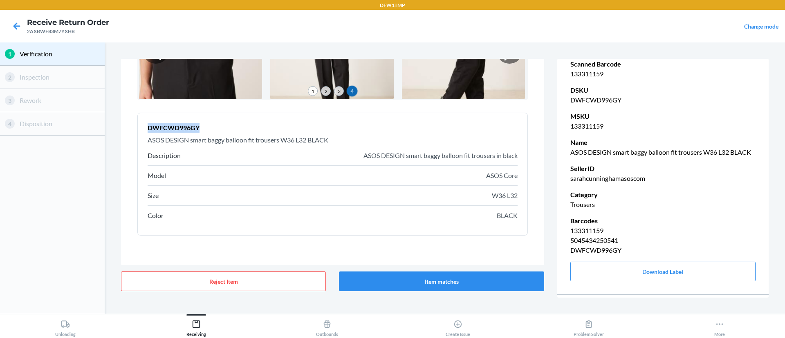
click at [168, 128] on header "DWFCWD996GY" at bounding box center [333, 128] width 370 height 10
click at [134, 161] on div "Item Verification 1 2 3 4 DWFCWD996GY ASOS DESIGN smart baggy balloon fit trous…" at bounding box center [332, 162] width 423 height 206
click at [601, 236] on p "5045434250541" at bounding box center [662, 241] width 185 height 10
click at [14, 25] on icon at bounding box center [16, 25] width 7 height 7
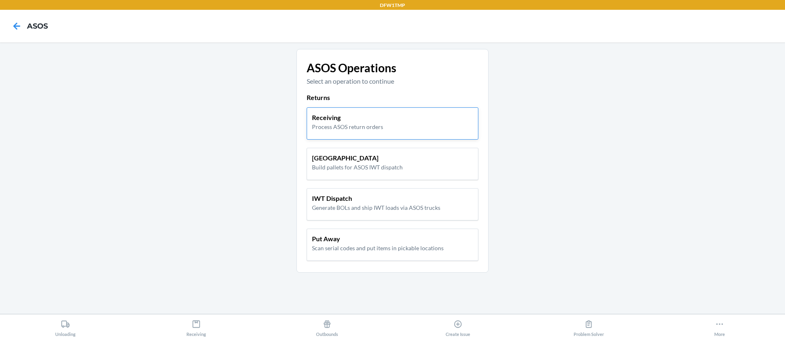
click at [321, 121] on p "Receiving" at bounding box center [347, 118] width 71 height 10
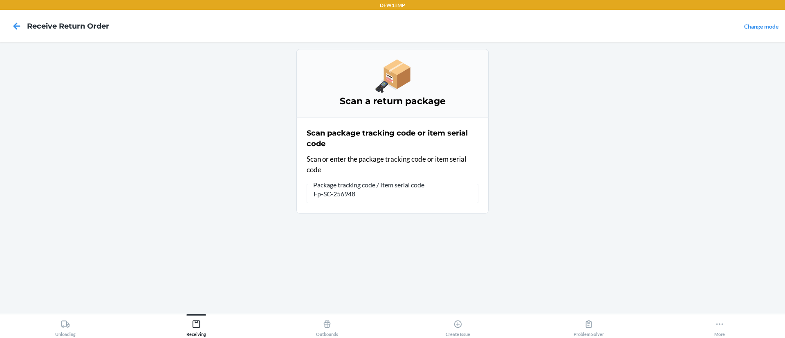
type input "Fp-SC-2569488"
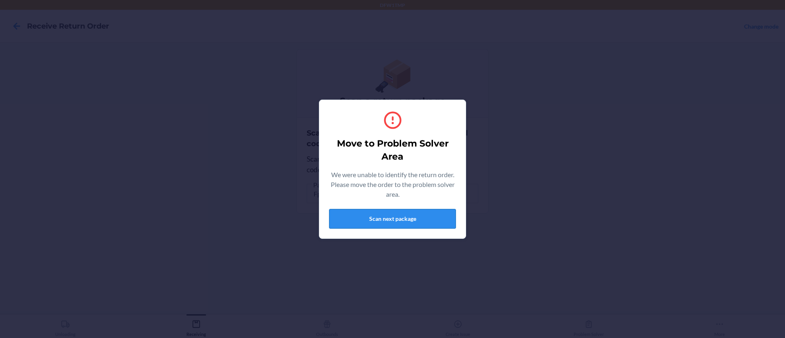
click at [352, 214] on button "Scan next package" at bounding box center [392, 219] width 127 height 20
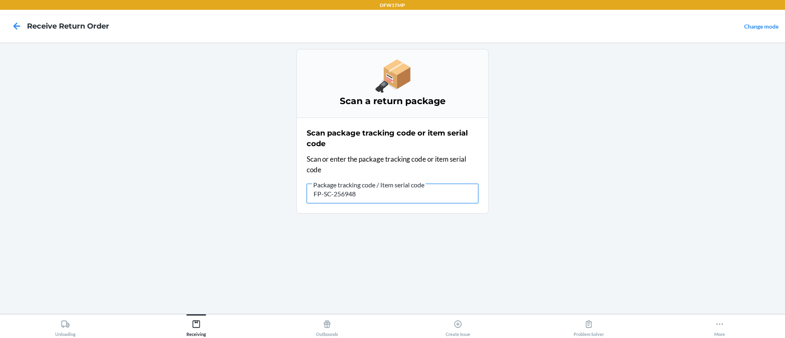
type input "FP-SC-2569488"
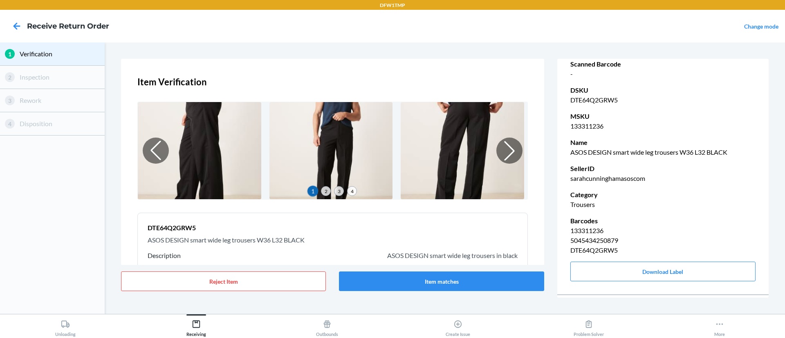
scroll to position [50, 0]
click at [628, 262] on button "Download Label" at bounding box center [662, 272] width 185 height 20
click at [447, 276] on button "Item matches" at bounding box center [441, 282] width 205 height 20
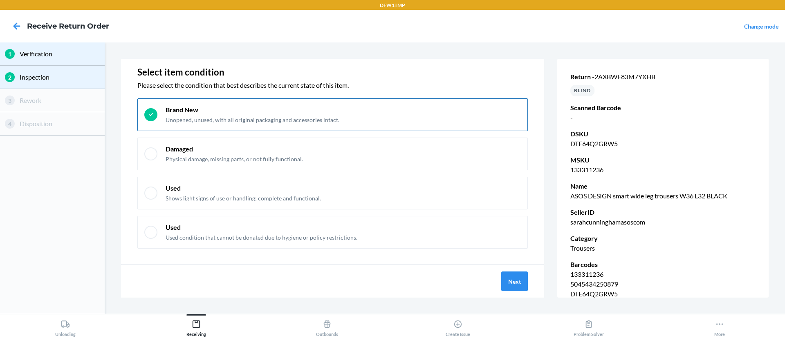
scroll to position [15, 0]
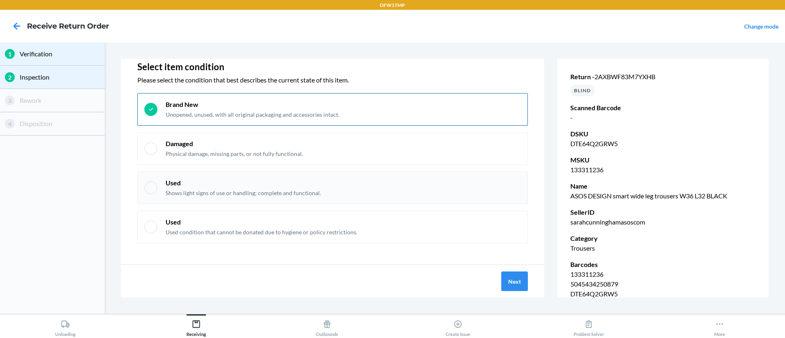
click at [235, 182] on p "Used" at bounding box center [242, 183] width 155 height 9
checkbox input "false"
checkbox input "true"
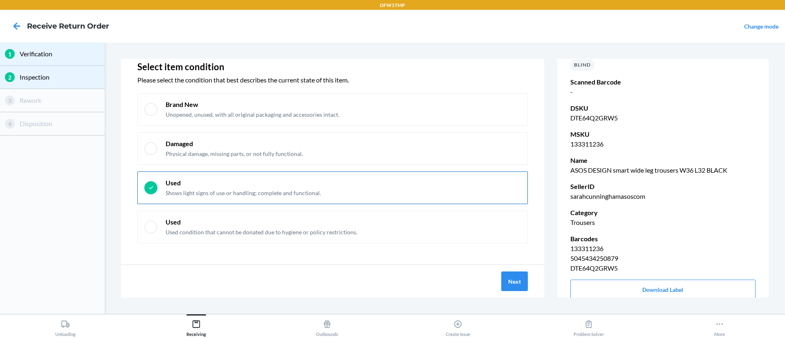
scroll to position [50, 0]
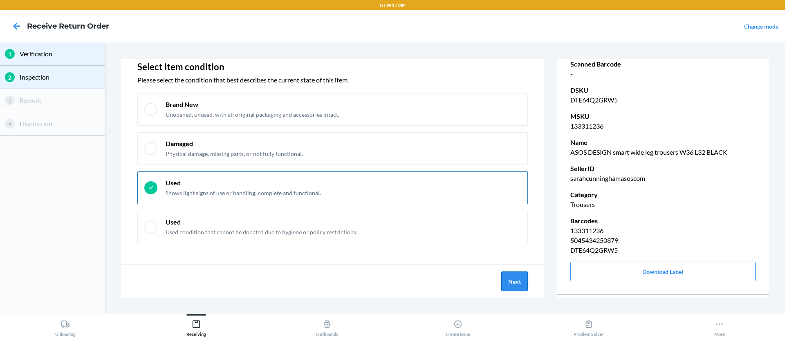
click at [504, 279] on button "Next" at bounding box center [514, 282] width 27 height 20
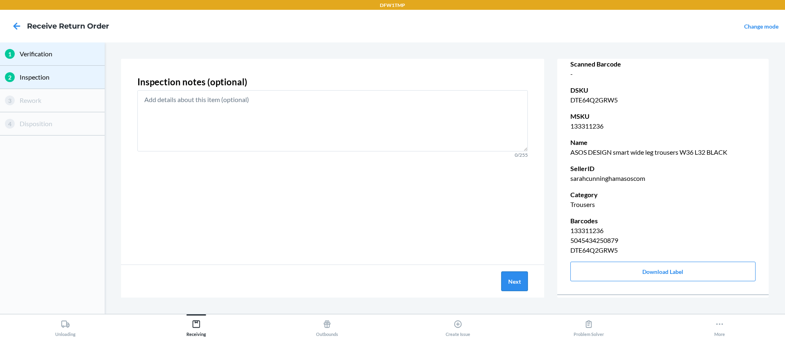
scroll to position [0, 0]
click at [509, 279] on button "Next" at bounding box center [514, 282] width 27 height 20
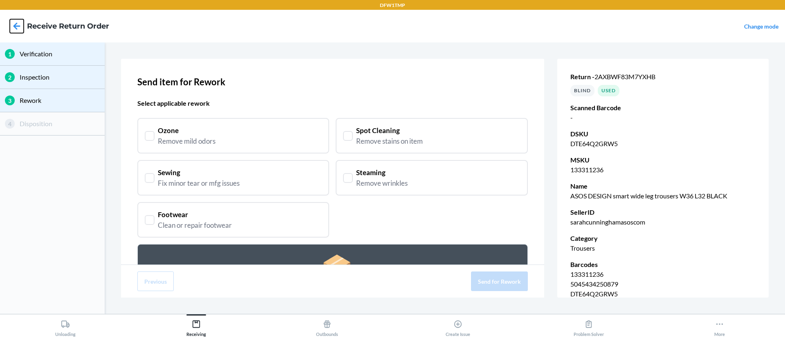
click at [18, 27] on icon at bounding box center [17, 26] width 14 height 14
